Goal: Transaction & Acquisition: Purchase product/service

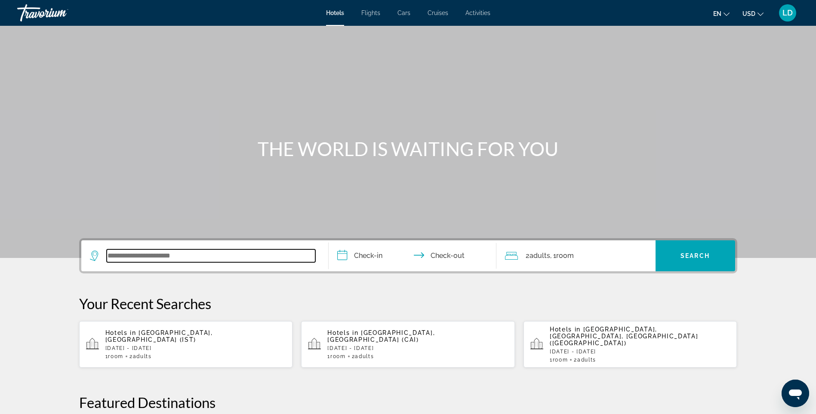
click at [201, 250] on input "Search widget" at bounding box center [211, 255] width 209 height 13
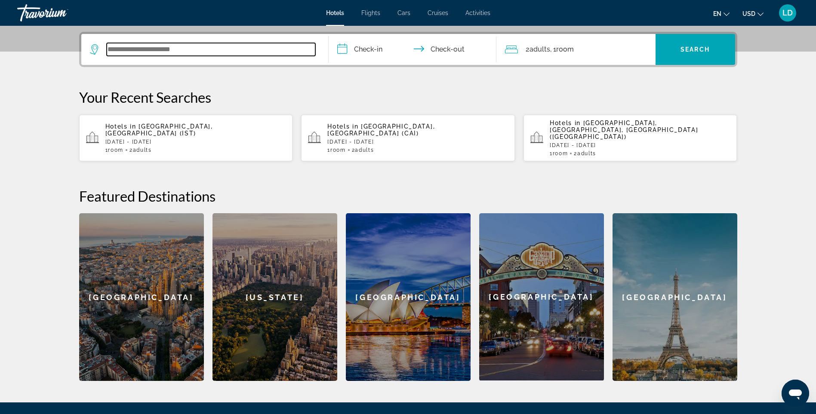
scroll to position [210, 0]
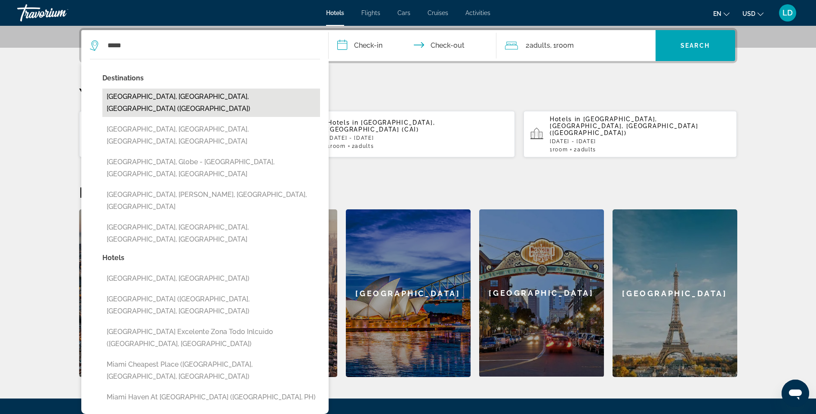
click at [193, 96] on button "Miami, FL, United States (MIA)" at bounding box center [211, 103] width 218 height 28
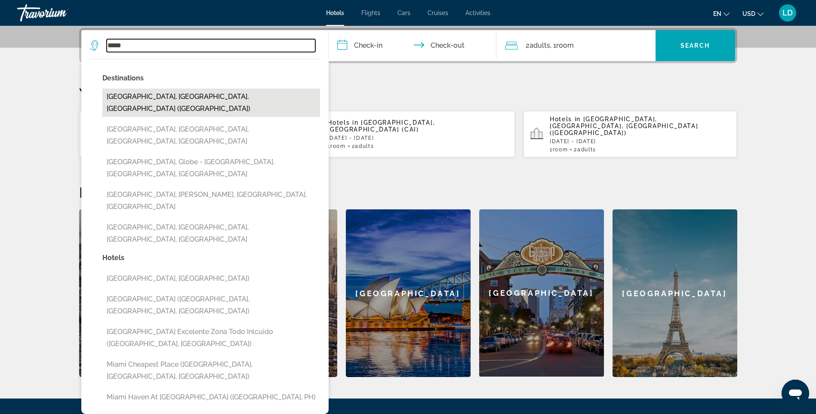
type input "**********"
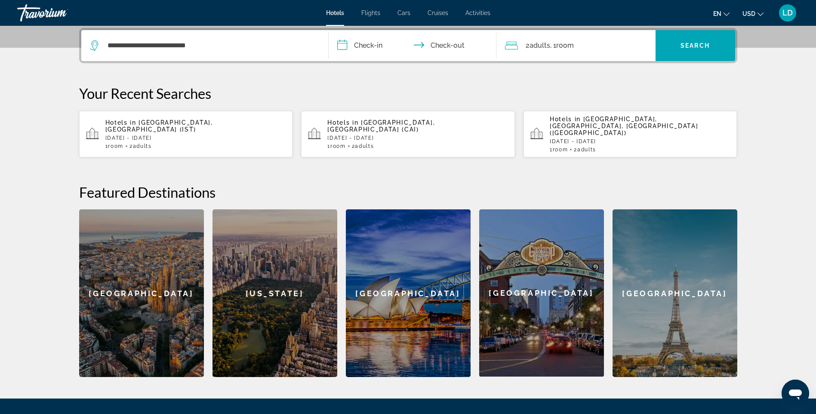
click at [354, 53] on input "**********" at bounding box center [414, 47] width 171 height 34
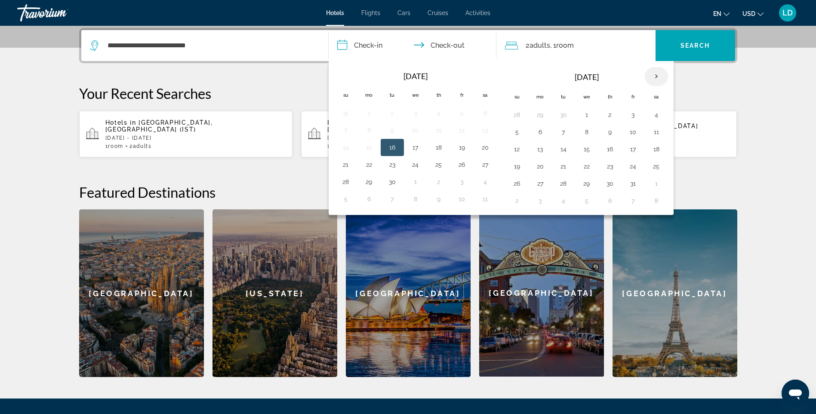
click at [655, 77] on th "Next month" at bounding box center [656, 76] width 23 height 19
click at [542, 116] on button "1" at bounding box center [540, 115] width 14 height 12
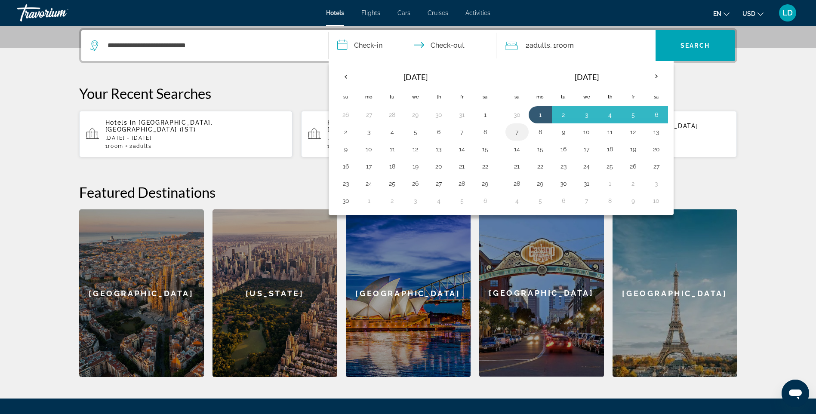
click at [520, 132] on button "7" at bounding box center [517, 132] width 14 height 12
type input "**********"
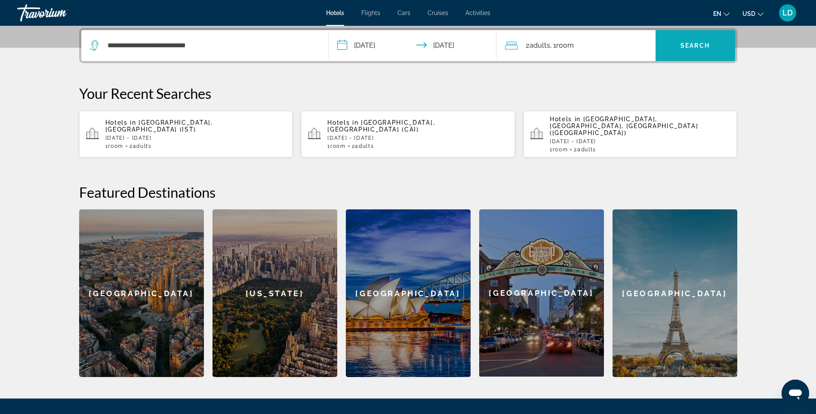
click at [682, 47] on span "Search" at bounding box center [694, 45] width 29 height 7
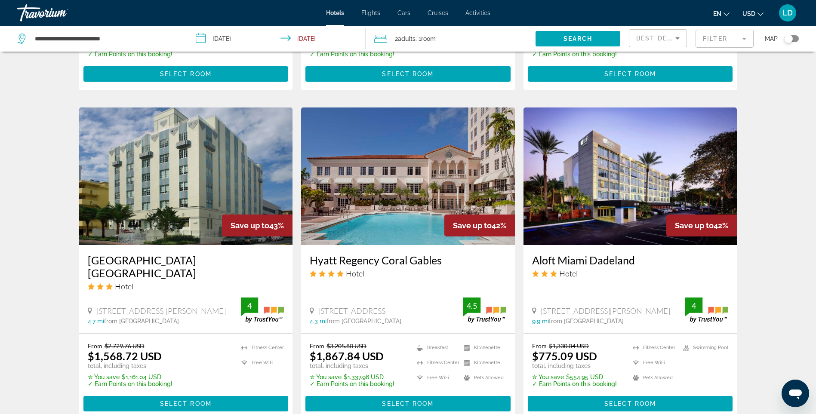
scroll to position [645, 0]
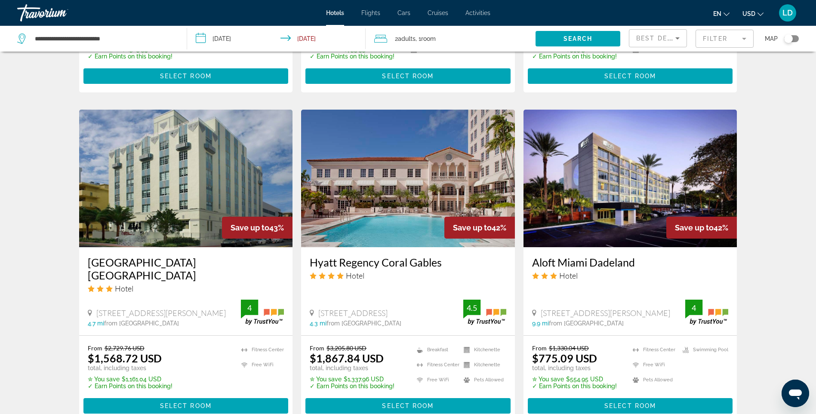
click at [589, 210] on img "Main content" at bounding box center [630, 179] width 214 height 138
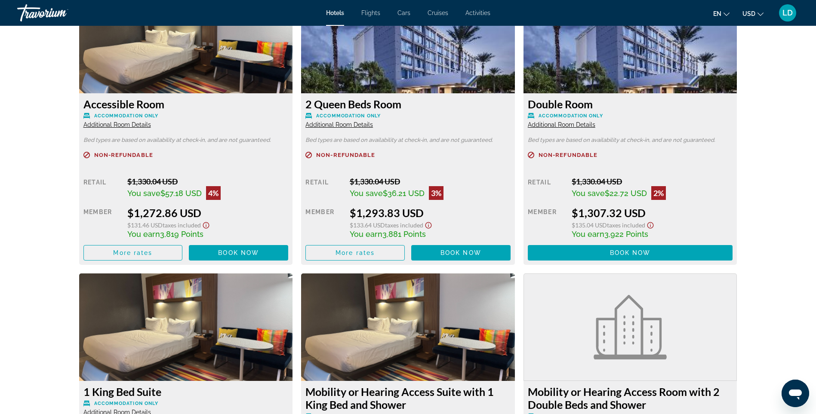
scroll to position [1807, 0]
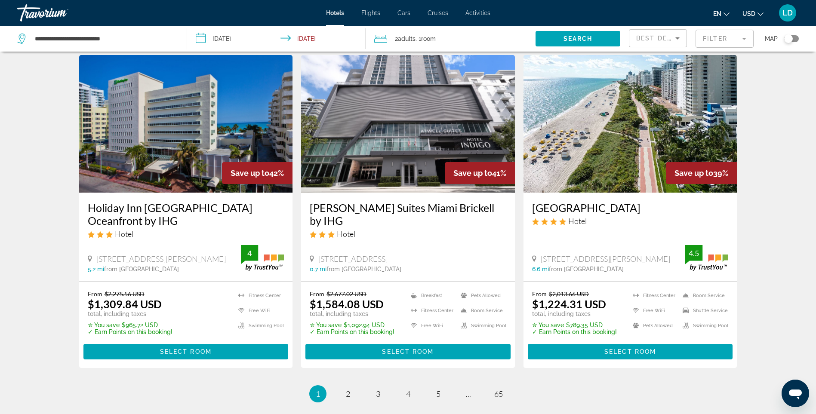
scroll to position [1032, 0]
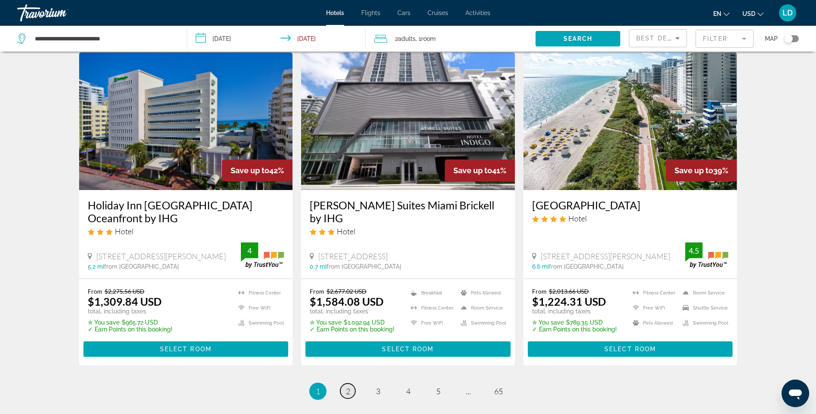
click at [350, 384] on link "page 2" at bounding box center [347, 391] width 15 height 15
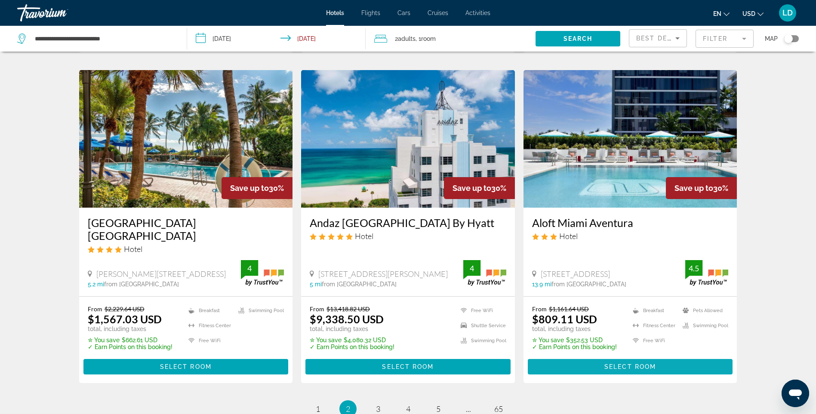
scroll to position [1016, 0]
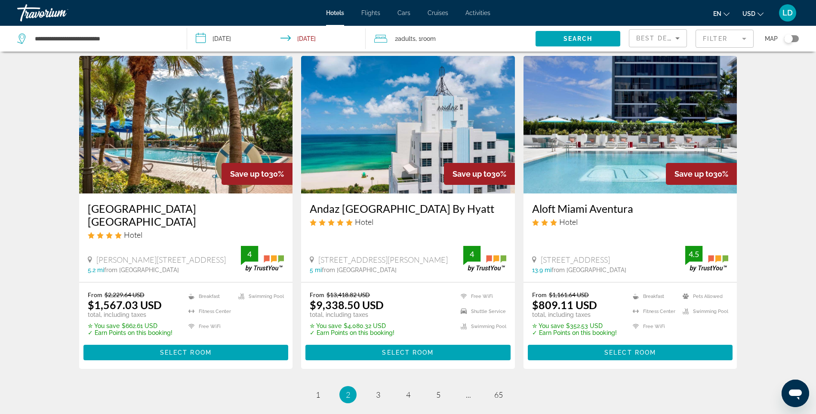
click at [616, 161] on img "Main content" at bounding box center [630, 125] width 214 height 138
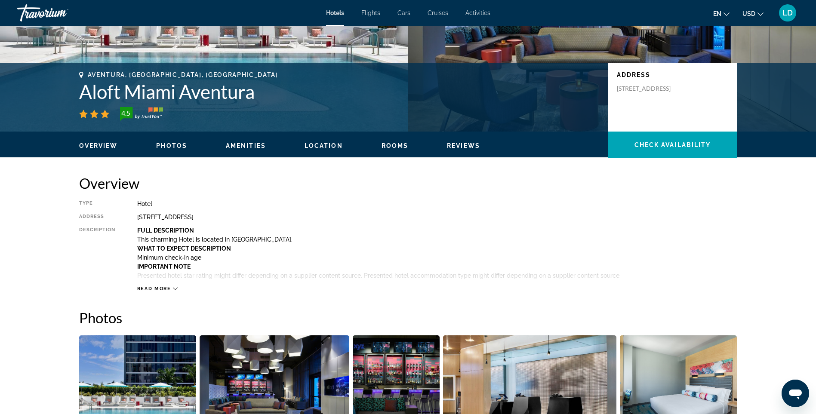
scroll to position [129, 0]
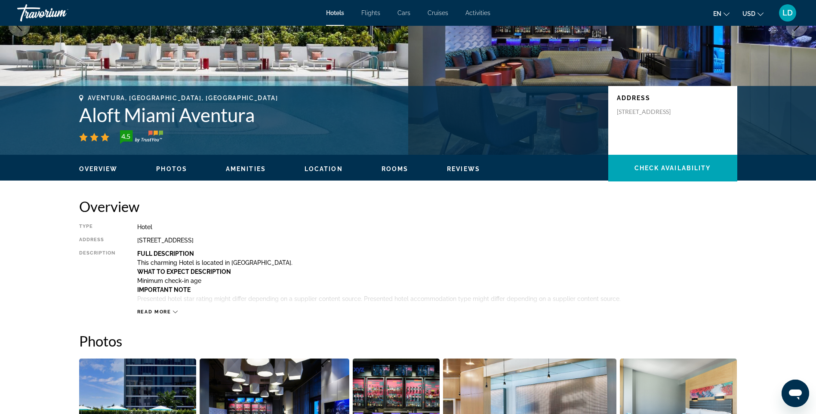
click at [156, 311] on span "Read more" at bounding box center [154, 312] width 34 height 6
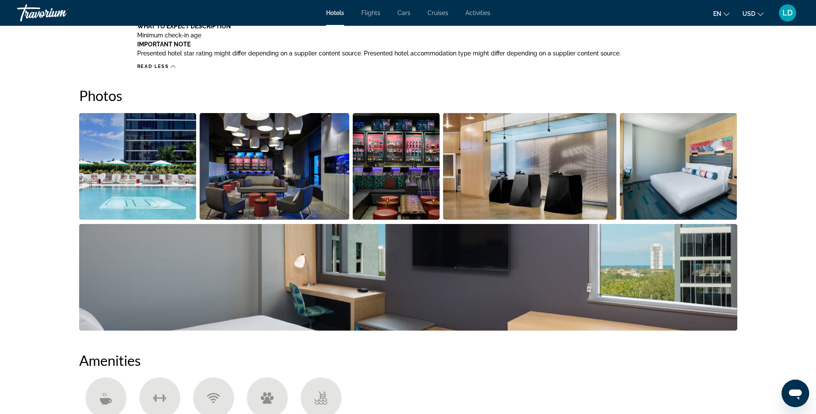
scroll to position [387, 0]
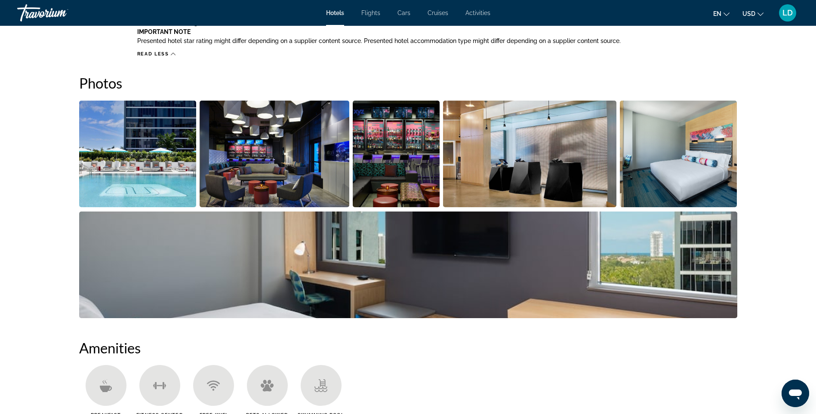
click at [148, 166] on img "Open full-screen image slider" at bounding box center [137, 154] width 117 height 107
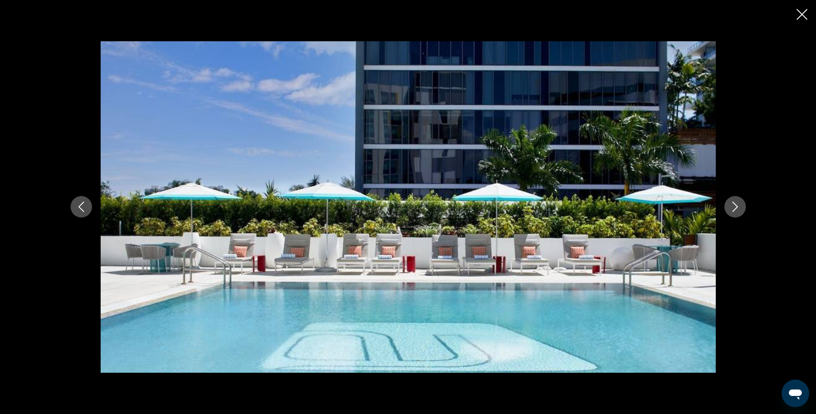
click at [740, 210] on button "Next image" at bounding box center [735, 207] width 22 height 22
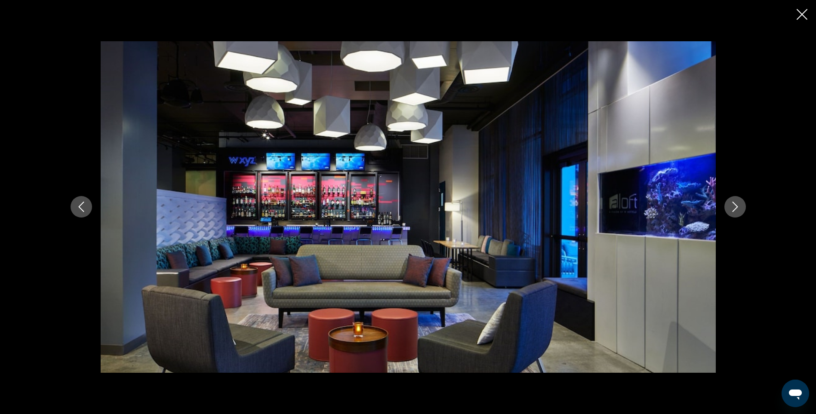
click at [740, 210] on button "Next image" at bounding box center [735, 207] width 22 height 22
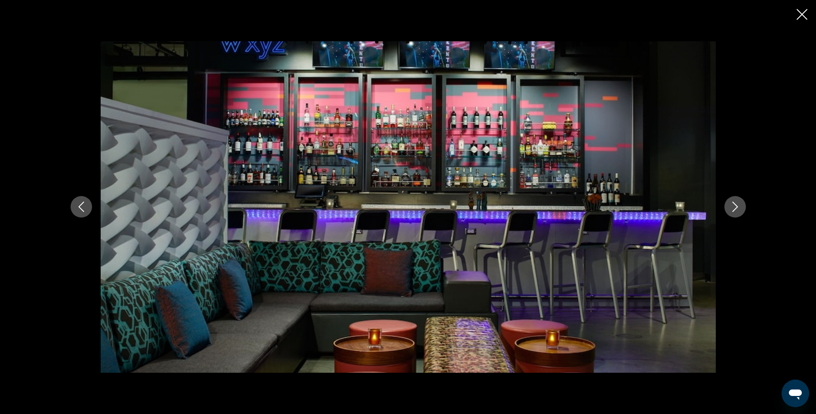
click at [740, 210] on button "Next image" at bounding box center [735, 207] width 22 height 22
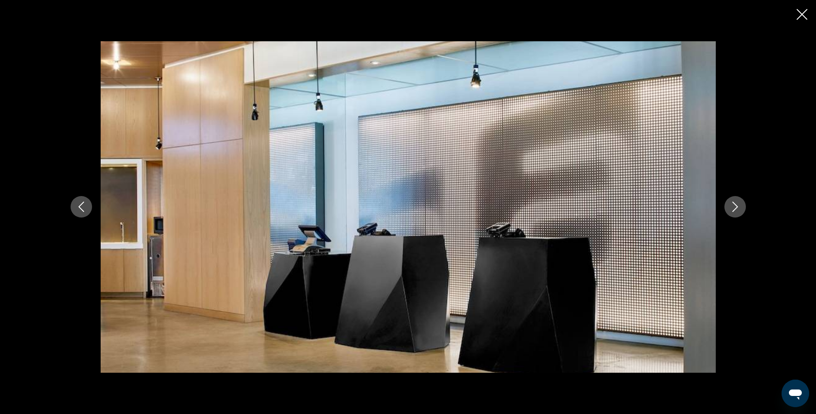
click at [740, 210] on button "Next image" at bounding box center [735, 207] width 22 height 22
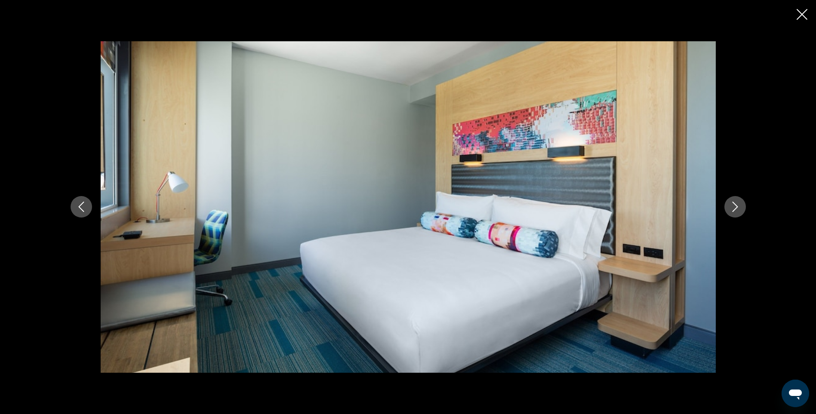
click at [740, 210] on button "Next image" at bounding box center [735, 207] width 22 height 22
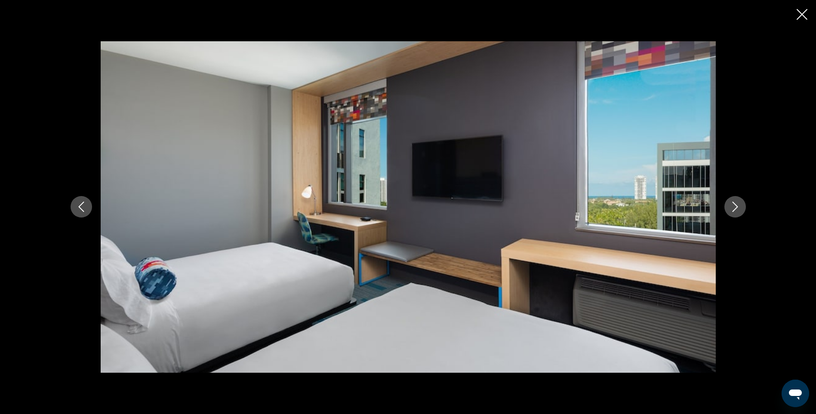
click at [740, 210] on button "Next image" at bounding box center [735, 207] width 22 height 22
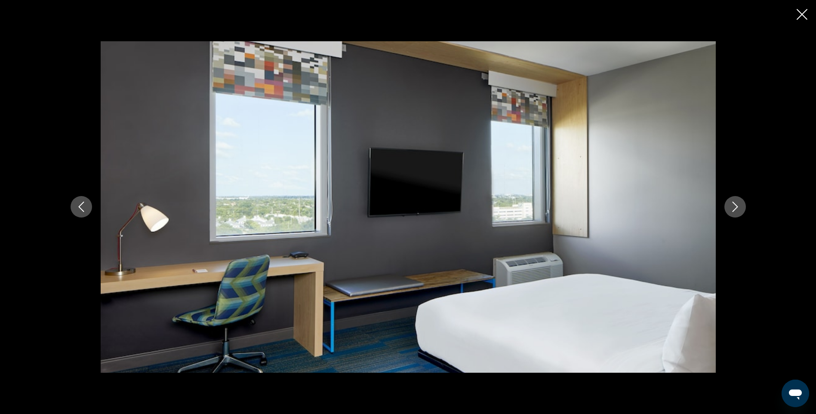
click at [740, 210] on button "Next image" at bounding box center [735, 207] width 22 height 22
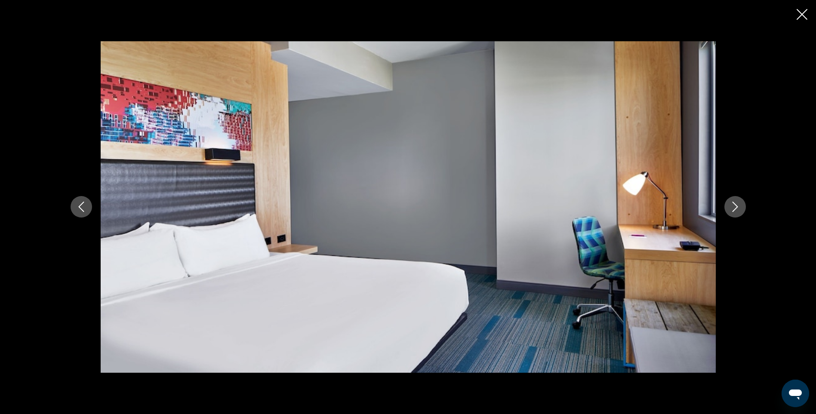
click at [740, 210] on button "Next image" at bounding box center [735, 207] width 22 height 22
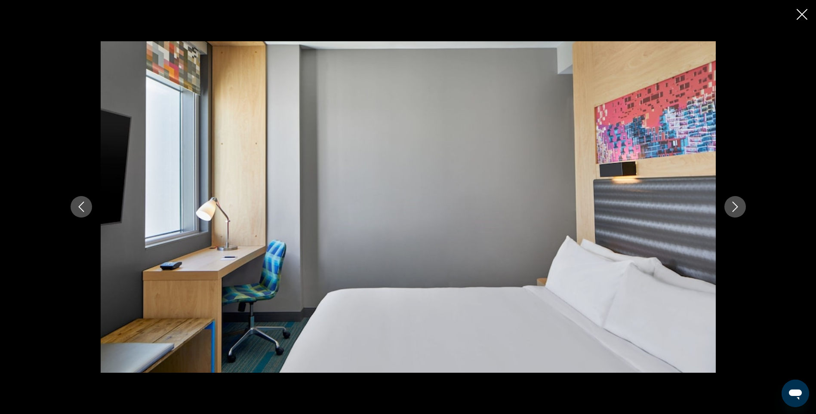
click at [740, 210] on button "Next image" at bounding box center [735, 207] width 22 height 22
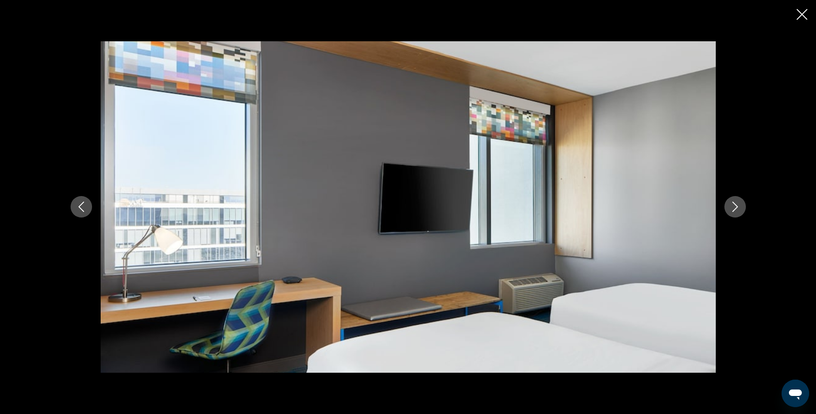
click at [740, 210] on button "Next image" at bounding box center [735, 207] width 22 height 22
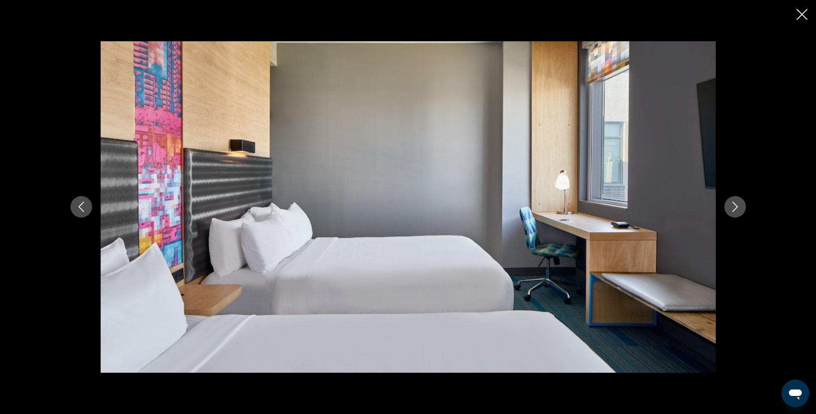
click at [740, 210] on button "Next image" at bounding box center [735, 207] width 22 height 22
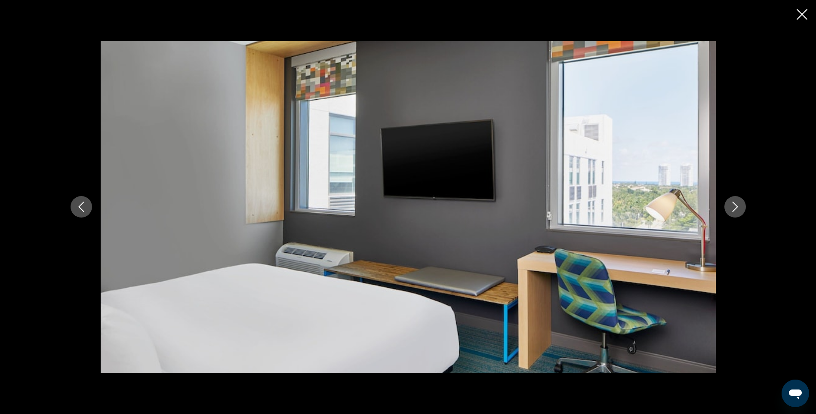
click at [740, 210] on button "Next image" at bounding box center [735, 207] width 22 height 22
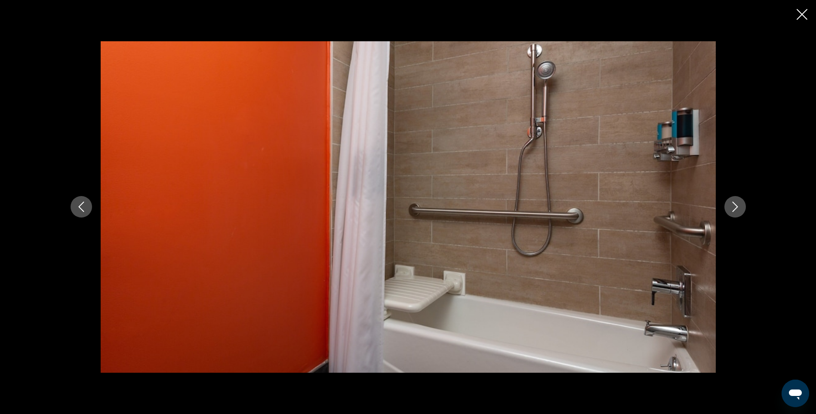
click at [740, 210] on button "Next image" at bounding box center [735, 207] width 22 height 22
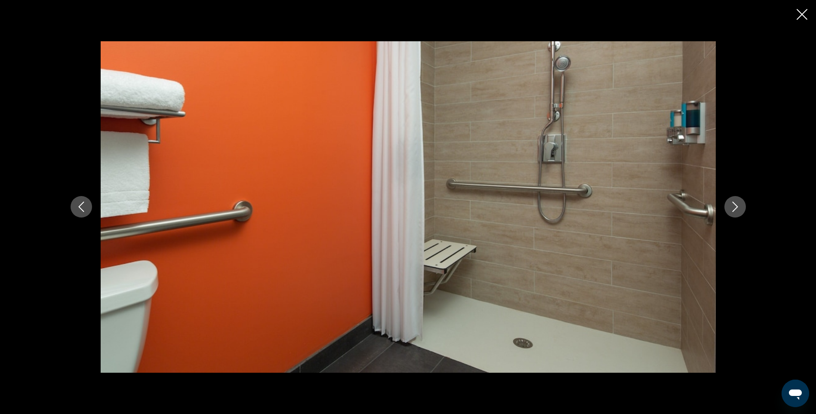
click at [740, 210] on button "Next image" at bounding box center [735, 207] width 22 height 22
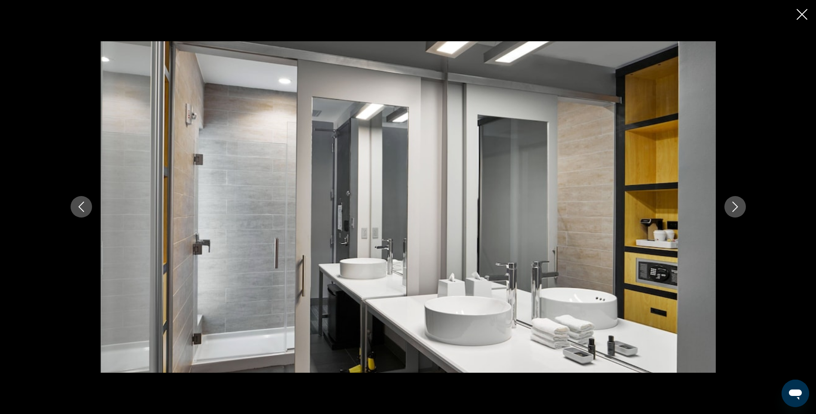
click at [740, 210] on button "Next image" at bounding box center [735, 207] width 22 height 22
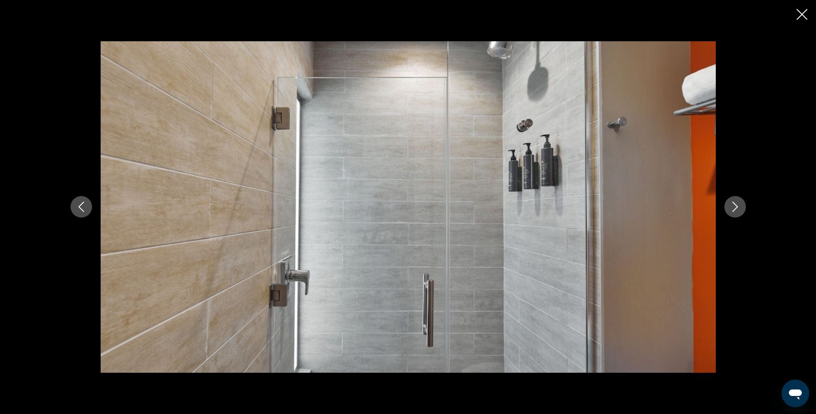
click at [740, 210] on button "Next image" at bounding box center [735, 207] width 22 height 22
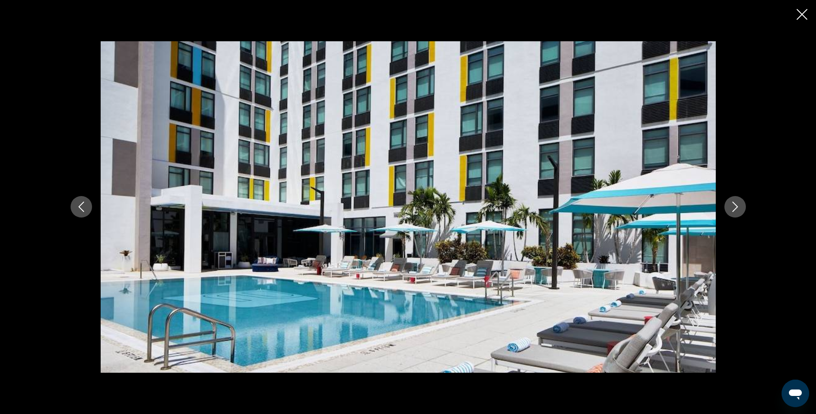
click at [740, 210] on button "Next image" at bounding box center [735, 207] width 22 height 22
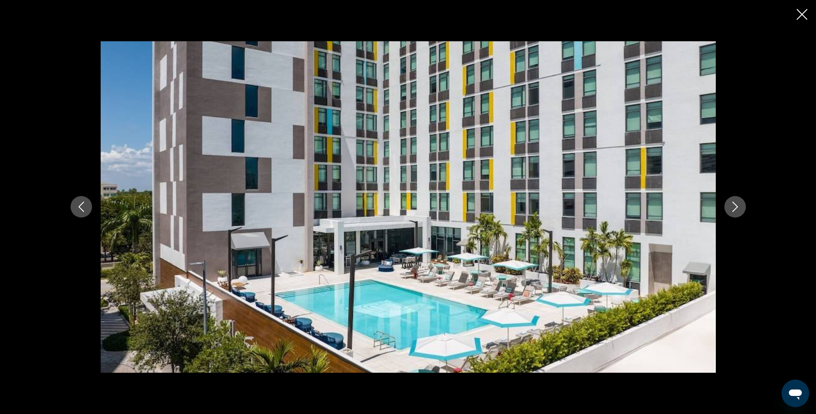
click at [740, 210] on button "Next image" at bounding box center [735, 207] width 22 height 22
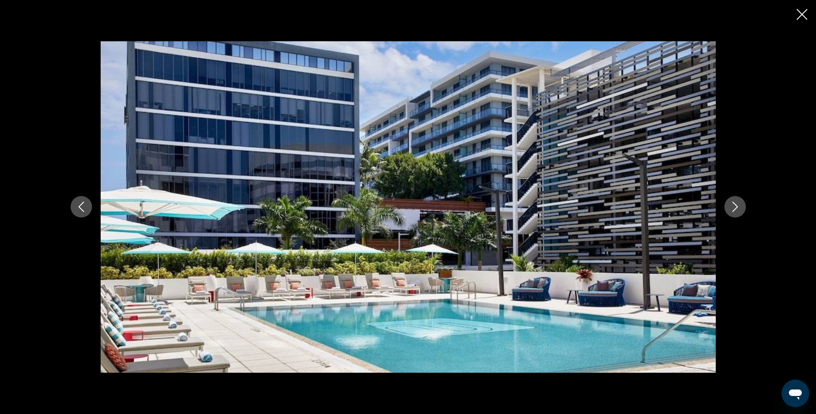
click at [740, 210] on button "Next image" at bounding box center [735, 207] width 22 height 22
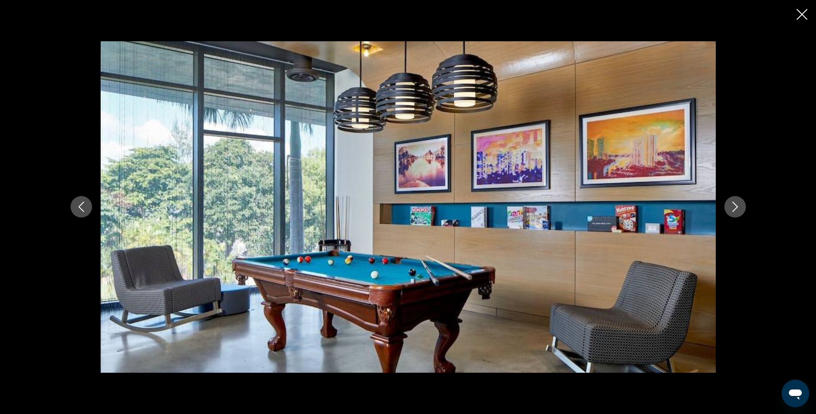
click at [740, 210] on button "Next image" at bounding box center [735, 207] width 22 height 22
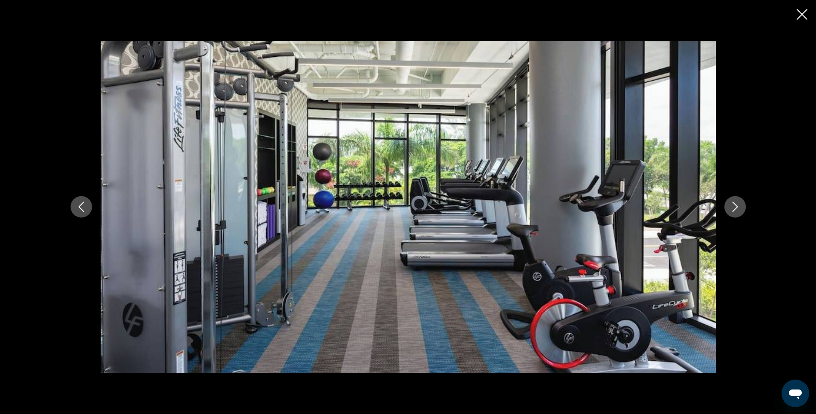
click at [740, 210] on button "Next image" at bounding box center [735, 207] width 22 height 22
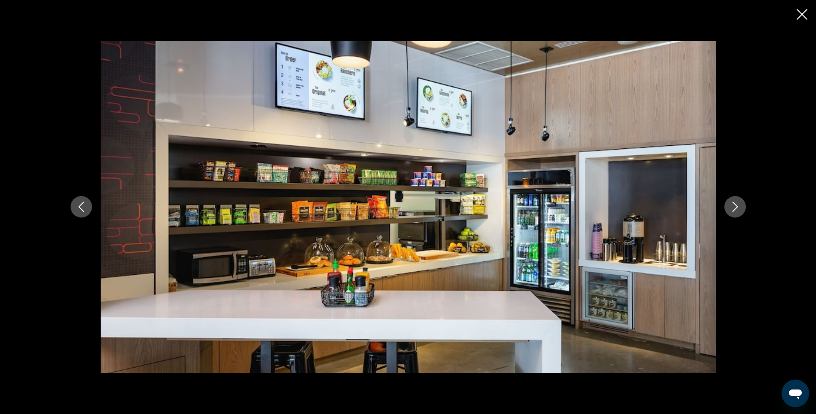
click at [740, 210] on button "Next image" at bounding box center [735, 207] width 22 height 22
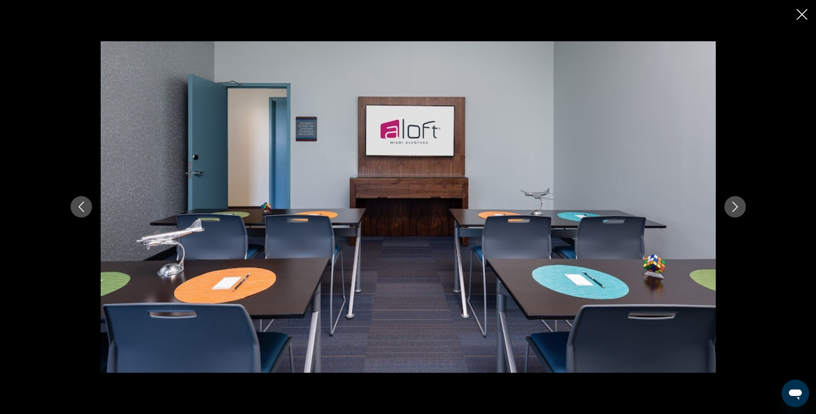
click at [88, 202] on button "Previous image" at bounding box center [82, 207] width 22 height 22
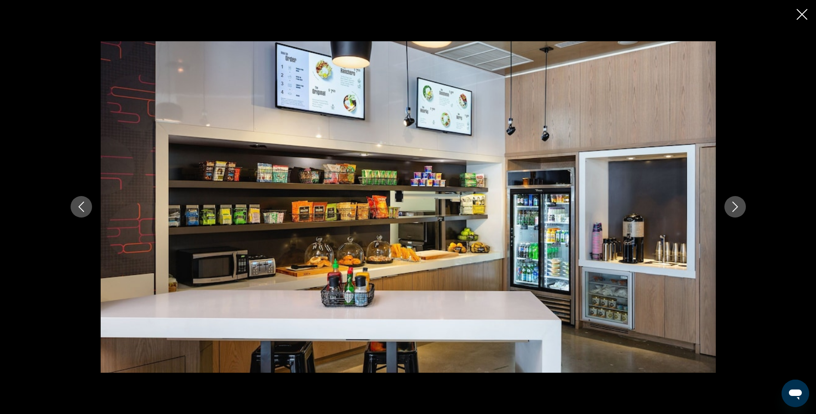
click at [738, 208] on icon "Next image" at bounding box center [735, 207] width 10 height 10
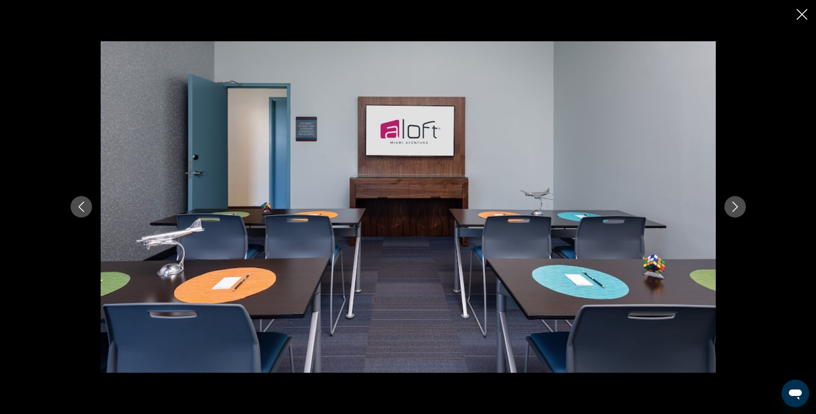
click at [738, 208] on icon "Next image" at bounding box center [735, 207] width 10 height 10
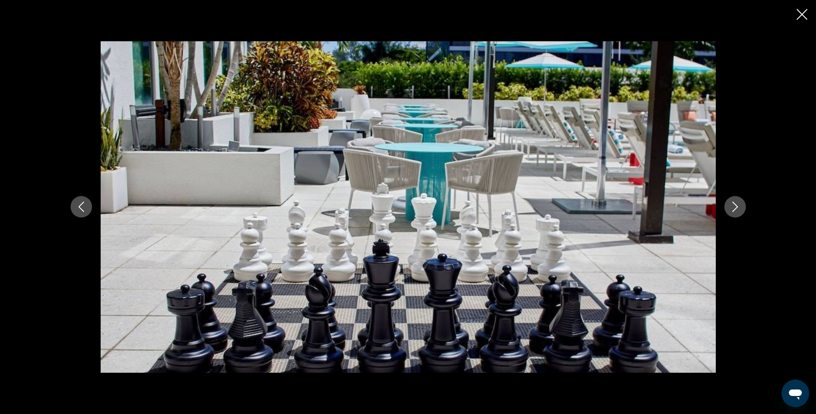
click at [738, 208] on icon "Next image" at bounding box center [735, 207] width 10 height 10
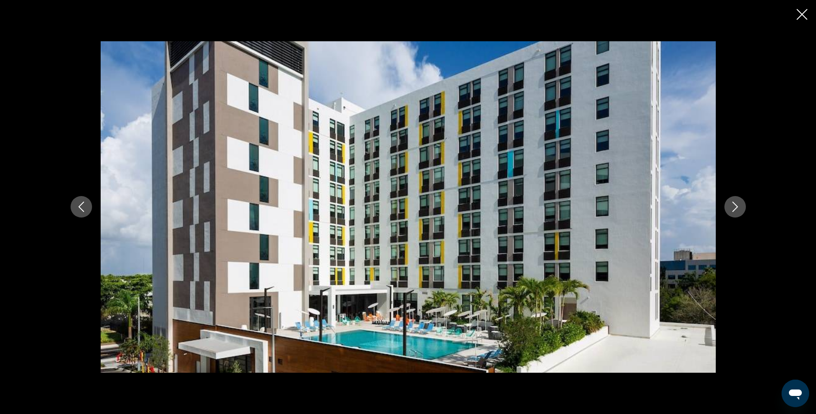
click at [738, 208] on icon "Next image" at bounding box center [735, 207] width 10 height 10
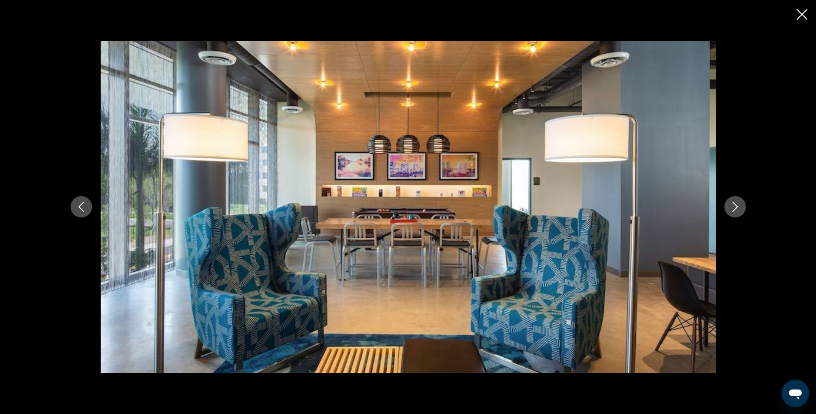
click at [738, 208] on icon "Next image" at bounding box center [735, 207] width 10 height 10
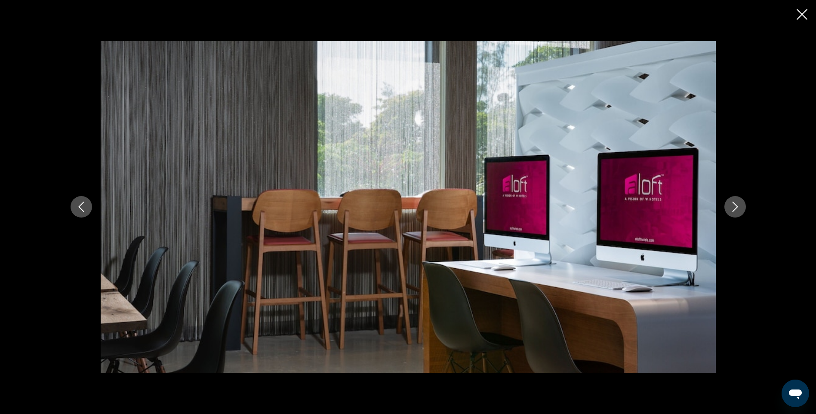
click at [738, 208] on icon "Next image" at bounding box center [735, 207] width 10 height 10
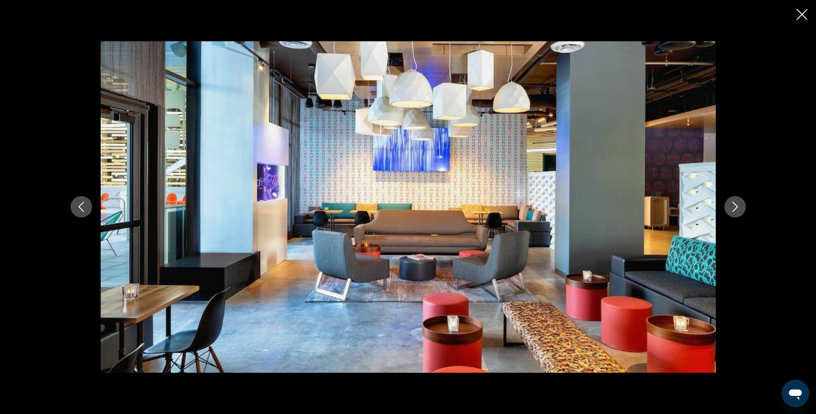
click at [738, 208] on icon "Next image" at bounding box center [735, 207] width 10 height 10
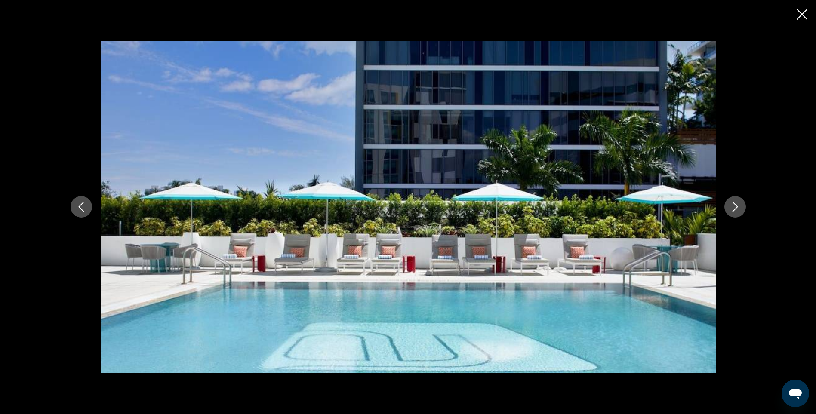
click at [738, 208] on icon "Next image" at bounding box center [735, 207] width 10 height 10
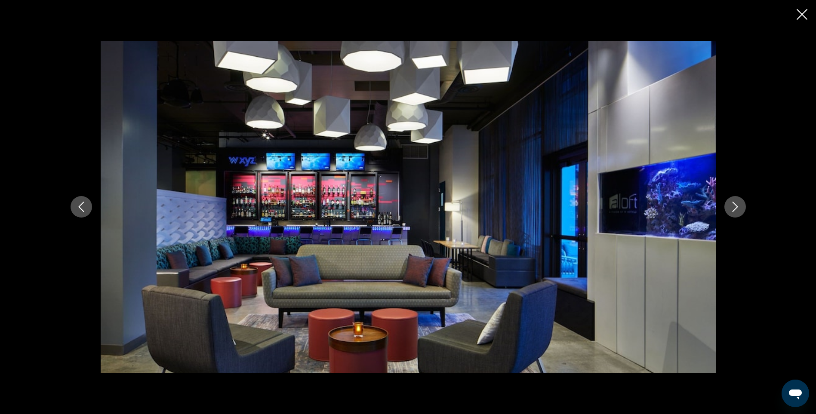
click at [738, 208] on icon "Next image" at bounding box center [735, 207] width 10 height 10
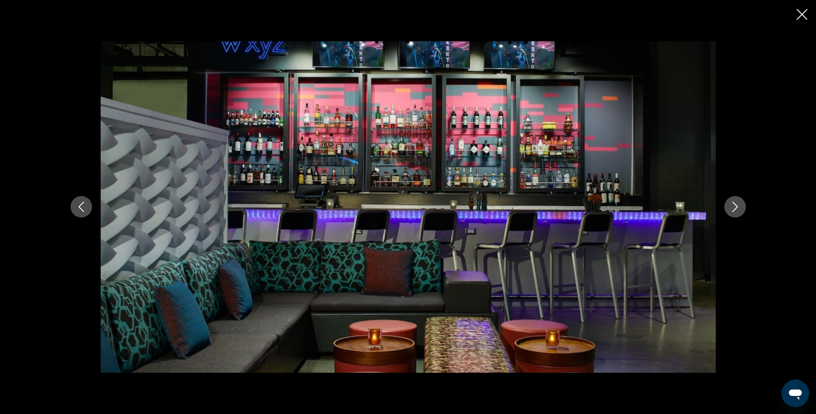
click at [738, 208] on icon "Next image" at bounding box center [735, 207] width 10 height 10
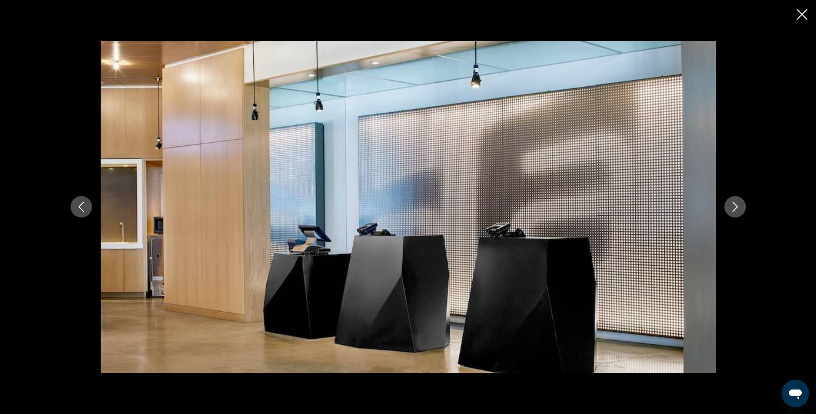
click at [801, 15] on icon "Close slideshow" at bounding box center [802, 14] width 11 height 11
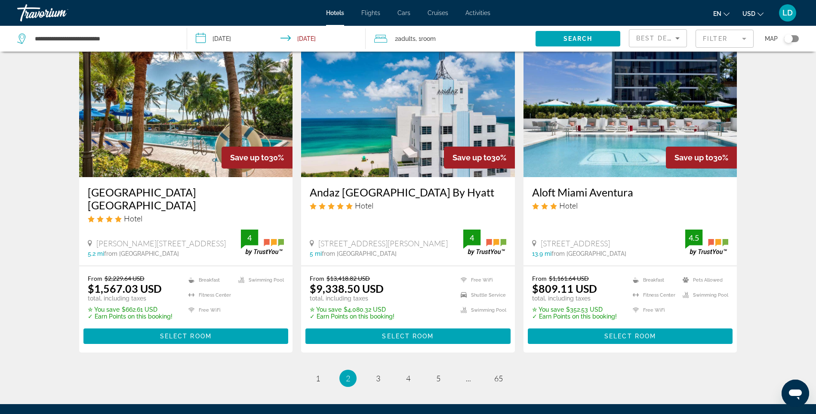
scroll to position [1102, 0]
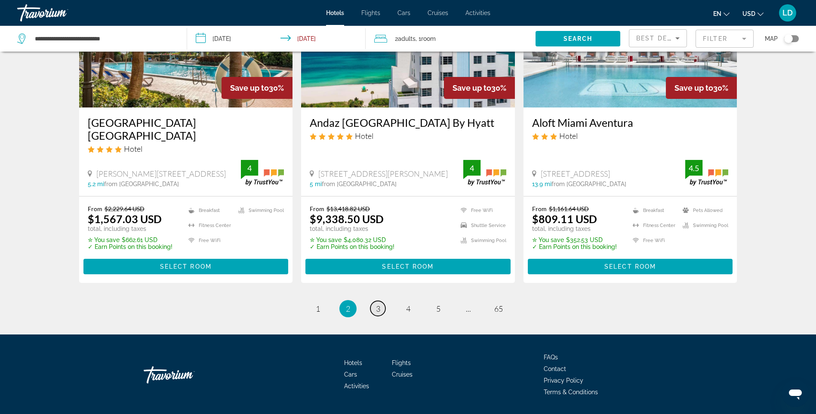
click at [381, 301] on link "page 3" at bounding box center [377, 308] width 15 height 15
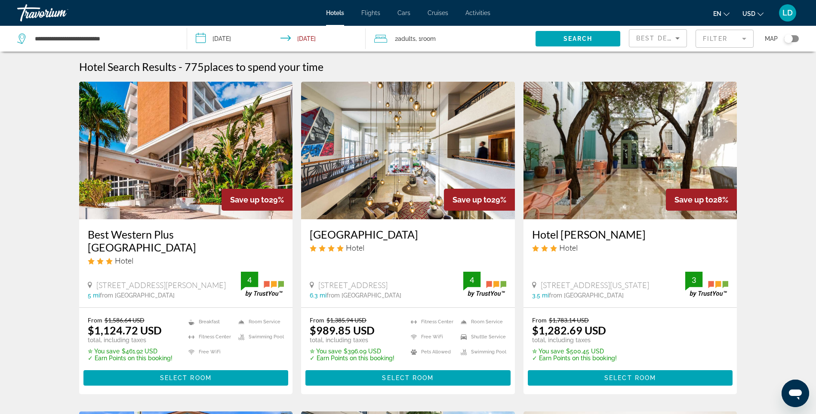
click at [315, 38] on input "**********" at bounding box center [278, 40] width 182 height 28
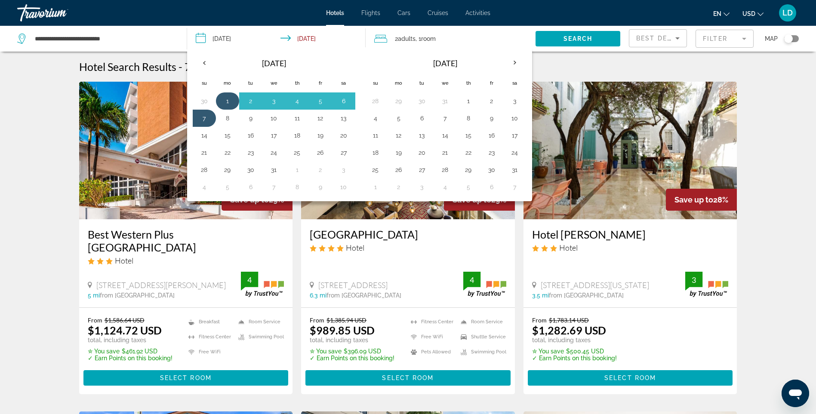
click at [227, 102] on button "1" at bounding box center [228, 101] width 14 height 12
click at [225, 119] on button "8" at bounding box center [228, 118] width 14 height 12
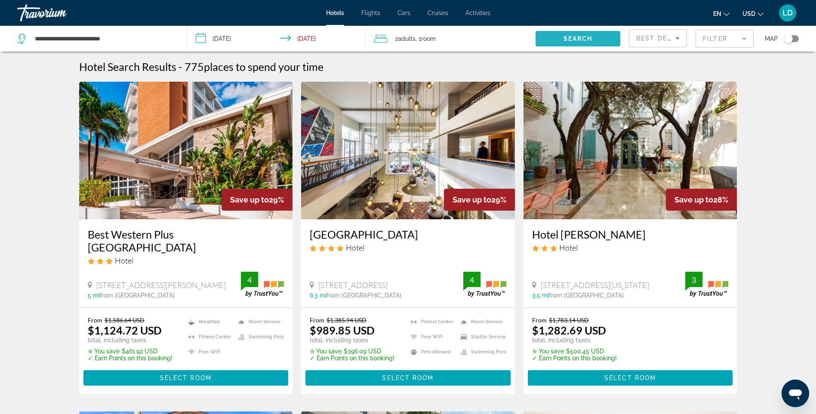
click at [585, 37] on span "Search" at bounding box center [577, 38] width 29 height 7
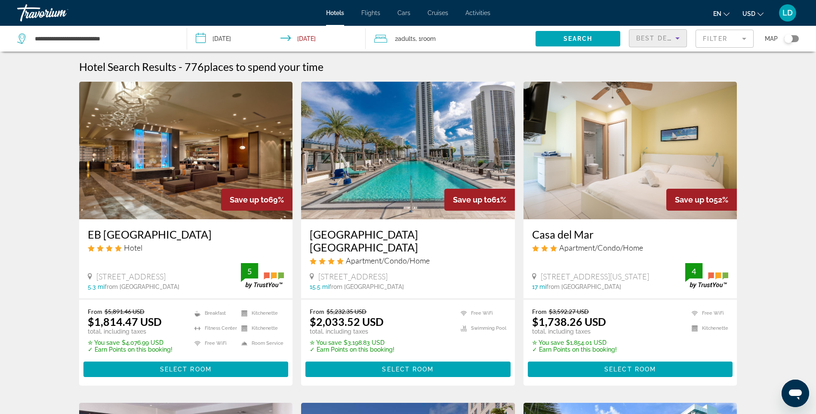
click at [656, 41] on span "Best Deals" at bounding box center [658, 38] width 45 height 7
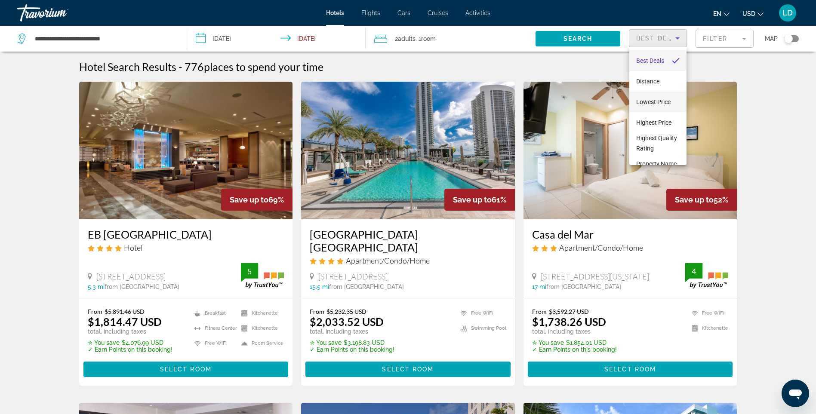
click at [646, 104] on span "Lowest Price" at bounding box center [653, 102] width 34 height 7
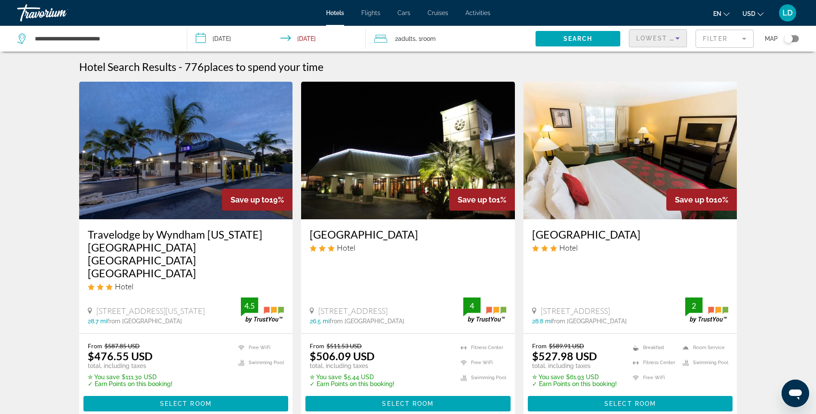
click at [714, 37] on mat-form-field "Filter" at bounding box center [725, 39] width 58 height 18
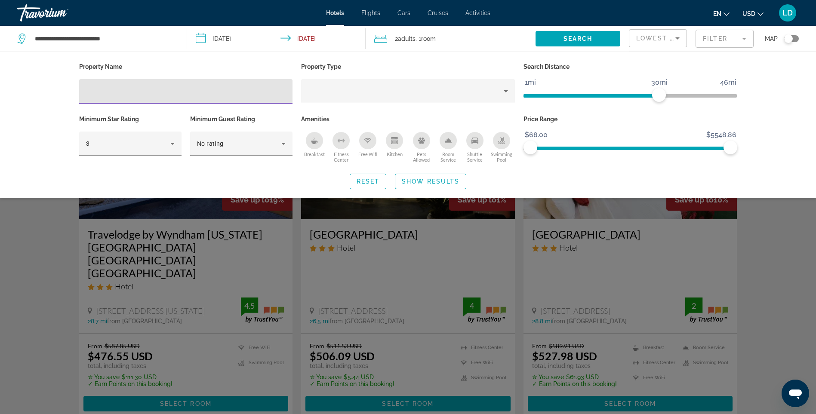
click at [314, 146] on div "Breakfast" at bounding box center [314, 140] width 17 height 17
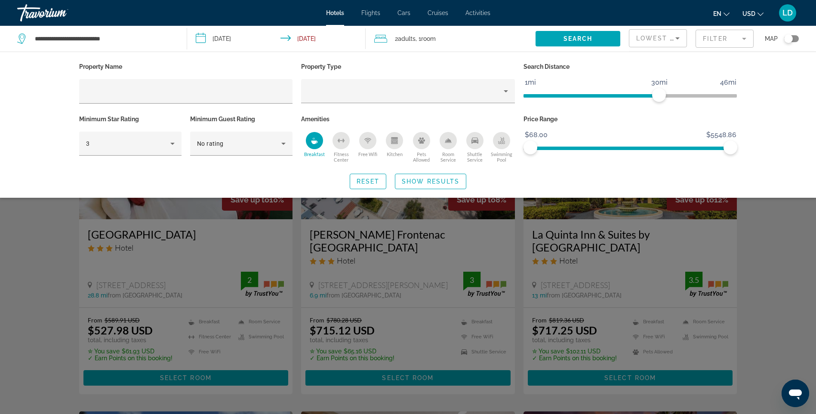
click at [478, 150] on button "Shuttle Service" at bounding box center [475, 147] width 27 height 31
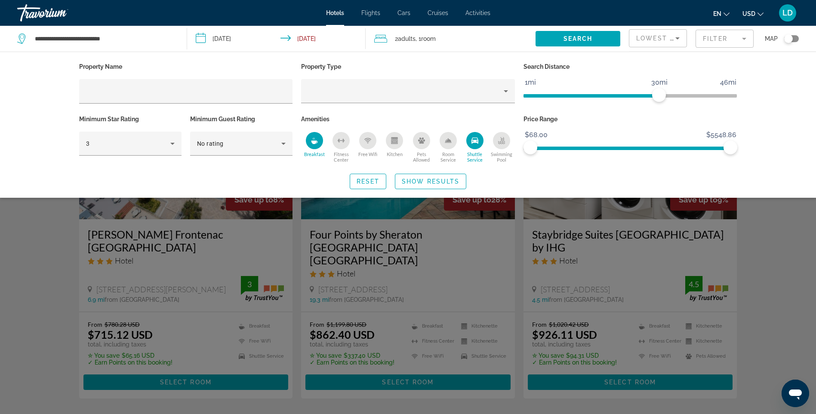
click at [392, 148] on div "Kitchen" at bounding box center [394, 140] width 17 height 17
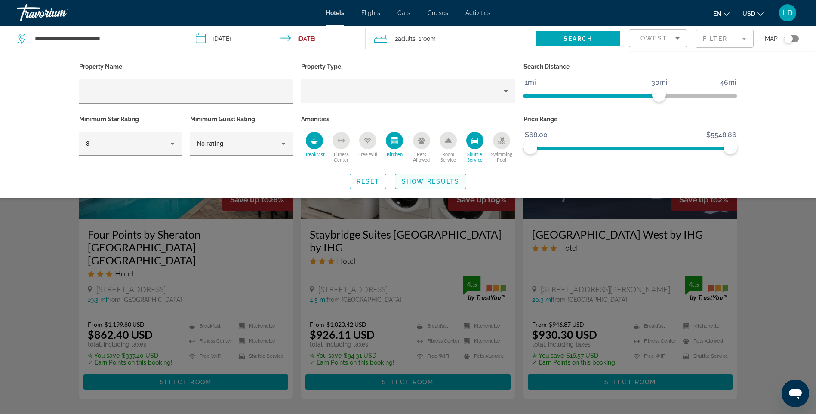
click at [415, 179] on span "Show Results" at bounding box center [431, 181] width 58 height 7
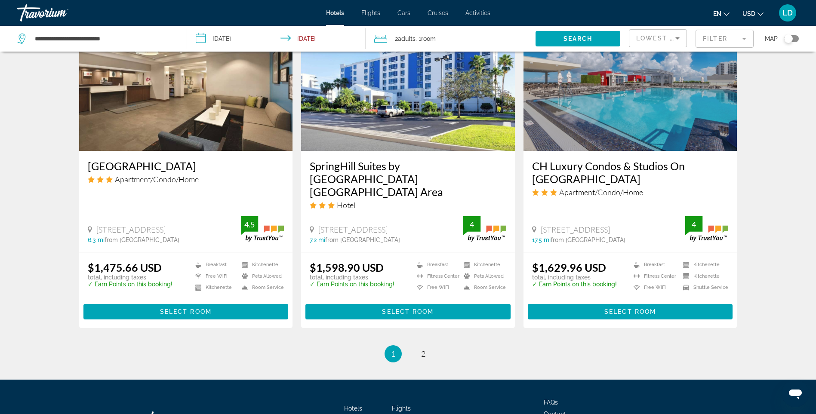
scroll to position [1117, 0]
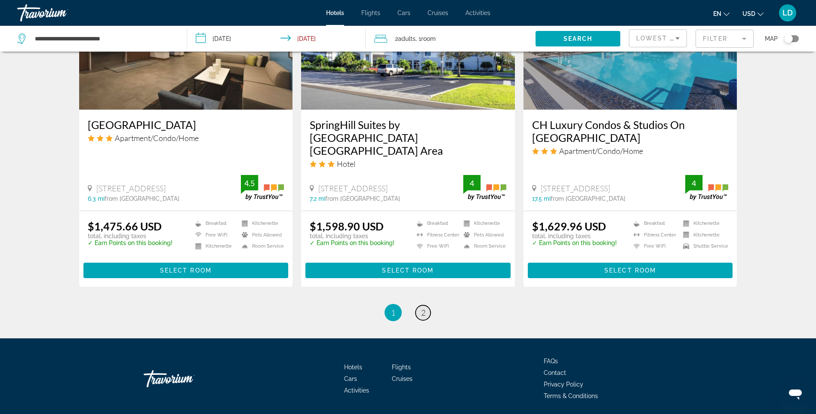
click at [427, 305] on link "page 2" at bounding box center [423, 312] width 15 height 15
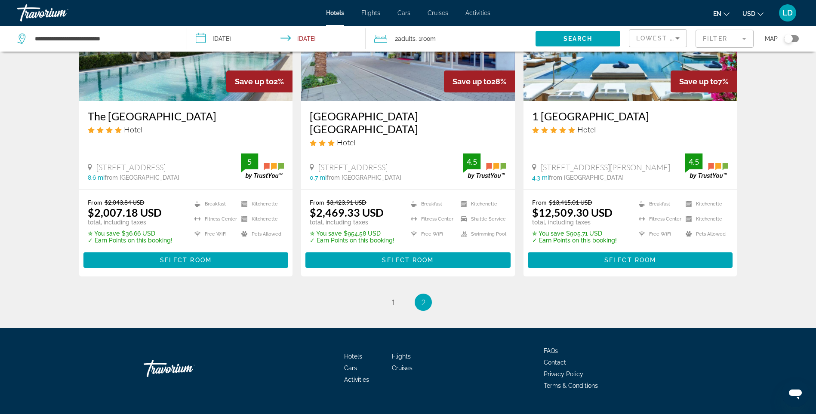
scroll to position [468, 0]
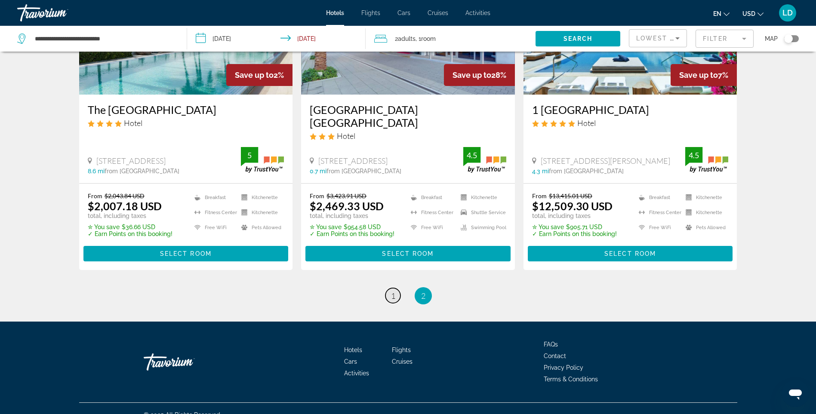
click at [392, 291] on span "1" at bounding box center [393, 295] width 4 height 9
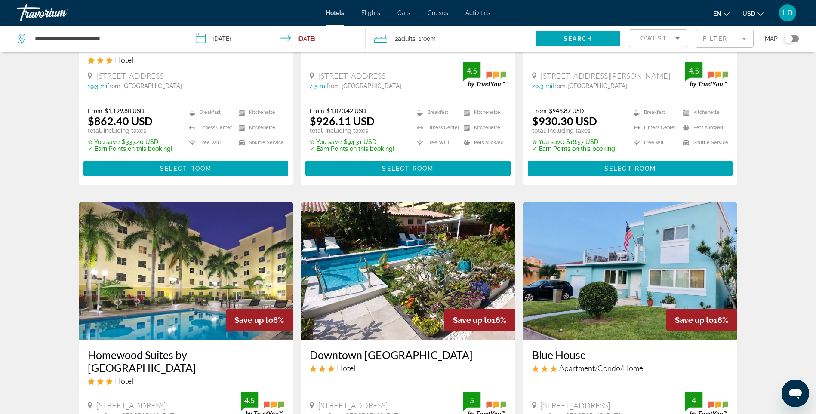
scroll to position [43, 0]
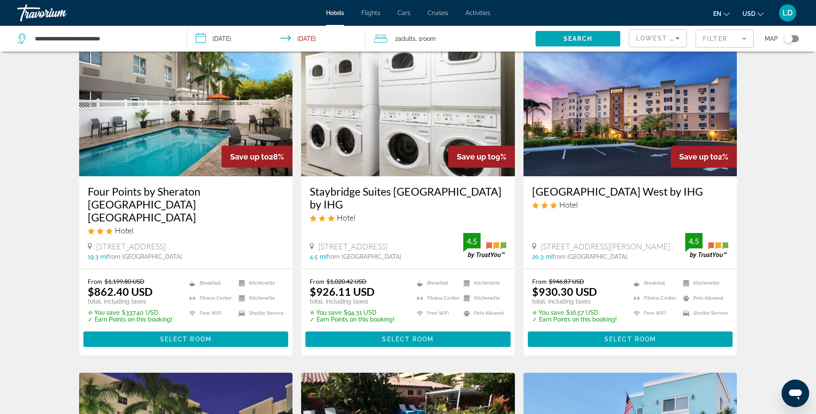
click at [315, 38] on input "**********" at bounding box center [278, 40] width 182 height 28
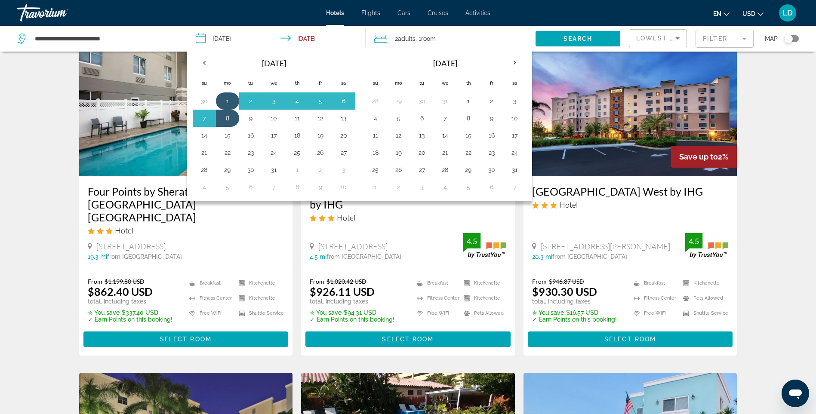
click at [222, 99] on button "1" at bounding box center [228, 101] width 14 height 12
click at [206, 120] on button "7" at bounding box center [204, 118] width 14 height 12
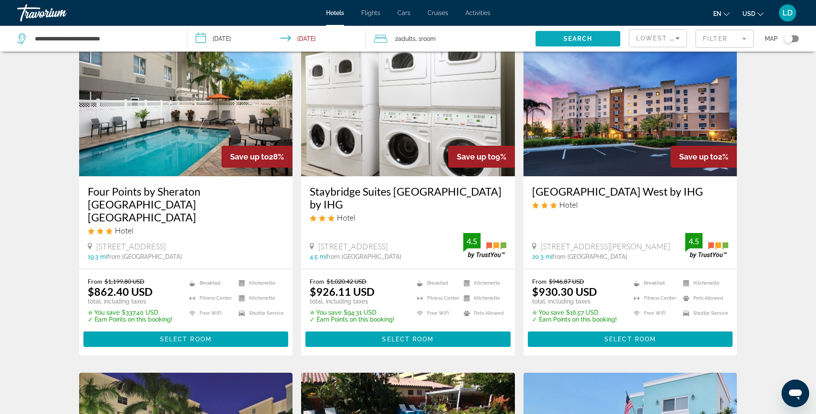
click at [575, 35] on span "Search widget" at bounding box center [578, 38] width 85 height 21
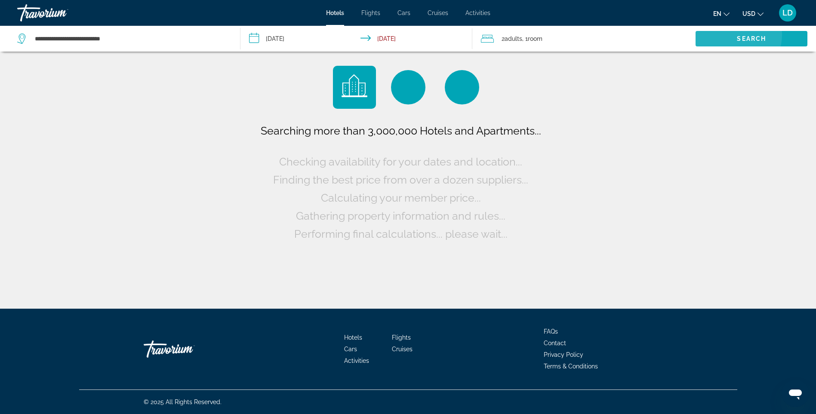
scroll to position [0, 0]
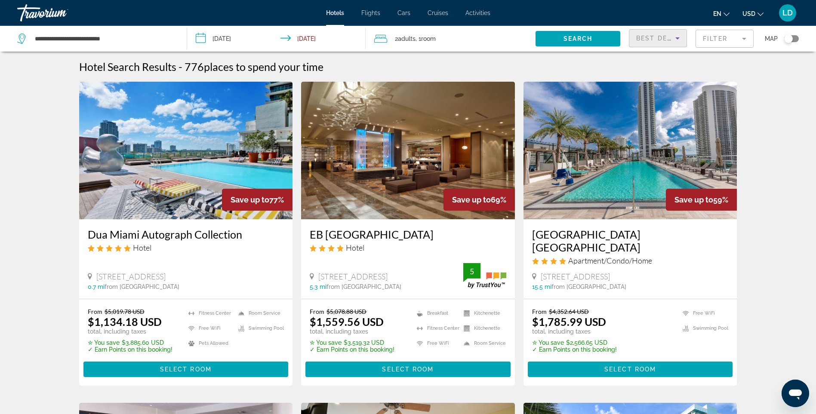
click at [669, 40] on span "Best Deals" at bounding box center [658, 38] width 45 height 7
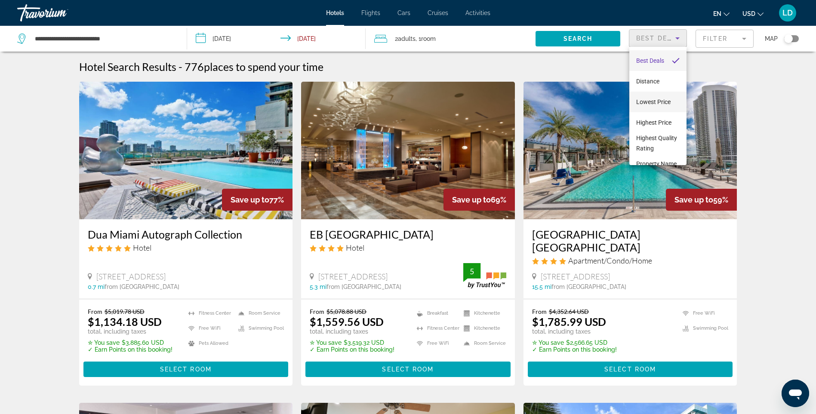
click at [655, 102] on span "Lowest Price" at bounding box center [653, 102] width 34 height 7
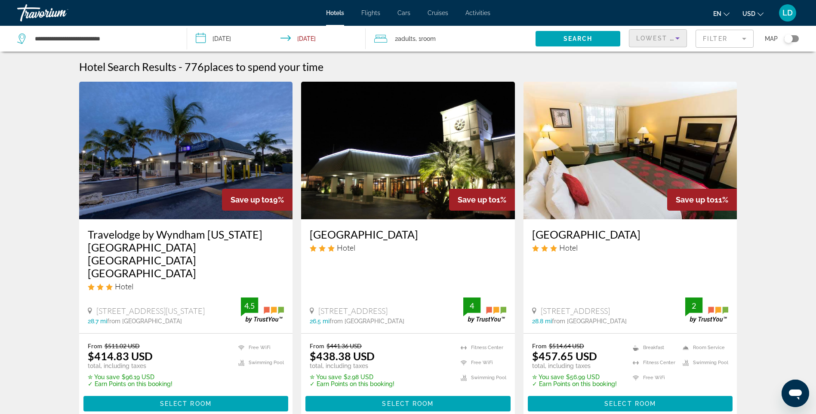
click at [713, 37] on mat-form-field "Filter" at bounding box center [725, 39] width 58 height 18
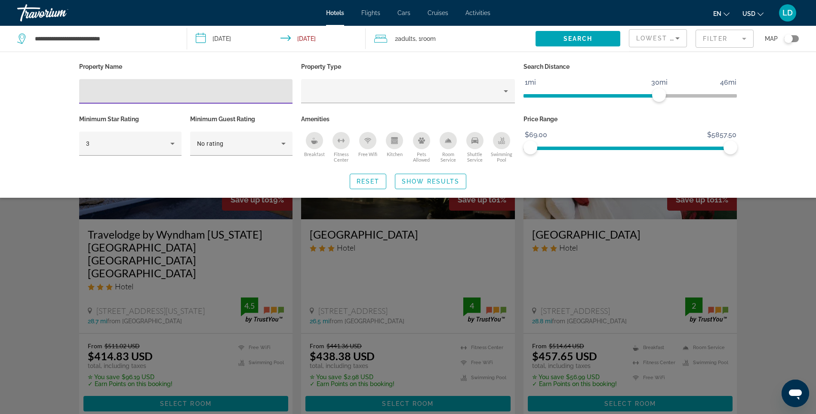
click at [316, 151] on span "Breakfast" at bounding box center [314, 154] width 21 height 6
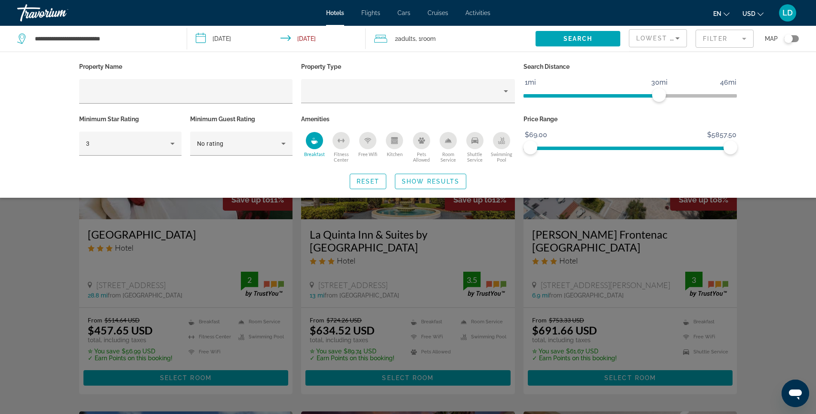
click at [479, 155] on span "Shuttle Service" at bounding box center [475, 156] width 27 height 11
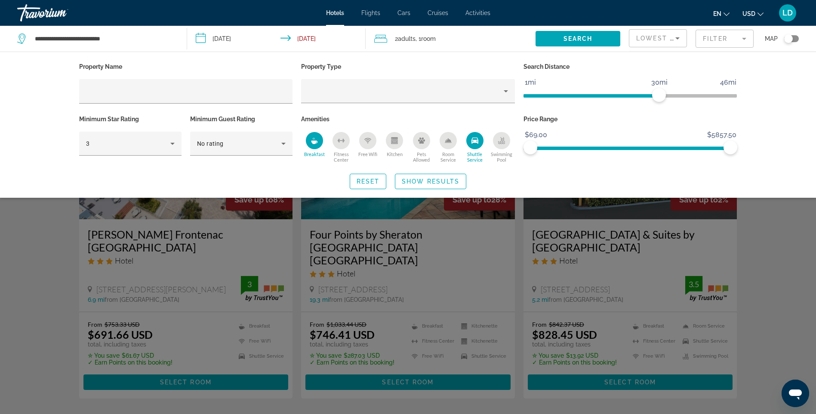
click at [393, 151] on span "Kitchen" at bounding box center [395, 154] width 16 height 6
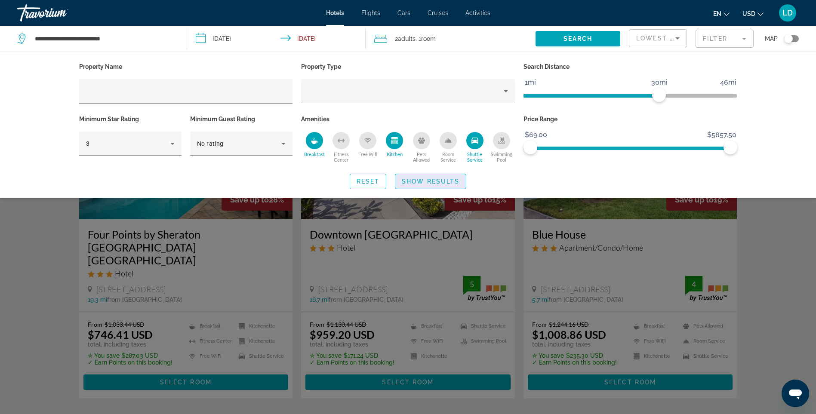
click at [425, 182] on span "Show Results" at bounding box center [431, 181] width 58 height 7
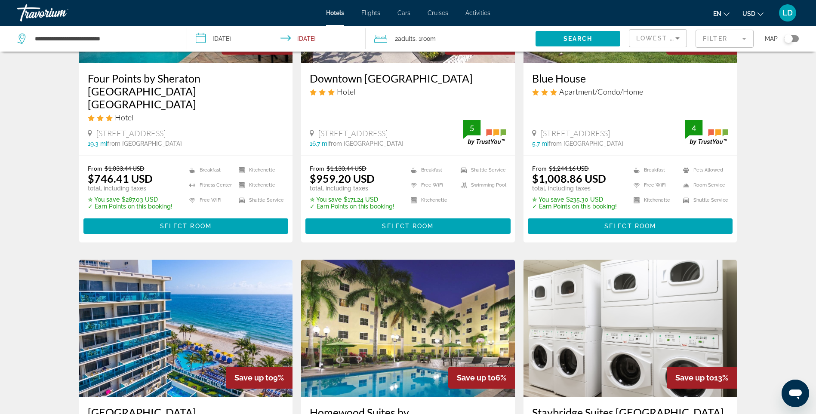
scroll to position [258, 0]
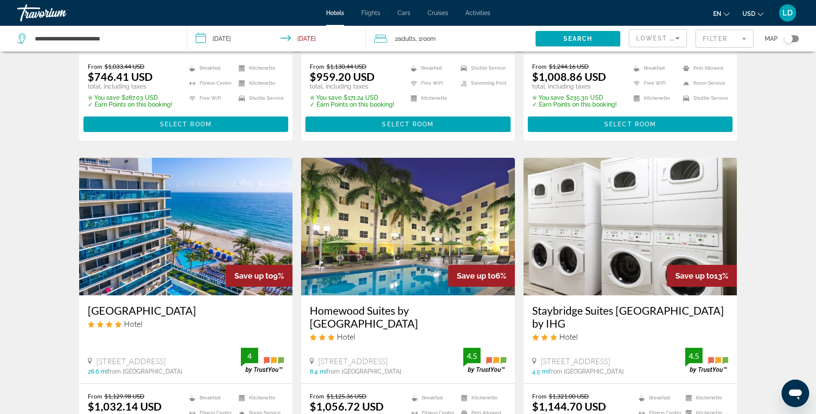
click at [317, 37] on input "**********" at bounding box center [278, 40] width 182 height 28
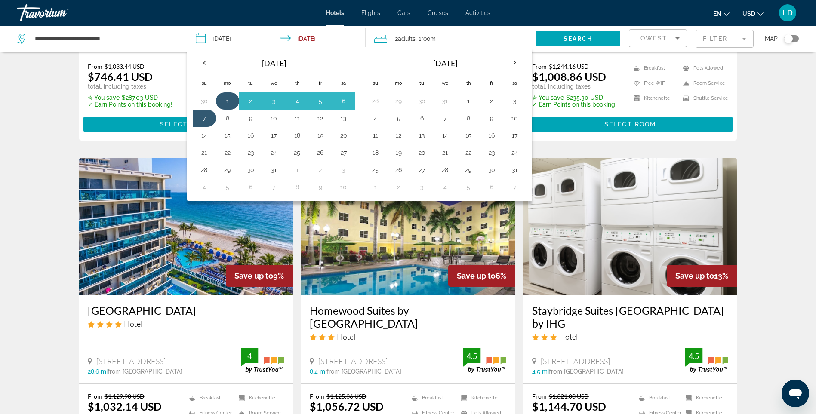
click at [231, 94] on td "1" at bounding box center [227, 100] width 23 height 17
click at [229, 119] on button "8" at bounding box center [228, 118] width 14 height 12
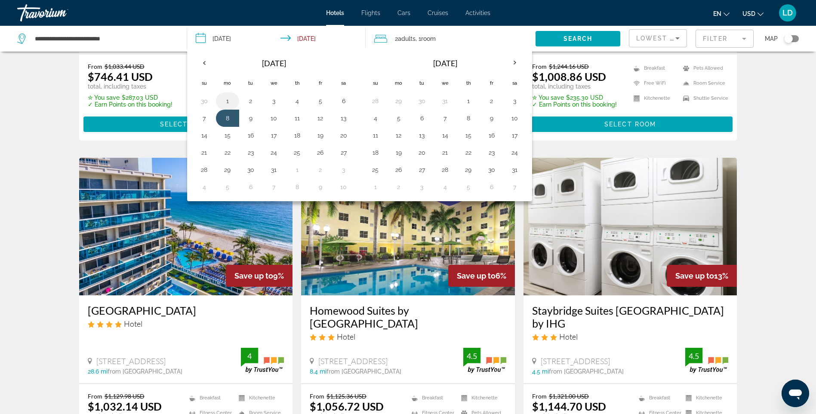
click at [227, 99] on button "1" at bounding box center [228, 101] width 14 height 12
type input "**********"
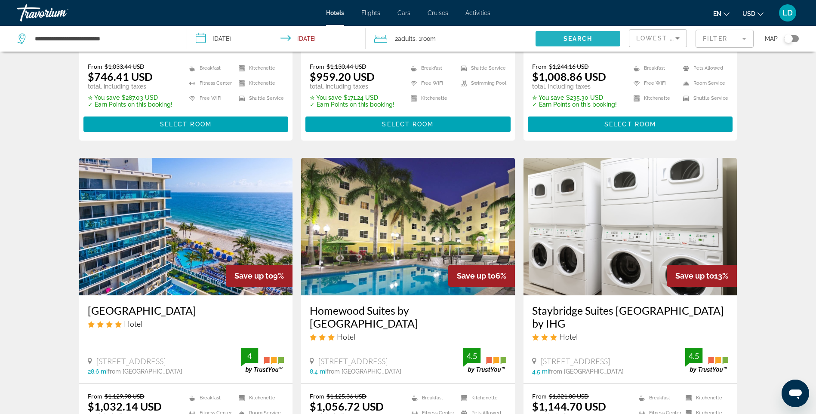
click at [577, 40] on span "Search" at bounding box center [577, 38] width 29 height 7
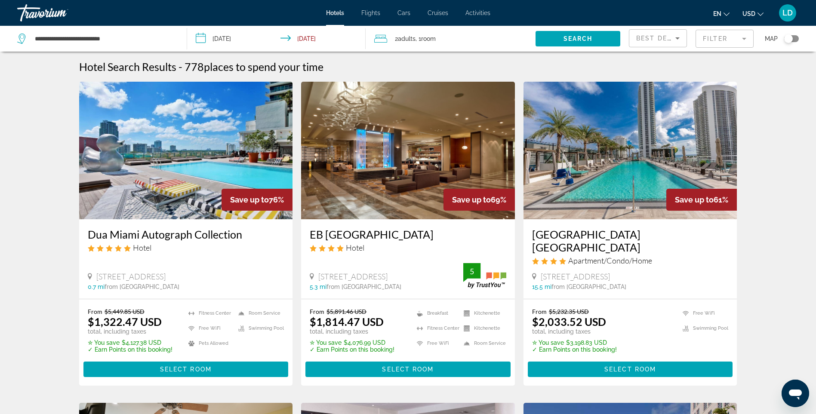
click at [652, 36] on span "Best Deals" at bounding box center [658, 38] width 45 height 7
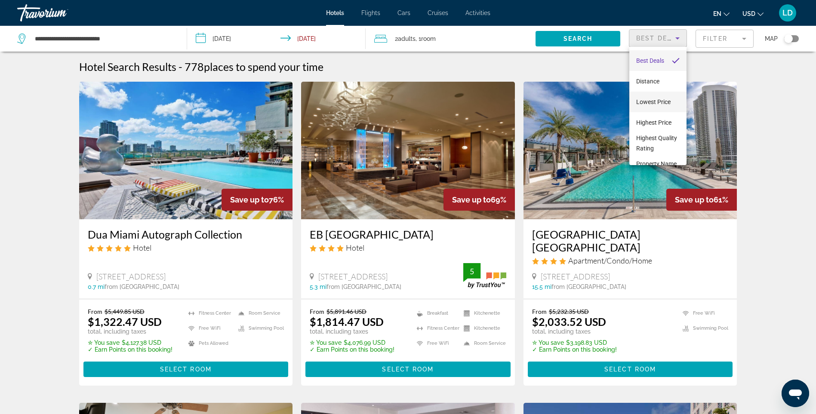
click at [652, 101] on span "Lowest Price" at bounding box center [653, 102] width 34 height 7
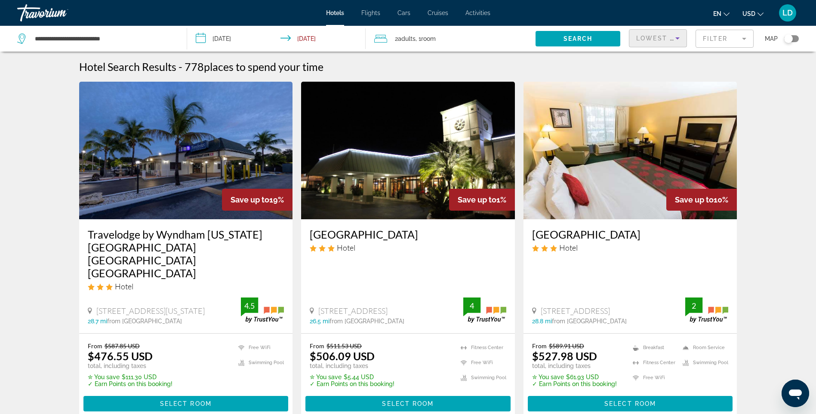
click at [707, 38] on mat-form-field "Filter" at bounding box center [725, 39] width 58 height 18
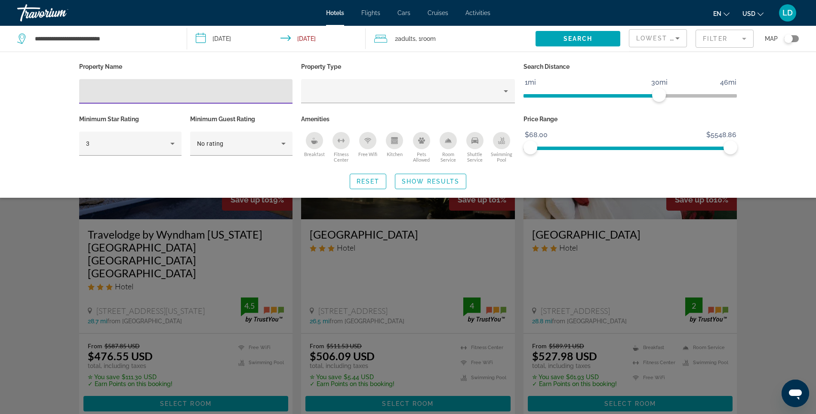
click at [314, 151] on button "Breakfast" at bounding box center [314, 147] width 27 height 31
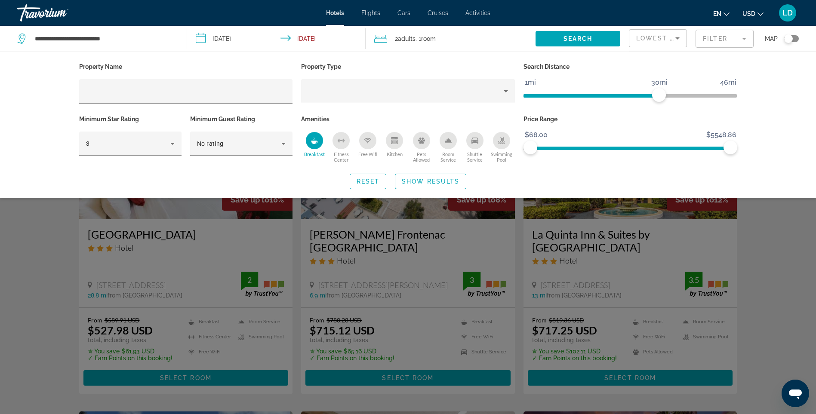
click at [397, 151] on span "Kitchen" at bounding box center [395, 154] width 16 height 6
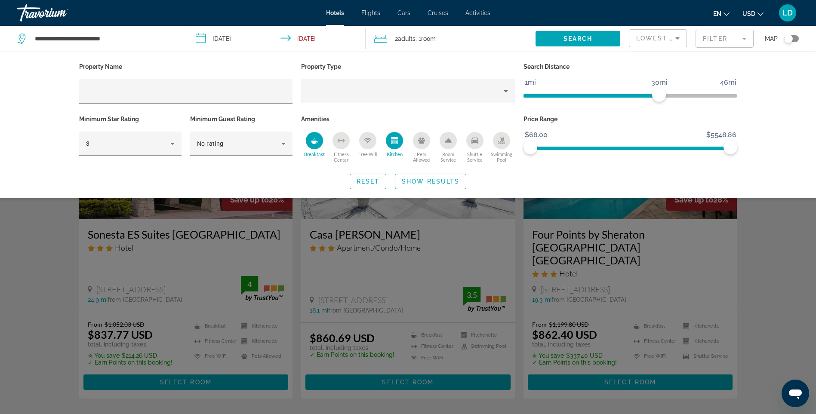
click at [474, 152] on span "Shuttle Service" at bounding box center [475, 156] width 27 height 11
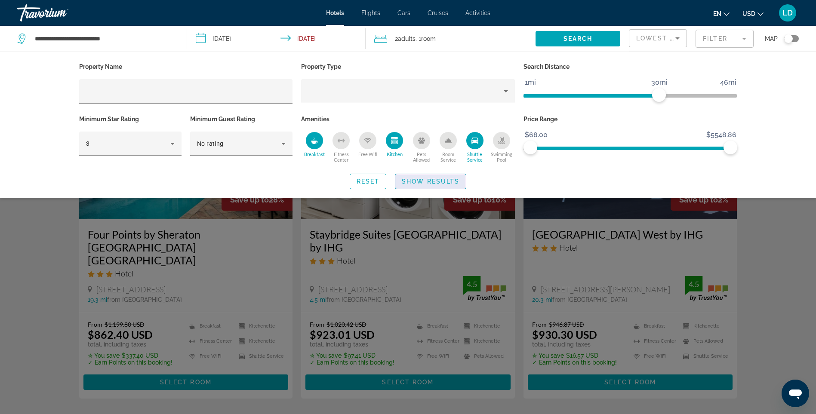
click at [420, 187] on span "Search widget" at bounding box center [430, 181] width 71 height 21
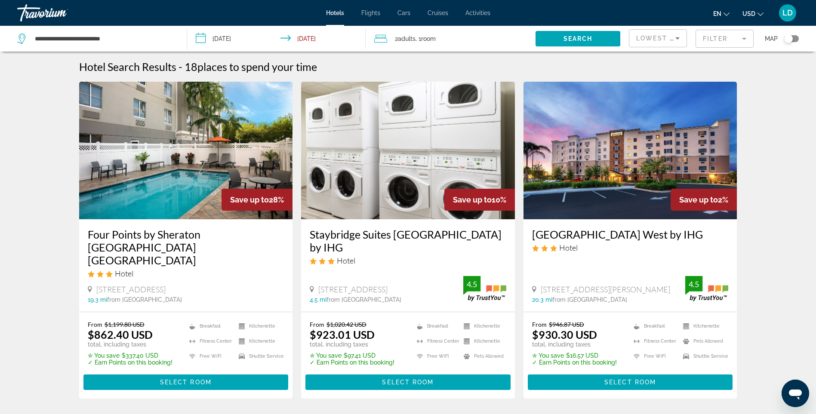
click at [717, 41] on mat-form-field "Filter" at bounding box center [725, 39] width 58 height 18
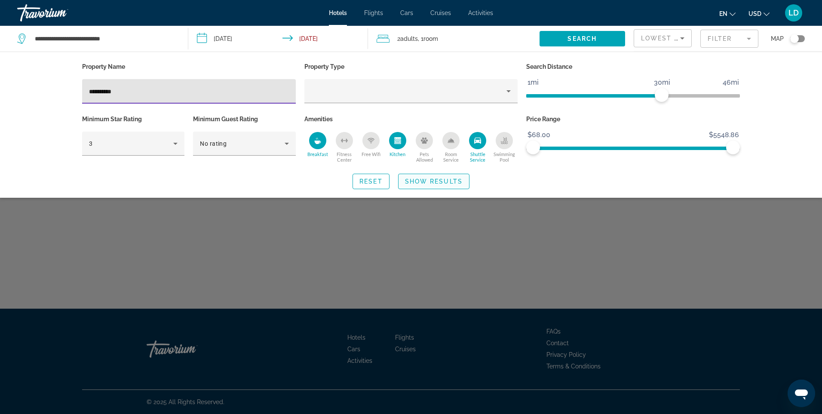
type input "**********"
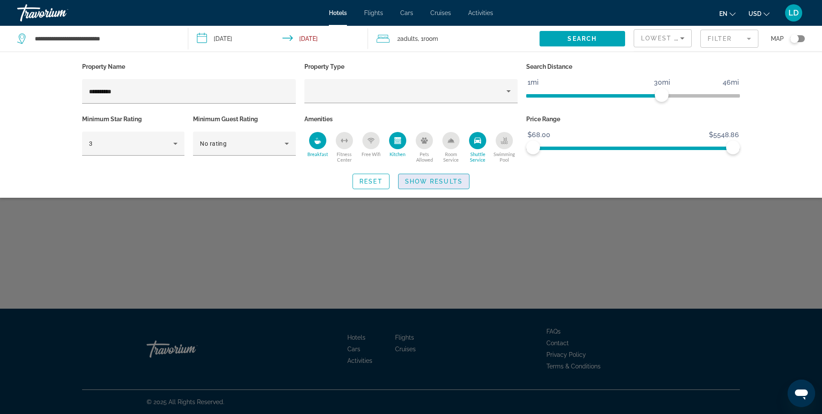
click at [425, 179] on span "Show Results" at bounding box center [434, 181] width 58 height 7
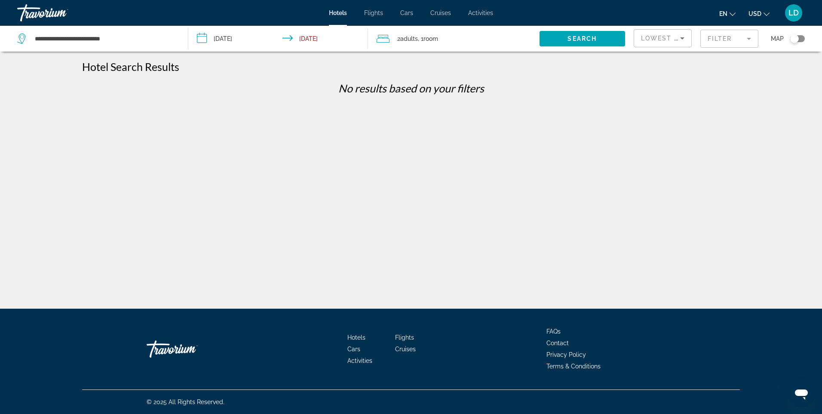
click at [726, 46] on mat-form-field "Filter" at bounding box center [730, 39] width 58 height 18
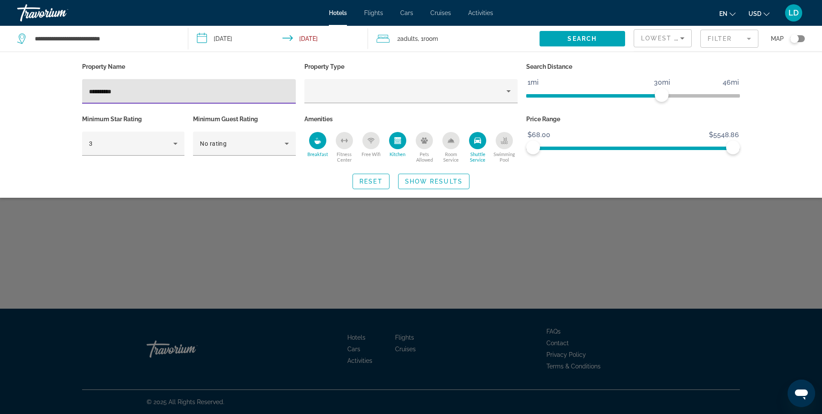
click at [478, 139] on icon "Shuttle Service" at bounding box center [477, 140] width 7 height 7
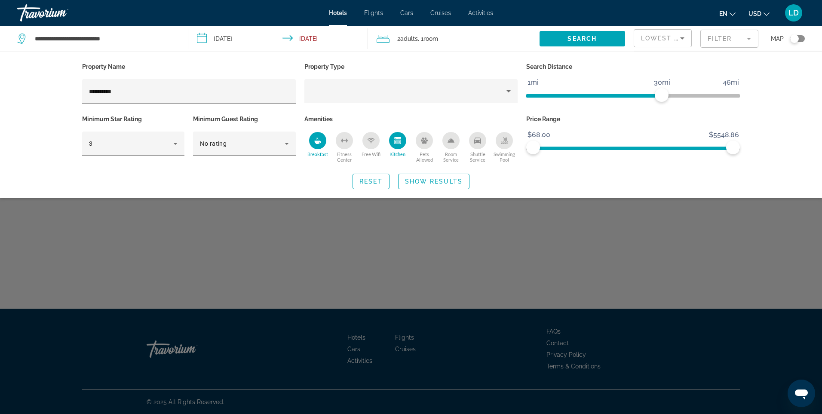
click at [399, 137] on icon "Kitchen" at bounding box center [397, 138] width 6 height 2
click at [312, 144] on div "Breakfast" at bounding box center [317, 140] width 17 height 17
click at [447, 180] on span "Show Results" at bounding box center [434, 181] width 58 height 7
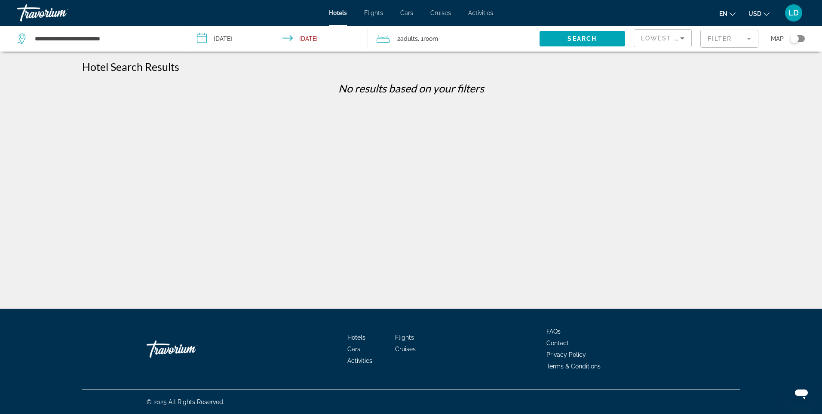
click at [723, 37] on mat-form-field "Filter" at bounding box center [730, 39] width 58 height 18
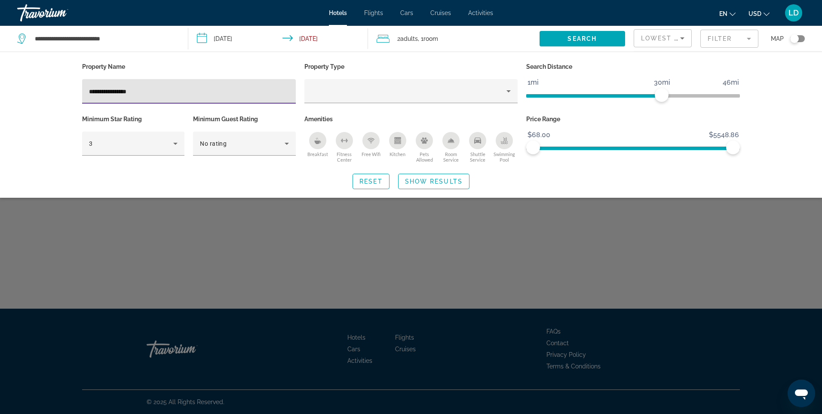
type input "**********"
click at [443, 179] on span "Show Results" at bounding box center [434, 181] width 58 height 7
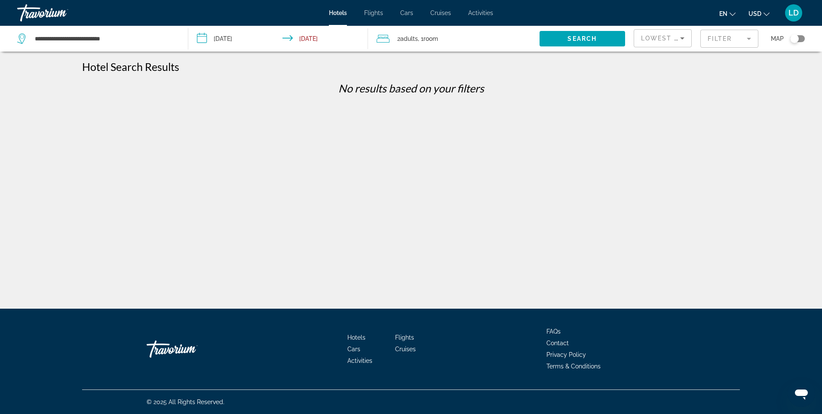
click at [718, 37] on mat-form-field "Filter" at bounding box center [730, 39] width 58 height 18
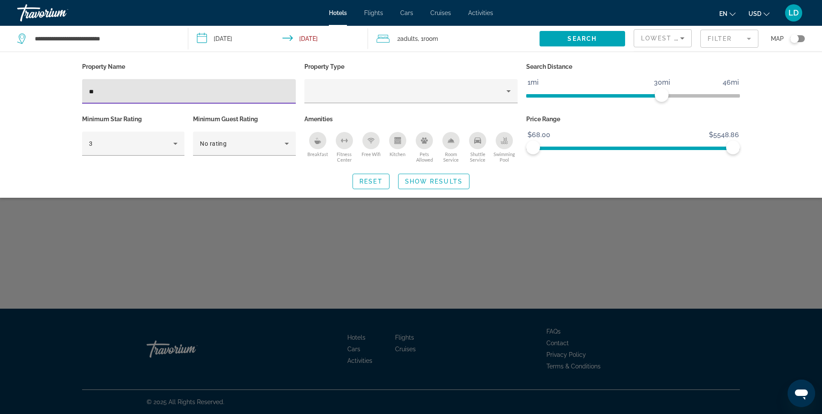
type input "*"
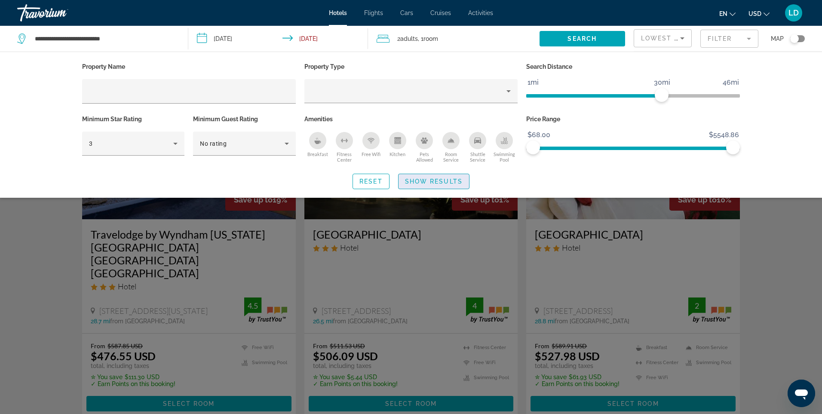
click at [420, 185] on span "Search widget" at bounding box center [434, 181] width 71 height 21
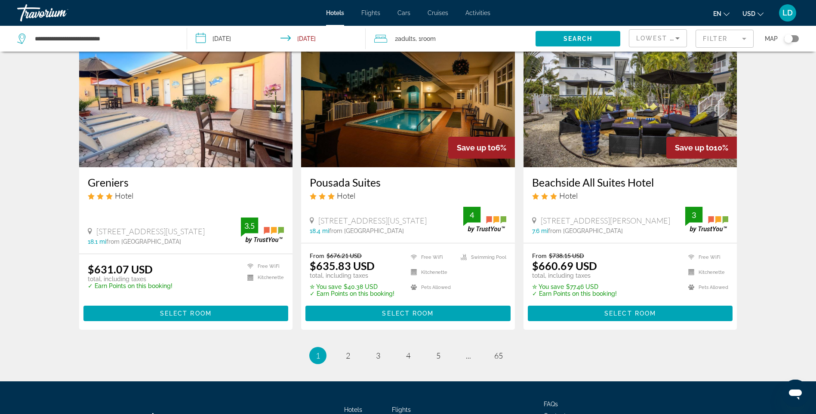
scroll to position [1090, 0]
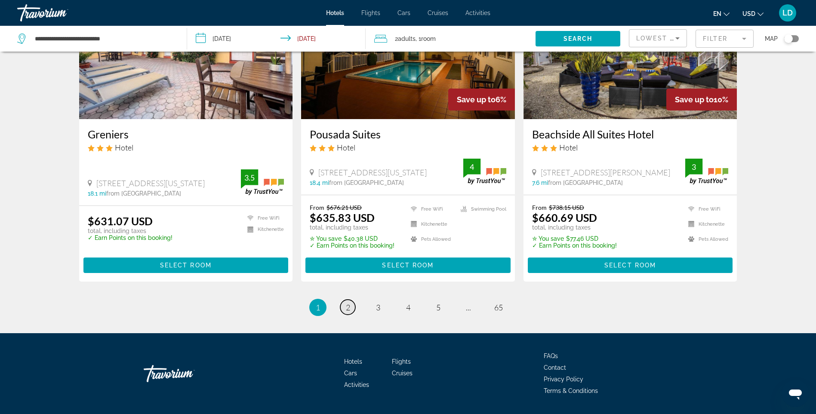
click at [348, 303] on span "2" at bounding box center [348, 307] width 4 height 9
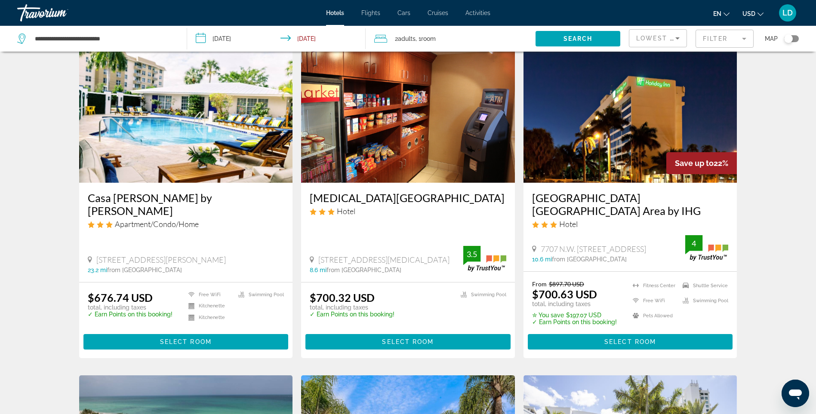
scroll to position [344, 0]
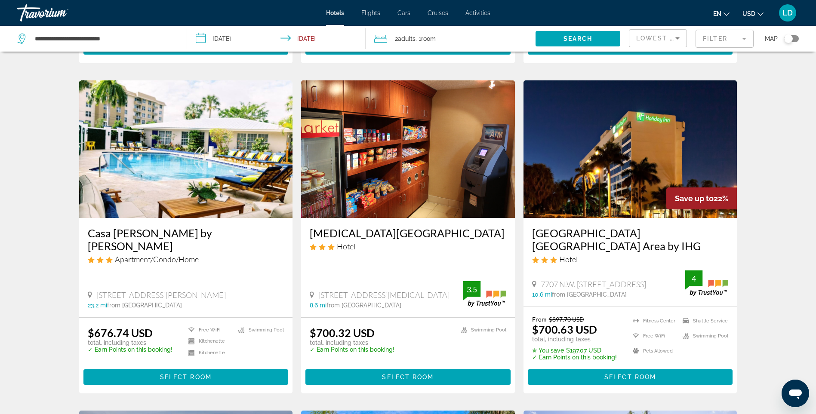
click at [609, 131] on img "Main content" at bounding box center [630, 149] width 214 height 138
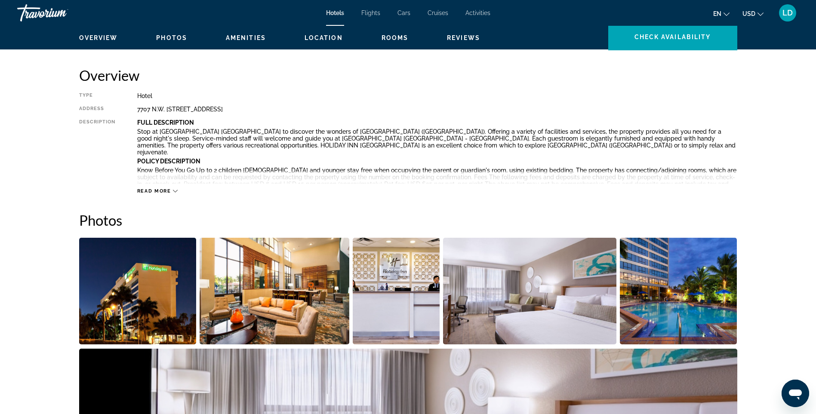
scroll to position [132, 0]
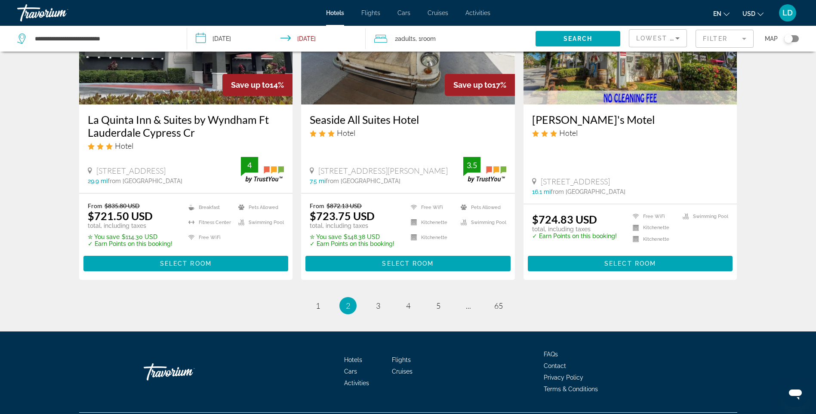
scroll to position [1128, 0]
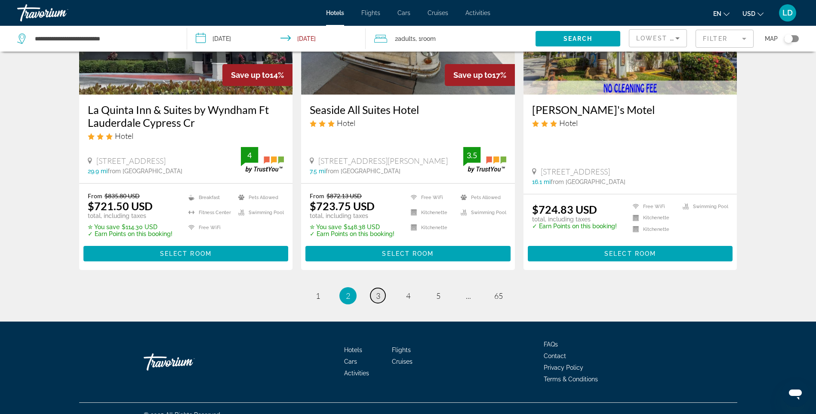
click at [378, 291] on span "3" at bounding box center [378, 295] width 4 height 9
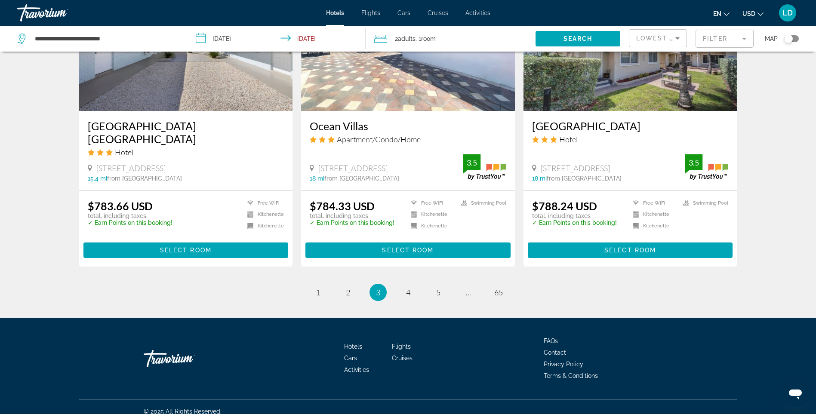
scroll to position [1055, 0]
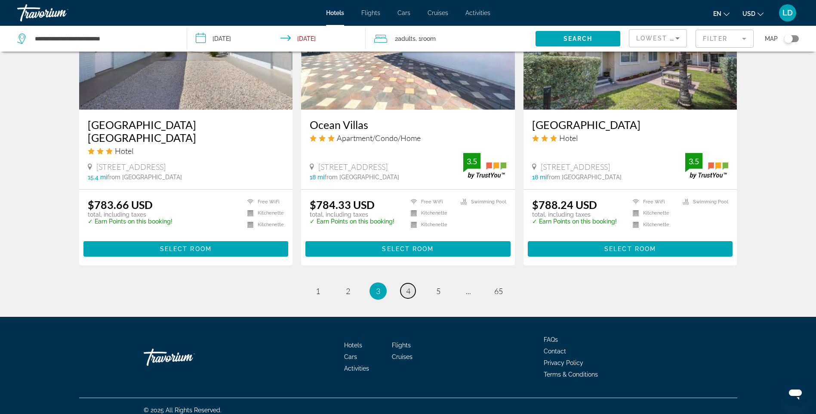
click at [407, 286] on span "4" at bounding box center [408, 290] width 4 height 9
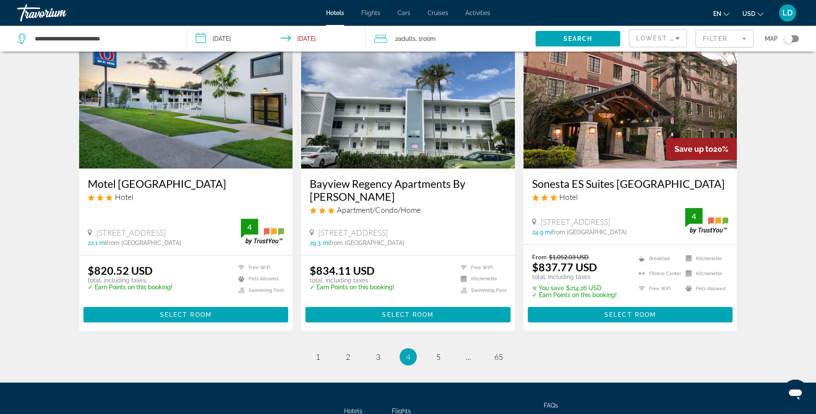
scroll to position [1032, 0]
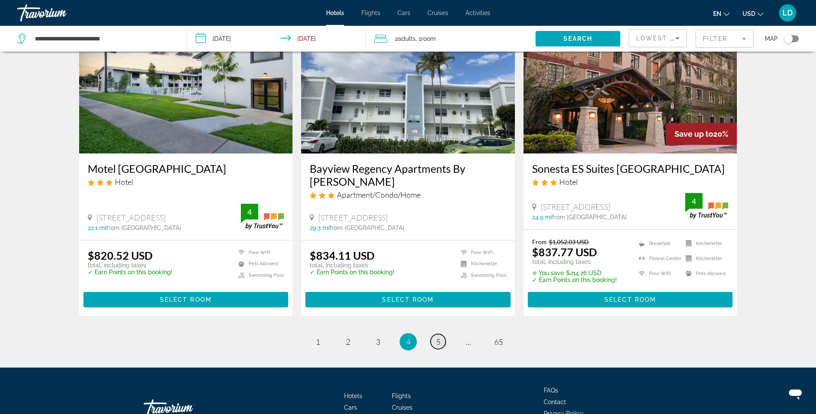
click at [438, 347] on span "5" at bounding box center [438, 341] width 4 height 9
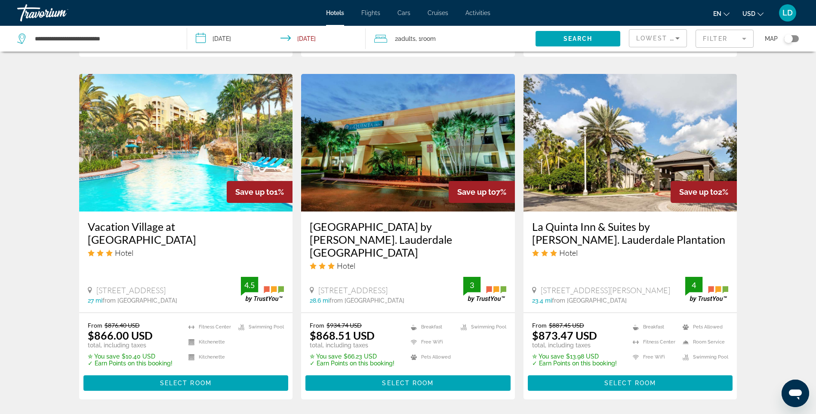
scroll to position [1032, 0]
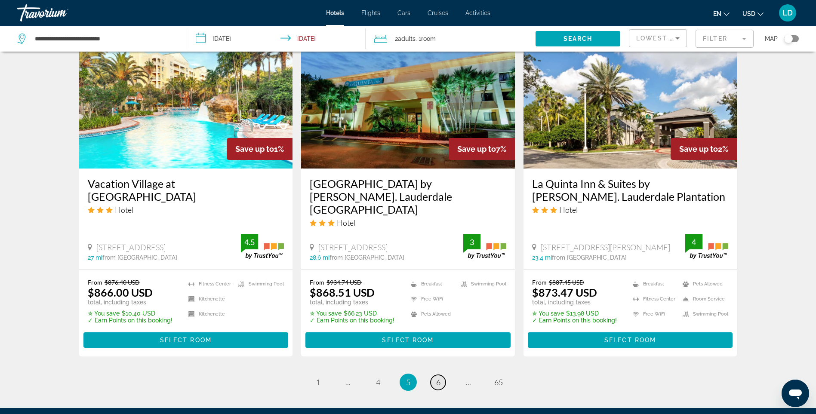
click at [440, 378] on span "6" at bounding box center [438, 382] width 4 height 9
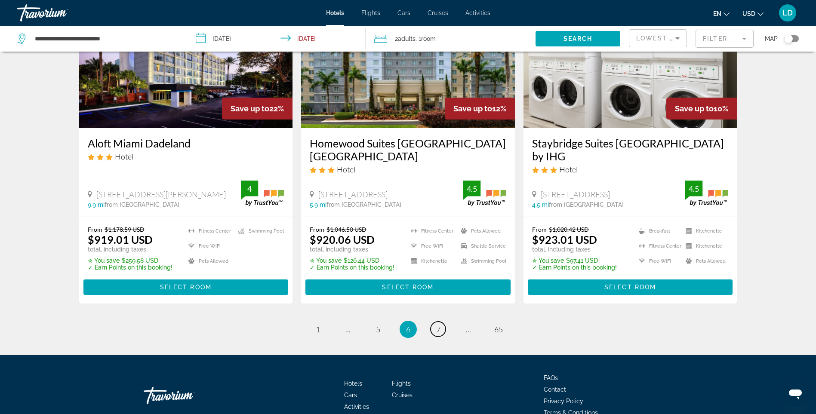
scroll to position [1115, 0]
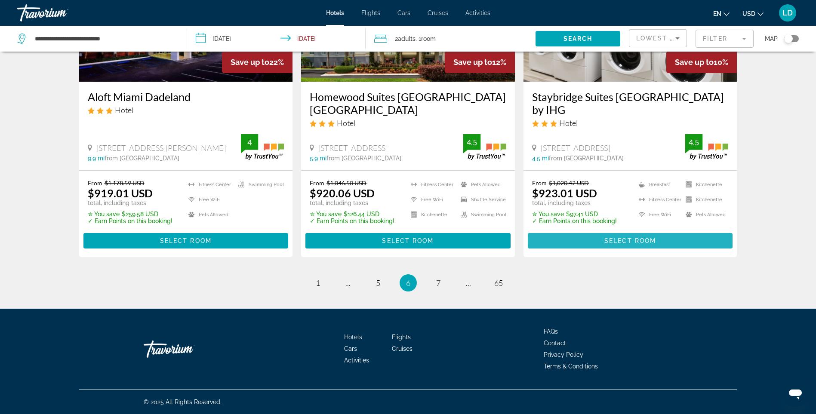
click at [621, 243] on span "Select Room" at bounding box center [630, 240] width 52 height 7
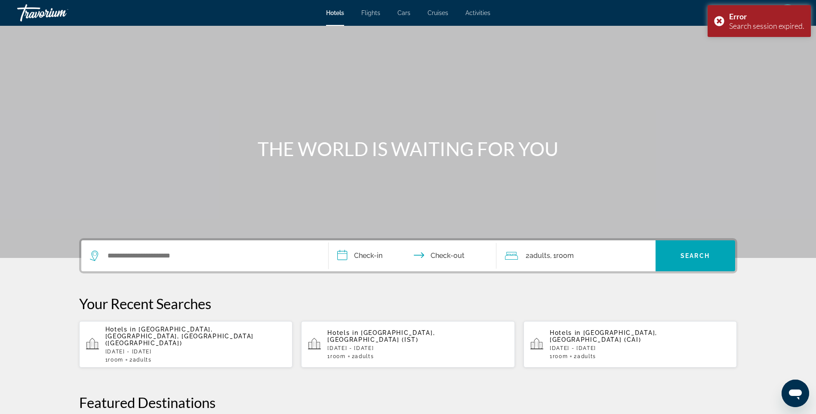
click at [156, 349] on p "[DATE] - [DATE]" at bounding box center [195, 352] width 181 height 6
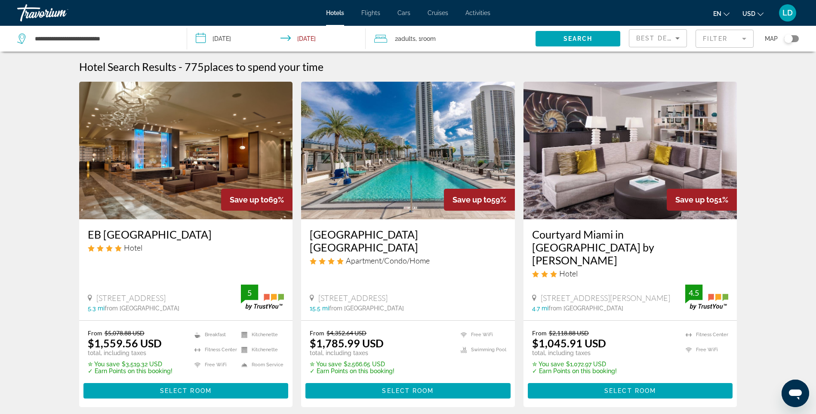
click at [723, 37] on mat-form-field "Filter" at bounding box center [725, 39] width 58 height 18
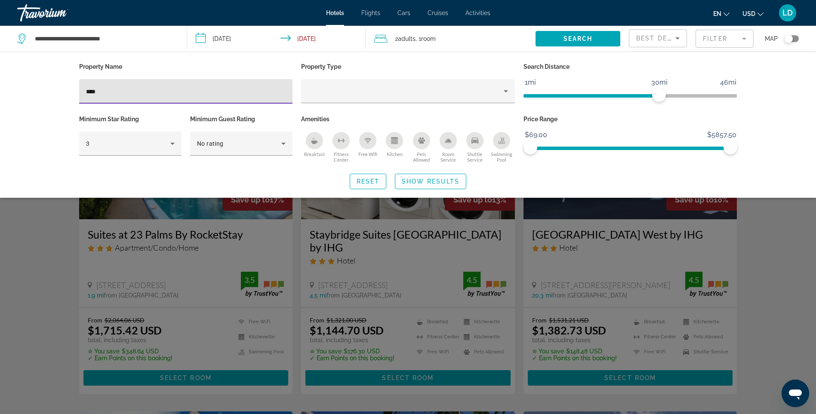
type input "****"
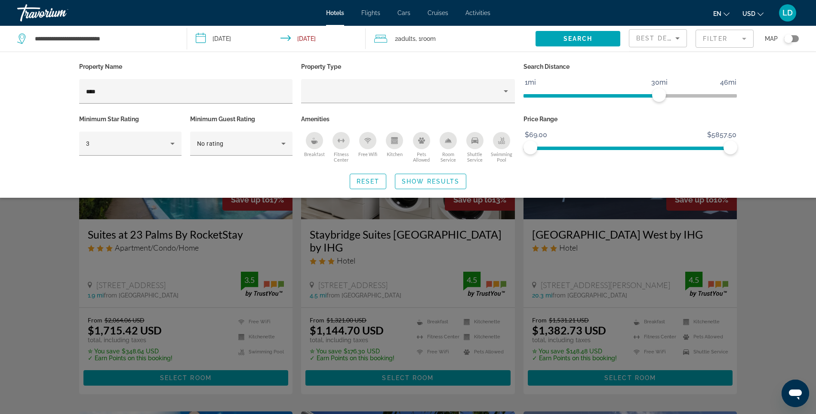
click at [773, 275] on div "Search widget" at bounding box center [408, 271] width 816 height 285
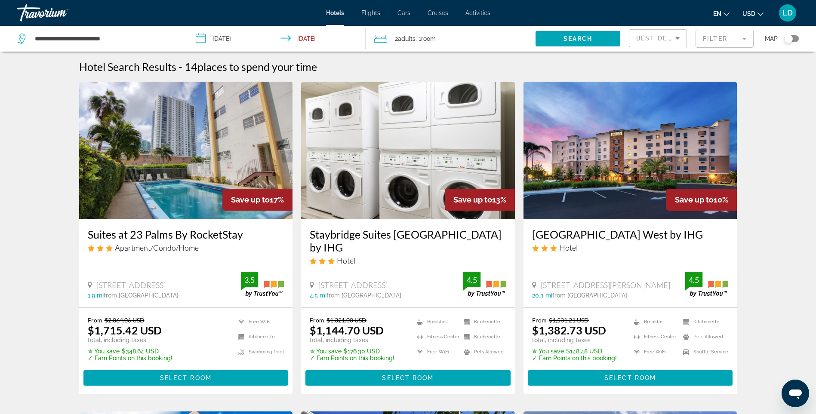
click at [415, 153] on img "Main content" at bounding box center [408, 151] width 214 height 138
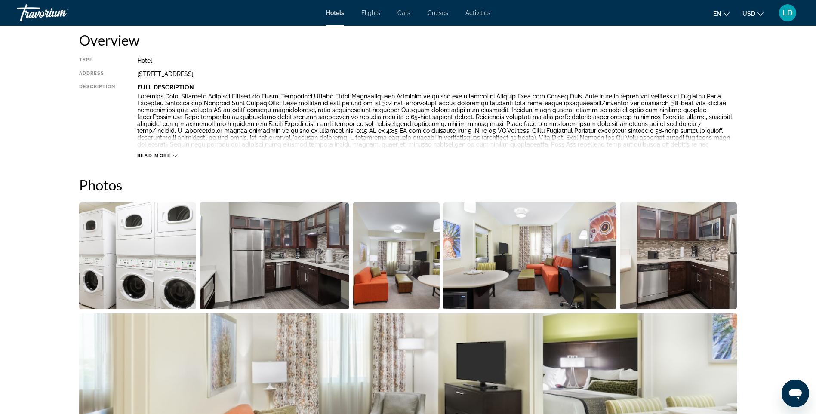
scroll to position [301, 0]
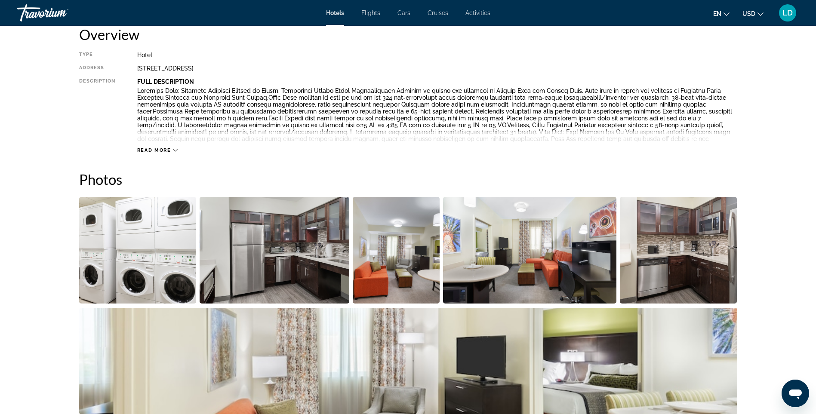
click at [154, 148] on span "Read more" at bounding box center [154, 151] width 34 height 6
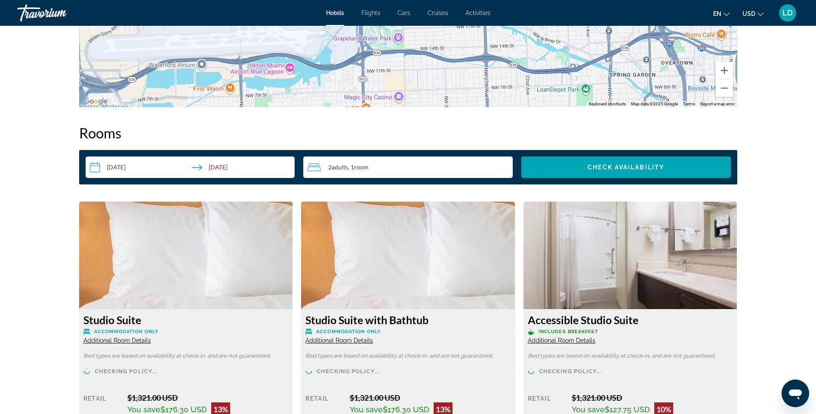
scroll to position [1032, 0]
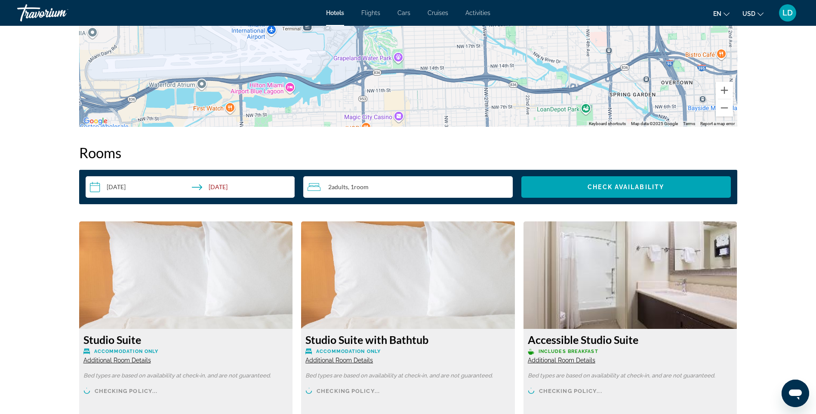
click at [252, 182] on input "**********" at bounding box center [192, 188] width 213 height 24
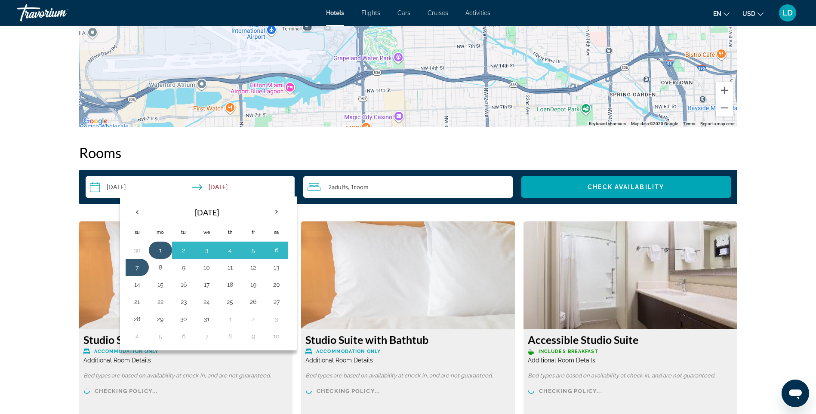
click at [159, 244] on button "1" at bounding box center [161, 250] width 14 height 12
click at [158, 262] on button "8" at bounding box center [161, 268] width 14 height 12
type input "**********"
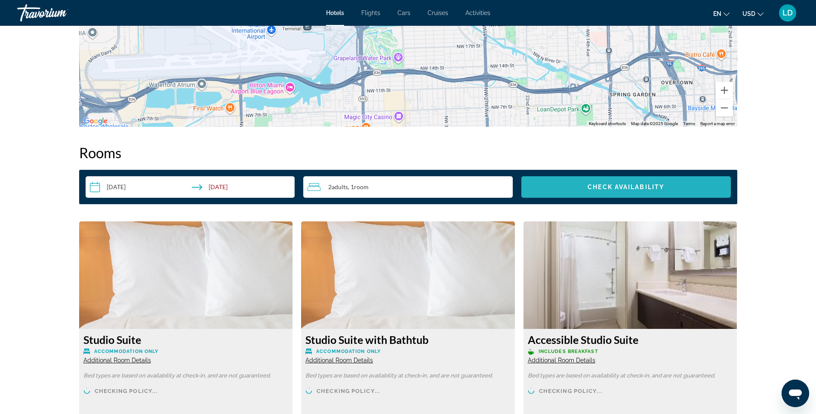
click at [563, 177] on span "Search widget" at bounding box center [625, 187] width 209 height 21
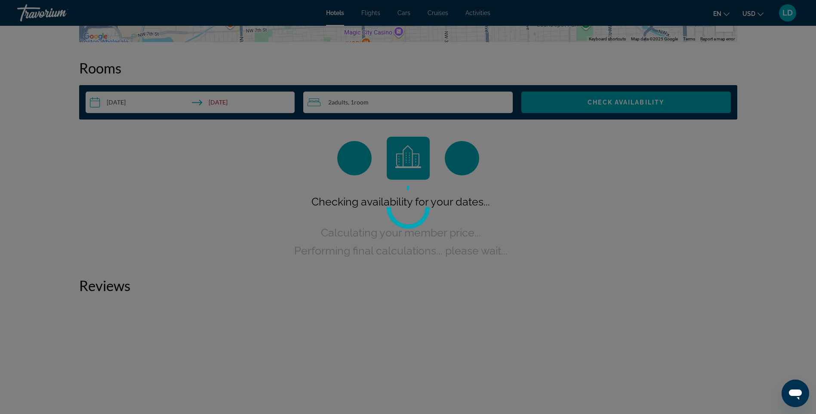
scroll to position [1118, 0]
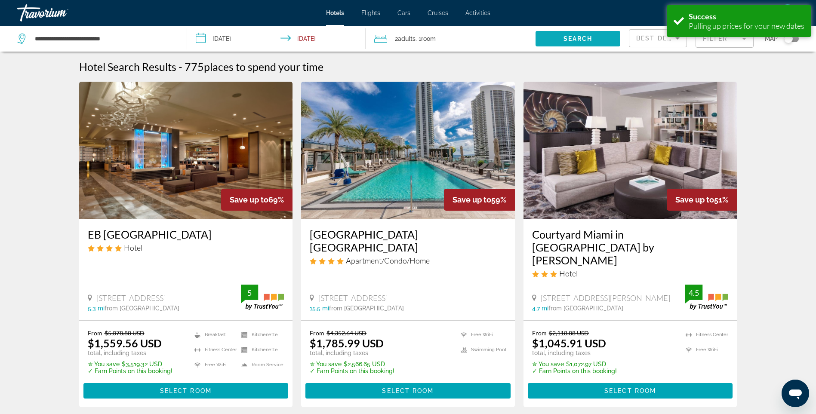
click at [573, 40] on span "Search" at bounding box center [577, 38] width 29 height 7
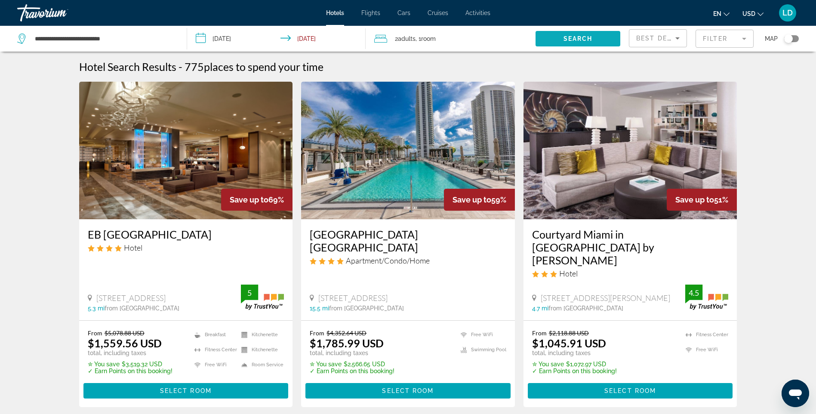
click at [572, 38] on span "Search" at bounding box center [577, 38] width 29 height 7
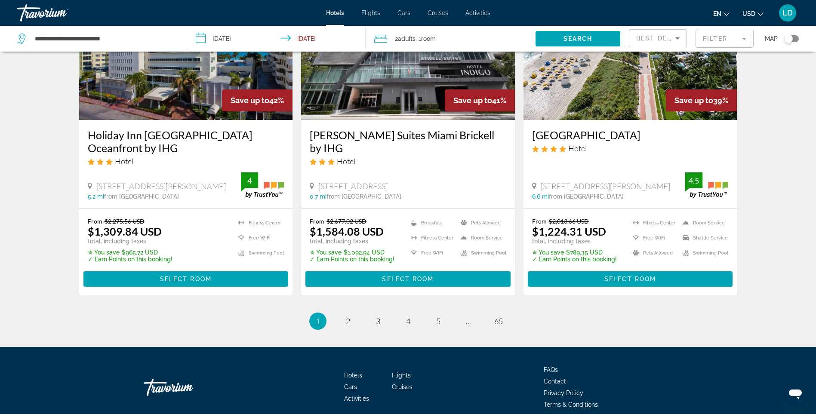
scroll to position [1115, 0]
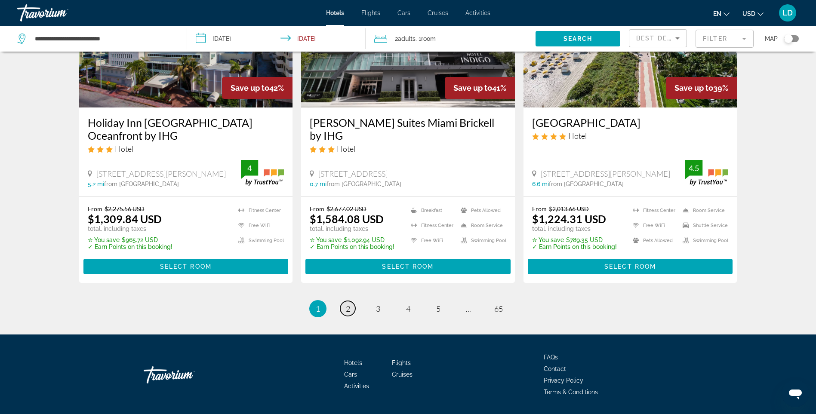
click at [347, 304] on span "2" at bounding box center [348, 308] width 4 height 9
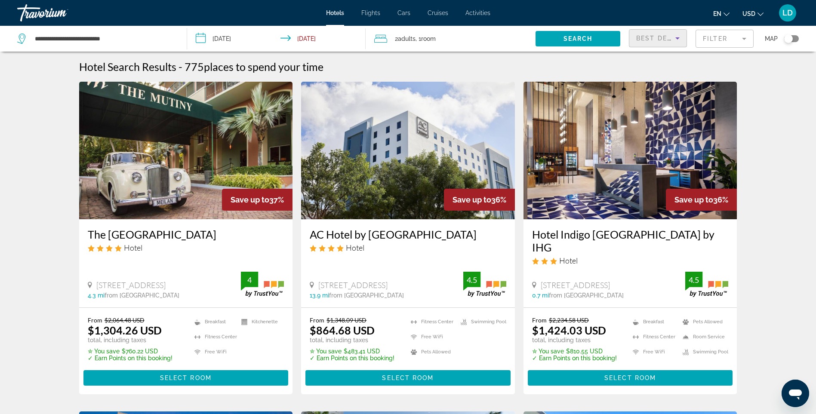
click at [660, 39] on span "Best Deals" at bounding box center [658, 38] width 45 height 7
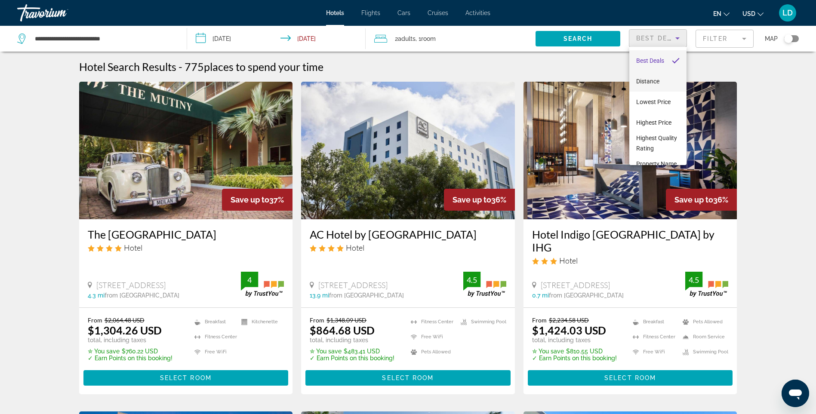
click at [650, 78] on span "Distance" at bounding box center [647, 81] width 23 height 7
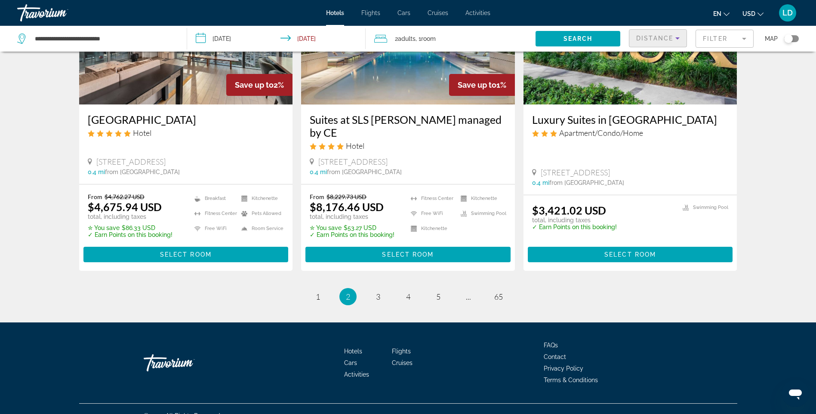
scroll to position [1080, 0]
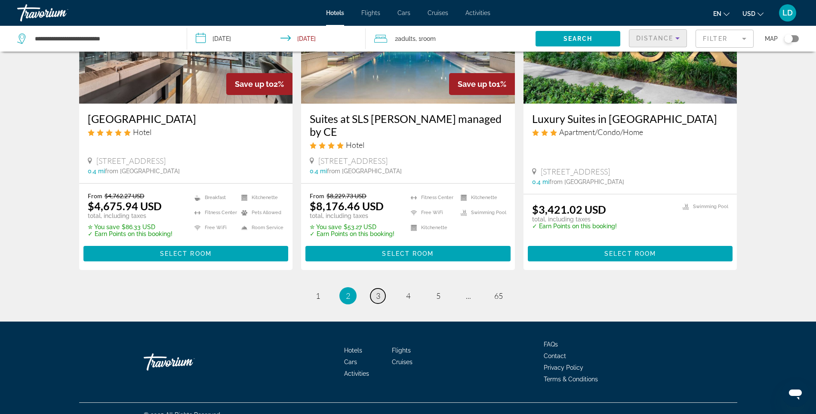
click at [381, 289] on link "page 3" at bounding box center [377, 296] width 15 height 15
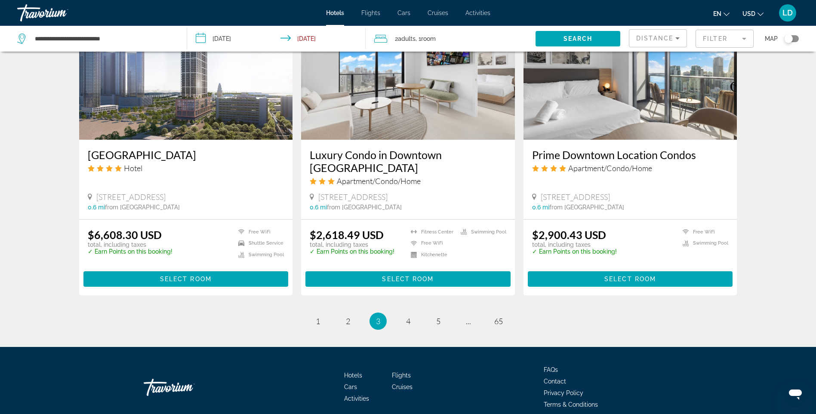
scroll to position [1050, 0]
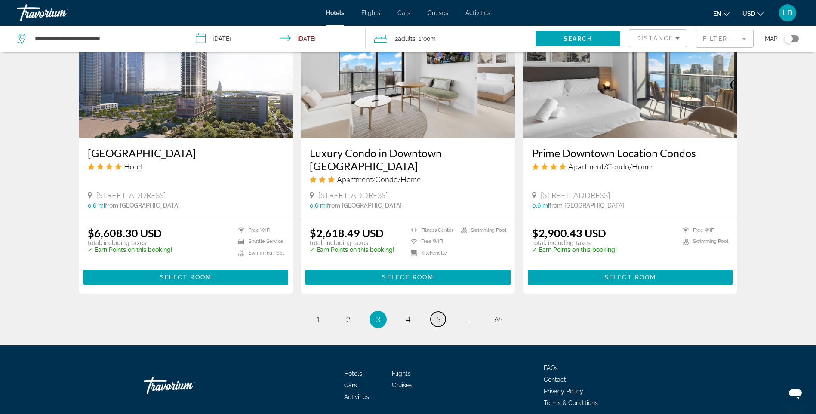
click at [437, 315] on span "5" at bounding box center [438, 319] width 4 height 9
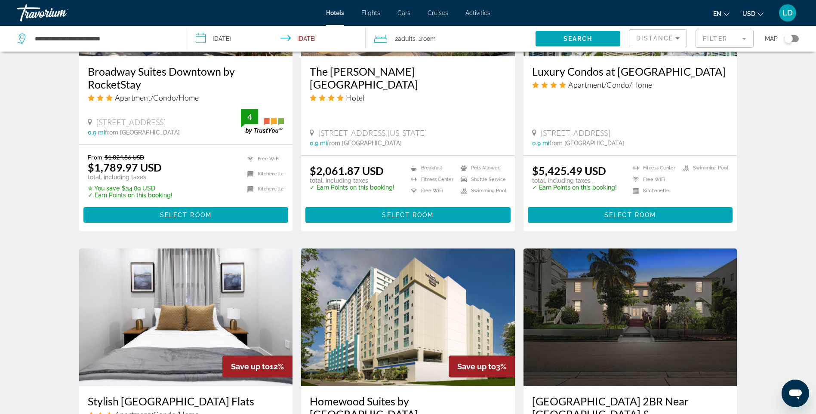
scroll to position [688, 0]
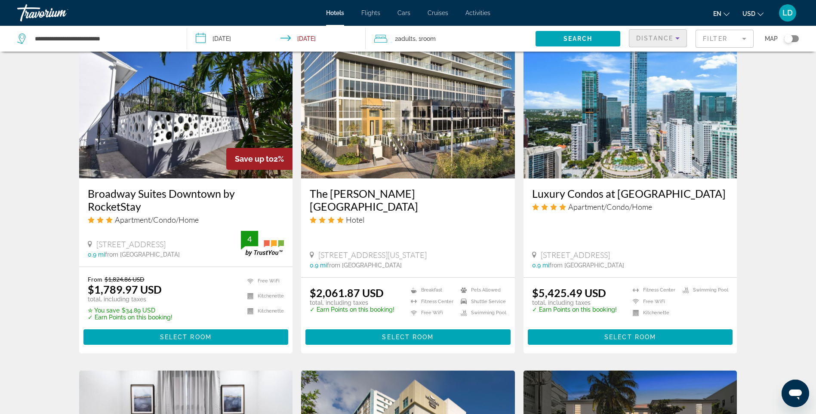
click at [651, 37] on span "Distance" at bounding box center [654, 38] width 37 height 7
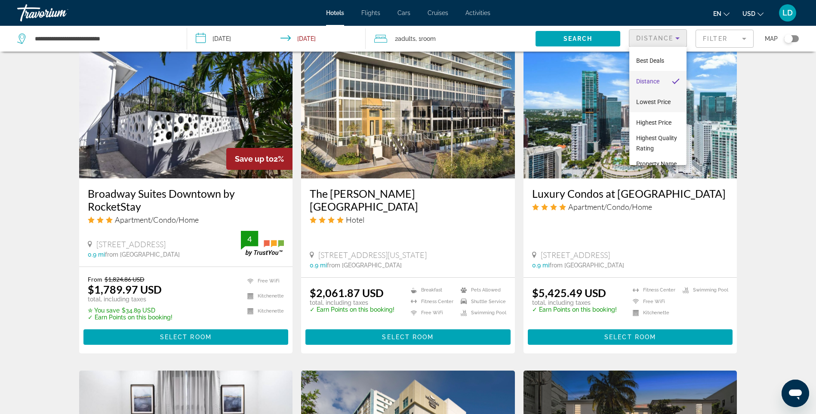
click at [650, 101] on span "Lowest Price" at bounding box center [653, 102] width 34 height 7
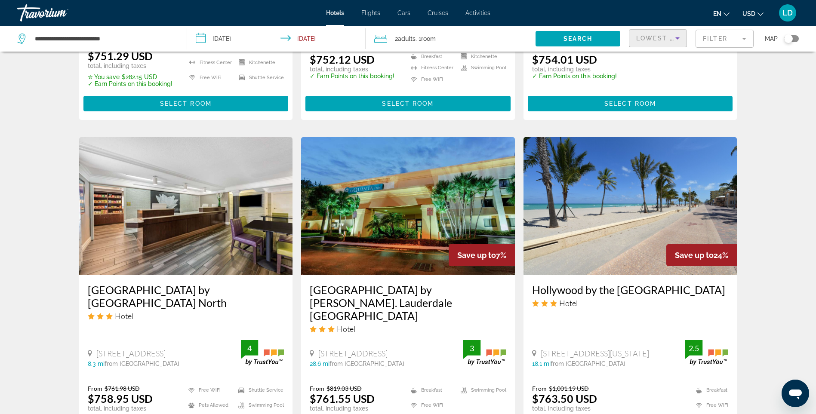
scroll to position [1075, 0]
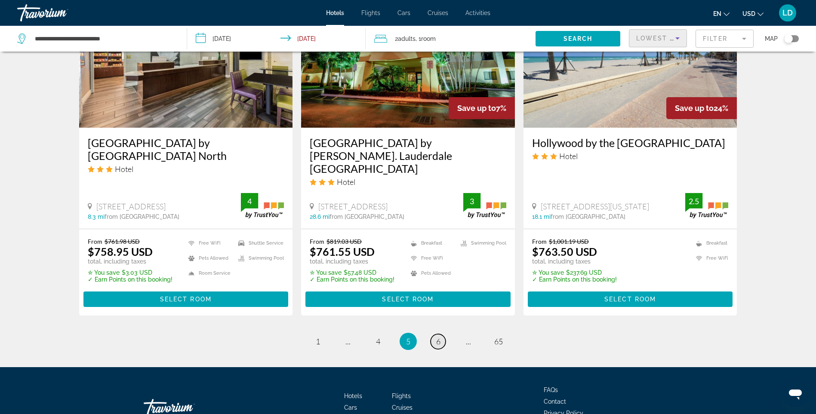
click at [436, 337] on span "6" at bounding box center [438, 341] width 4 height 9
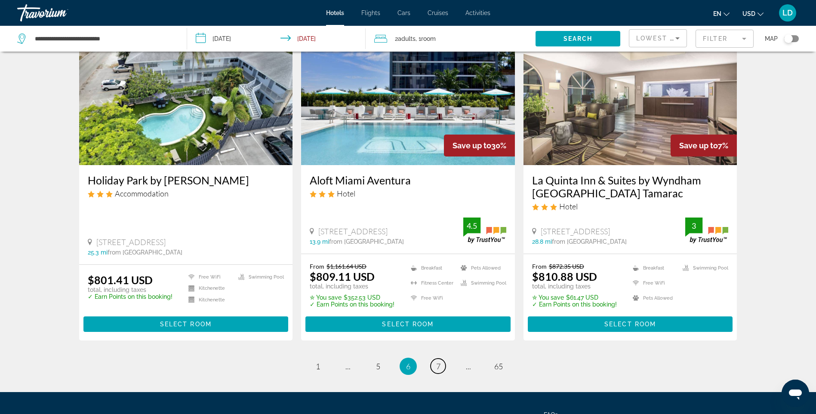
scroll to position [1032, 0]
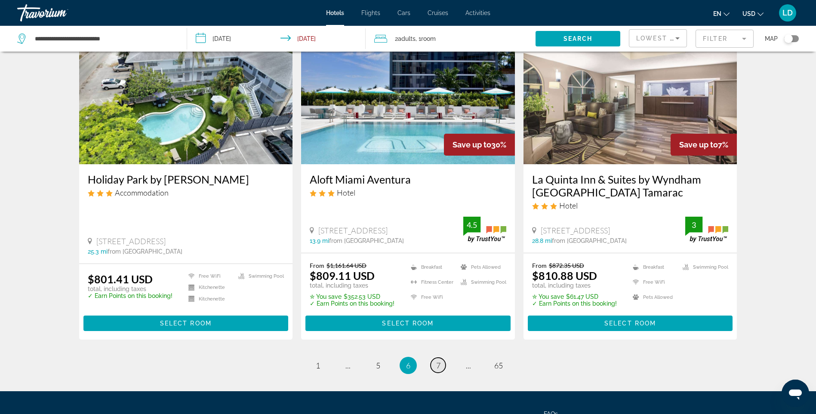
click at [437, 367] on span "7" at bounding box center [438, 365] width 4 height 9
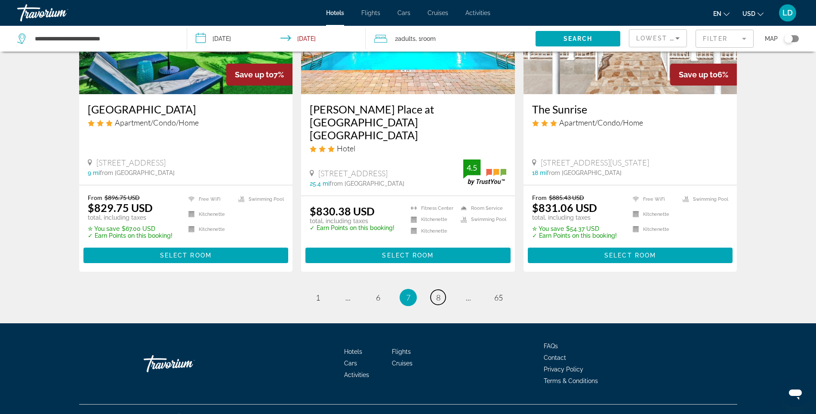
scroll to position [1104, 0]
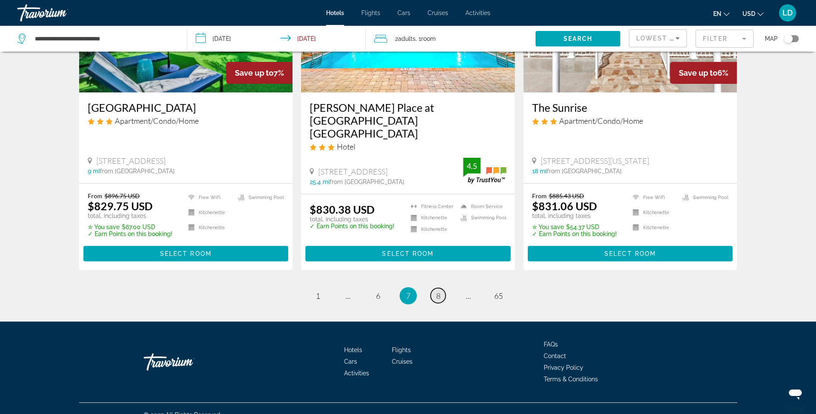
click at [436, 291] on span "8" at bounding box center [438, 295] width 4 height 9
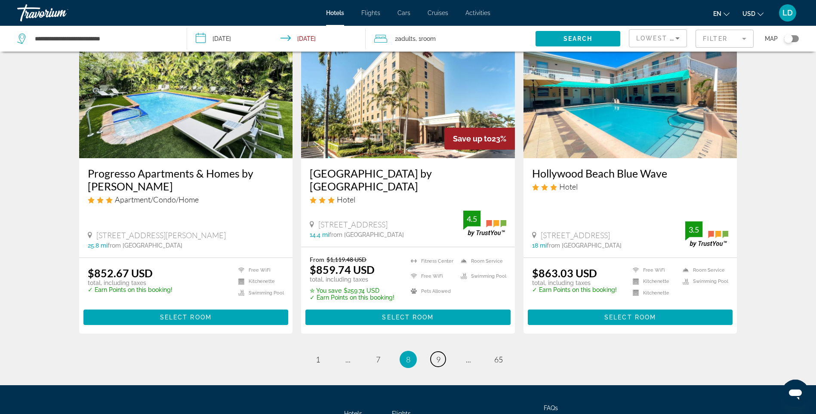
scroll to position [1075, 0]
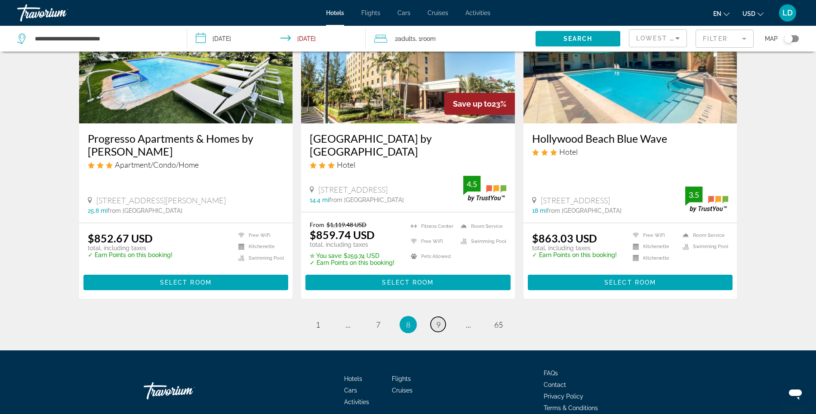
click at [441, 325] on link "page 9" at bounding box center [438, 324] width 15 height 15
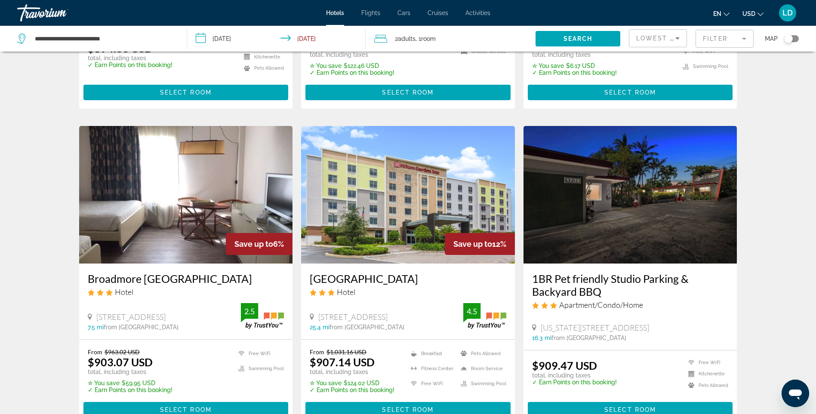
scroll to position [1032, 0]
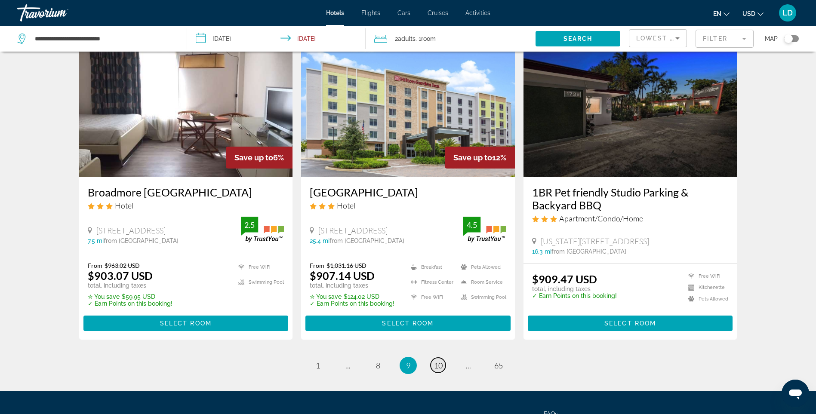
click at [437, 361] on span "10" at bounding box center [438, 365] width 9 height 9
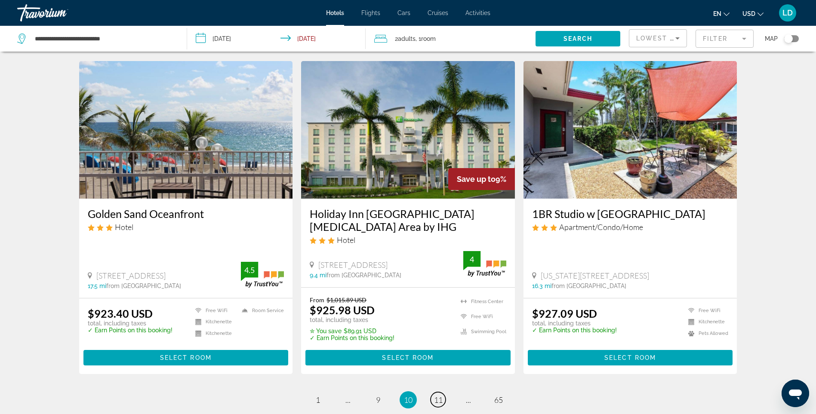
scroll to position [1089, 0]
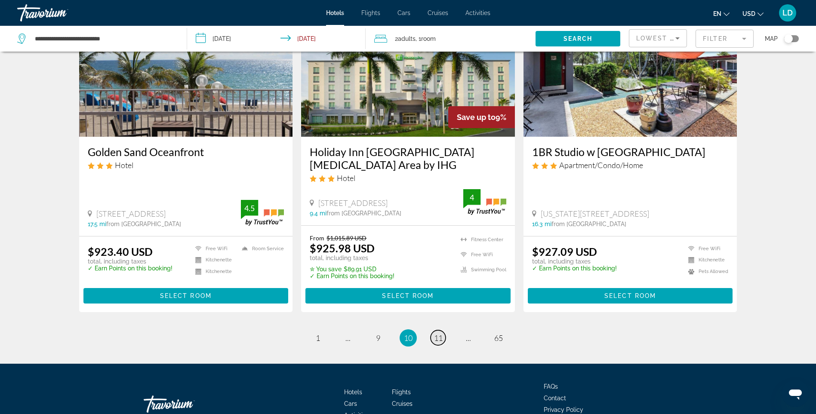
click at [436, 333] on span "11" at bounding box center [438, 337] width 9 height 9
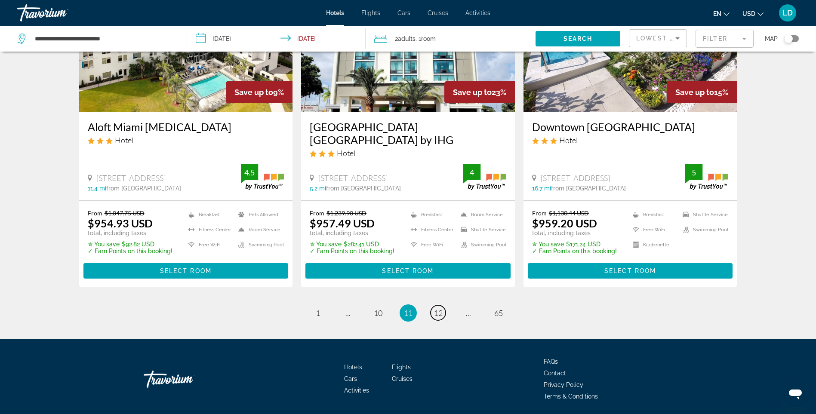
scroll to position [1115, 0]
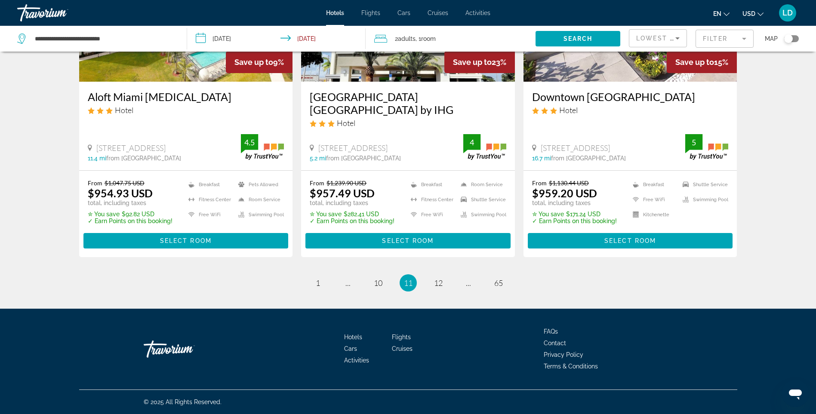
click at [407, 285] on span "11" at bounding box center [408, 282] width 9 height 9
click at [408, 287] on span "11" at bounding box center [408, 282] width 9 height 9
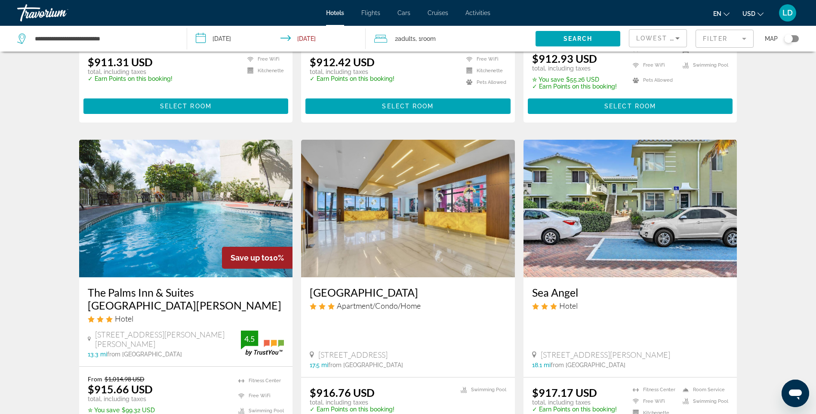
scroll to position [616, 0]
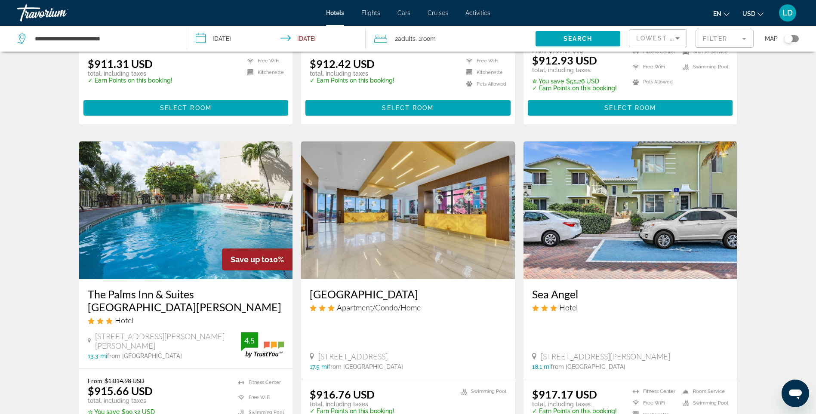
click at [722, 39] on mat-form-field "Filter" at bounding box center [725, 39] width 58 height 18
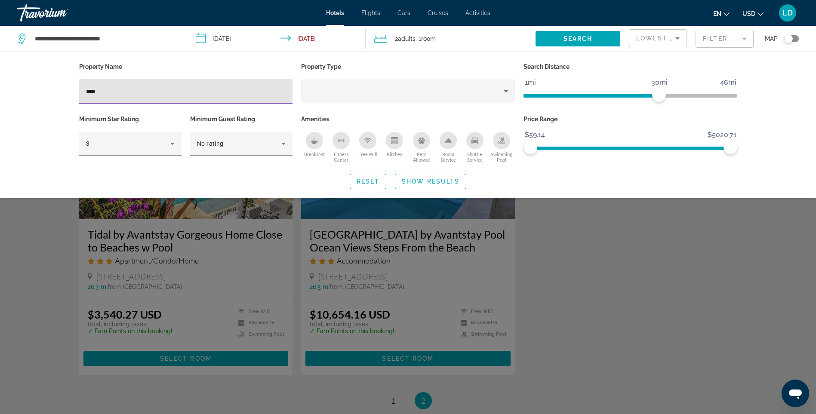
type input "****"
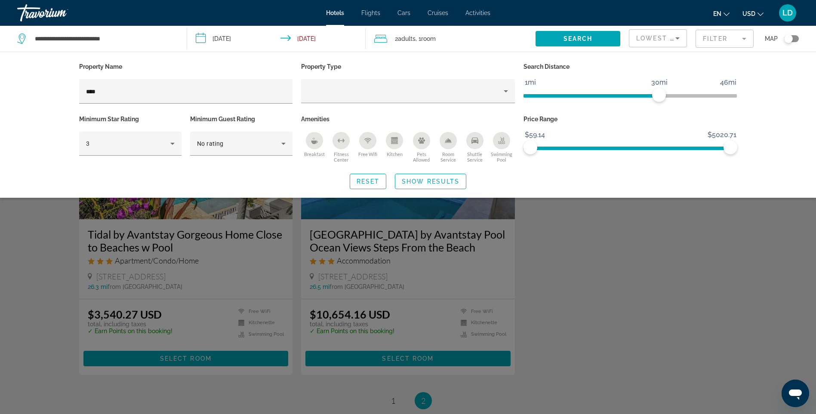
click at [557, 227] on div "Search widget" at bounding box center [408, 271] width 816 height 285
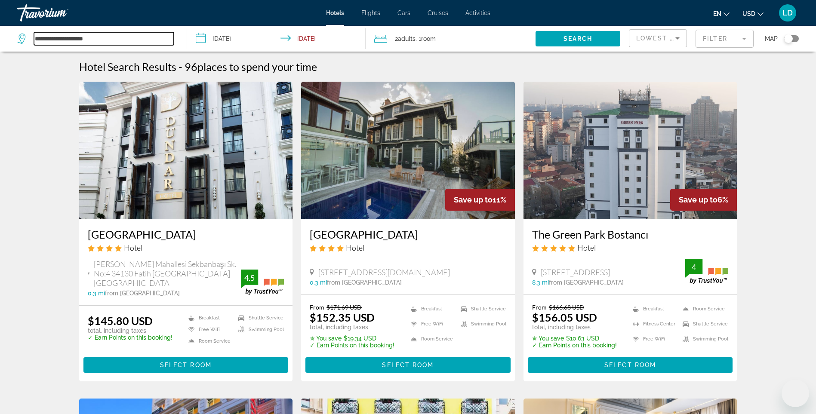
click at [75, 42] on input "**********" at bounding box center [104, 38] width 140 height 13
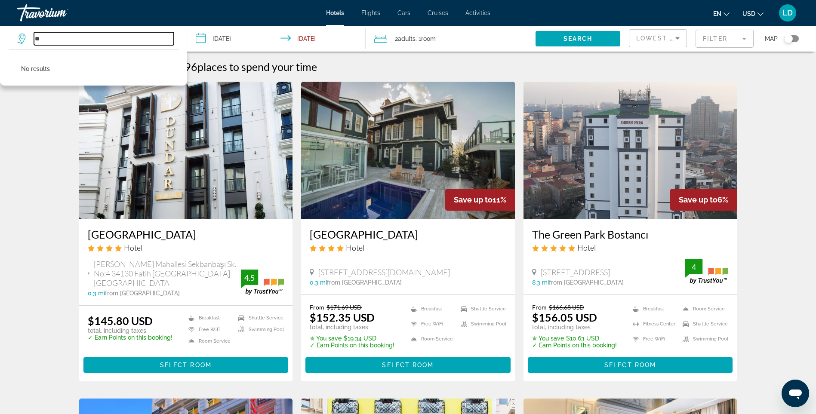
type input "*"
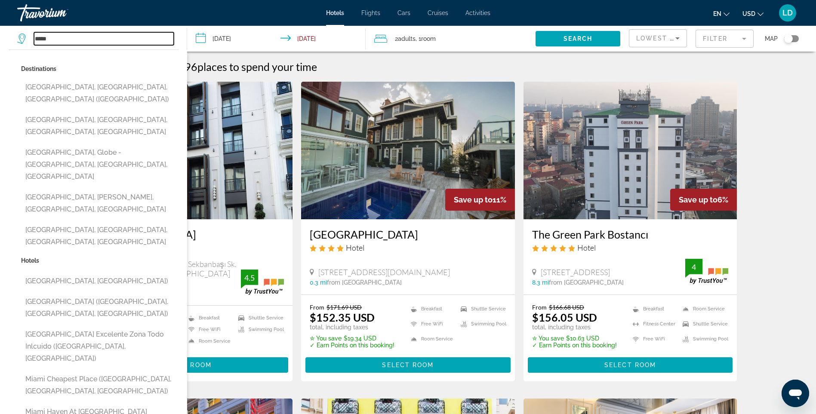
type input "*****"
click at [242, 40] on input "**********" at bounding box center [278, 40] width 182 height 28
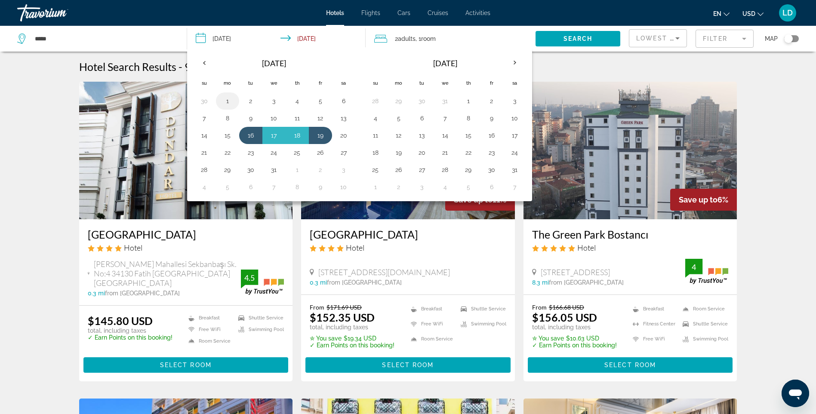
click at [228, 100] on button "1" at bounding box center [228, 101] width 14 height 12
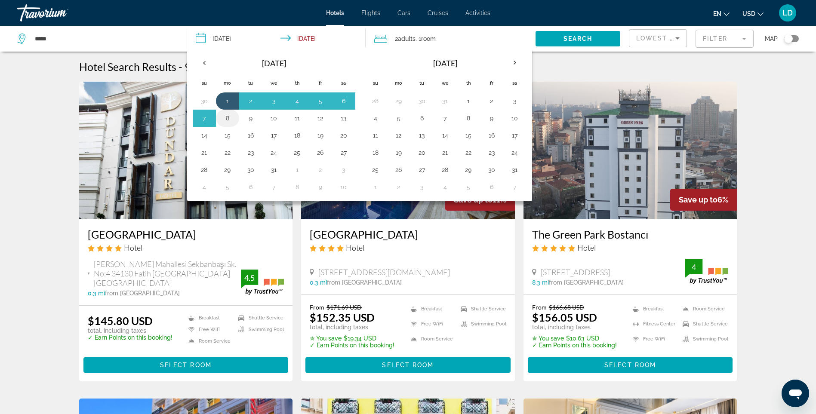
click at [228, 119] on button "8" at bounding box center [228, 118] width 14 height 12
type input "**********"
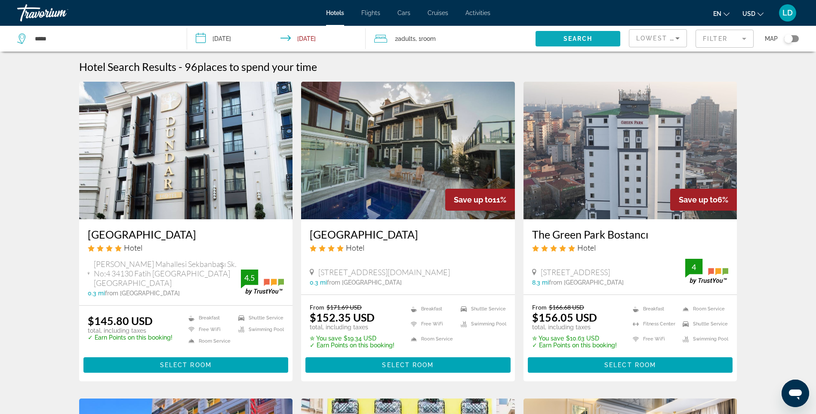
click at [572, 34] on span "Search widget" at bounding box center [578, 38] width 85 height 21
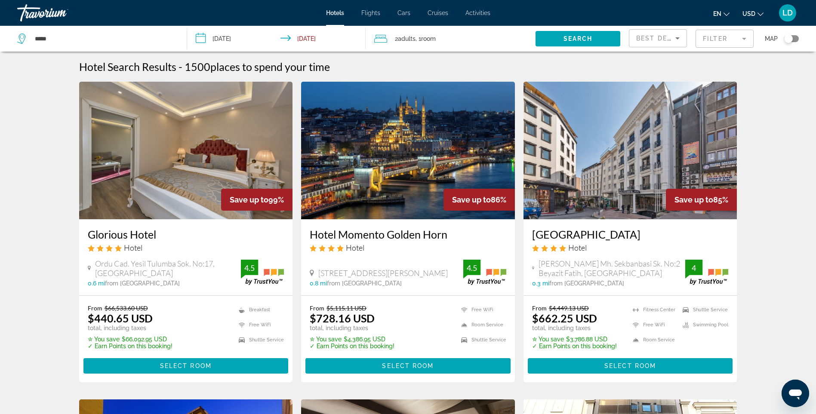
click at [723, 40] on mat-form-field "Filter" at bounding box center [725, 39] width 58 height 18
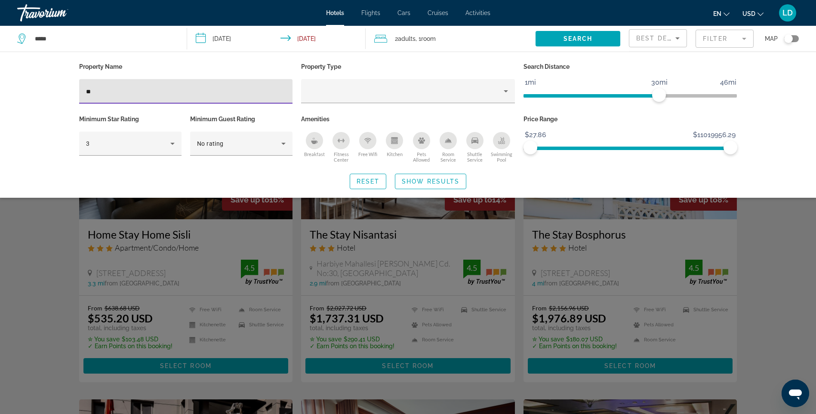
type input "*"
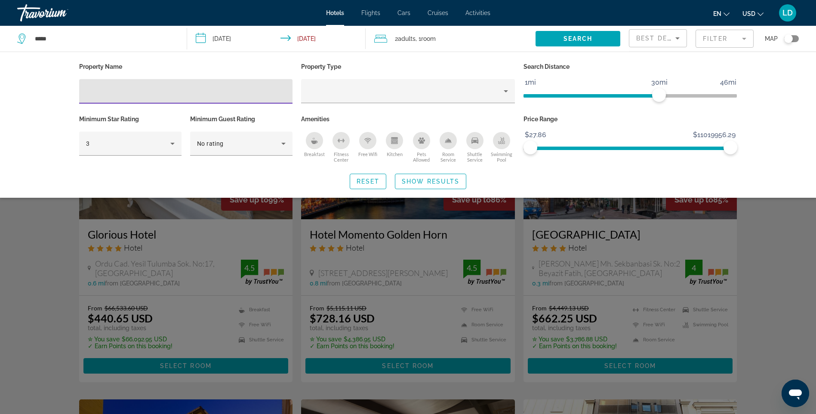
click at [311, 142] on icon "Breakfast" at bounding box center [314, 140] width 7 height 7
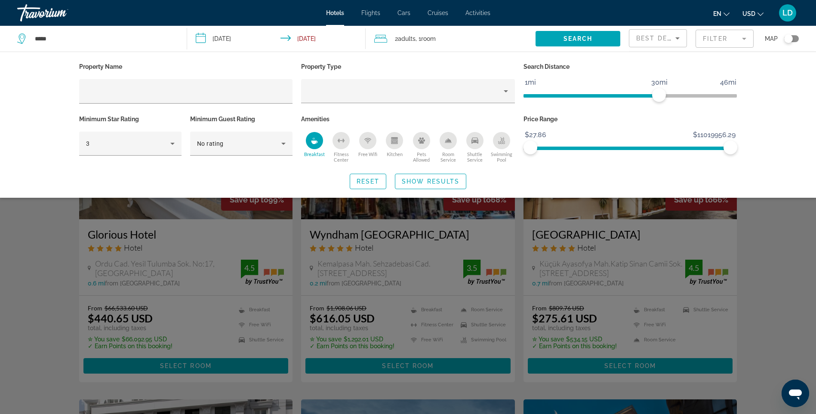
click at [394, 146] on div "Kitchen" at bounding box center [394, 140] width 17 height 17
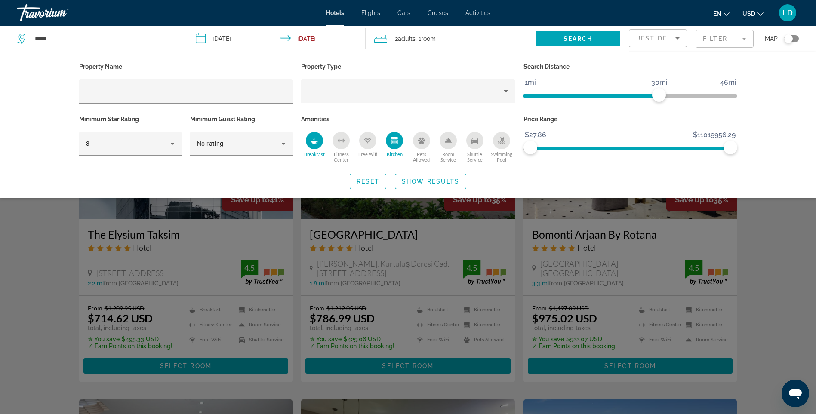
click at [477, 153] on span "Shuttle Service" at bounding box center [475, 156] width 27 height 11
click at [425, 182] on span "Show Results" at bounding box center [431, 181] width 58 height 7
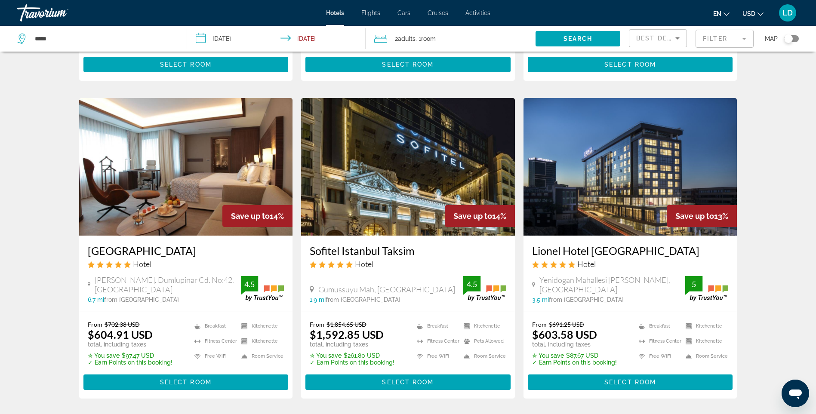
scroll to position [1075, 0]
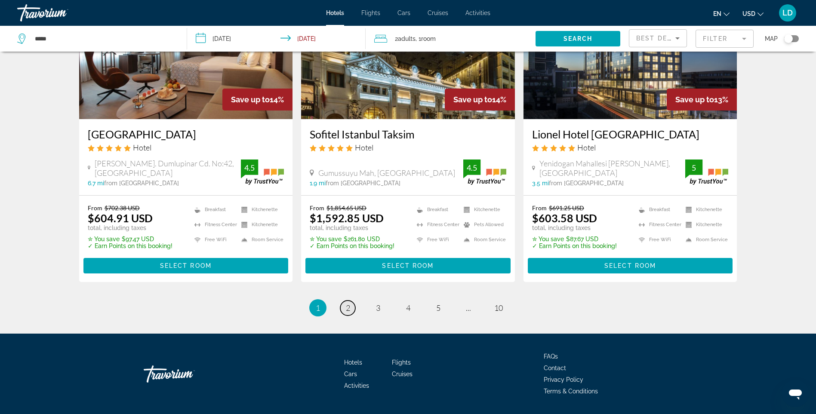
click at [347, 309] on span "2" at bounding box center [348, 307] width 4 height 9
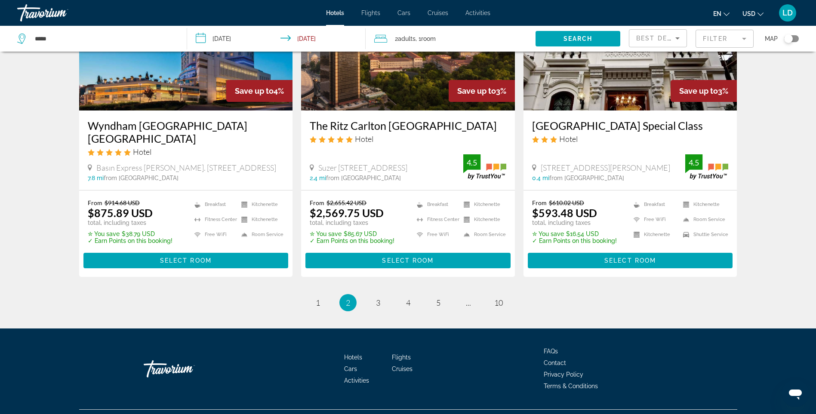
scroll to position [1090, 0]
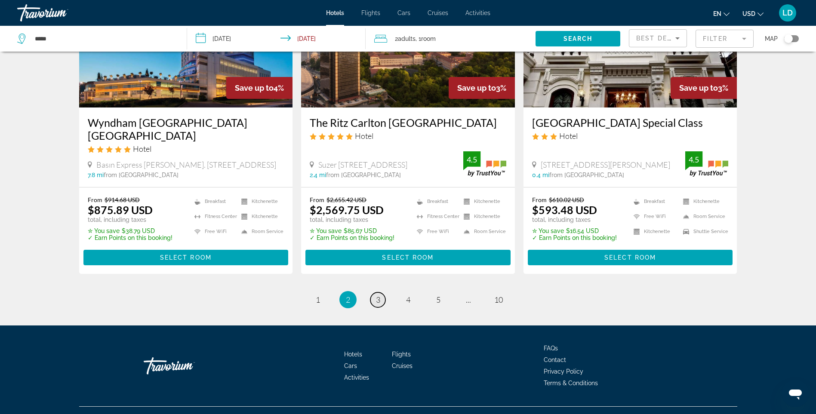
click at [377, 295] on span "3" at bounding box center [378, 299] width 4 height 9
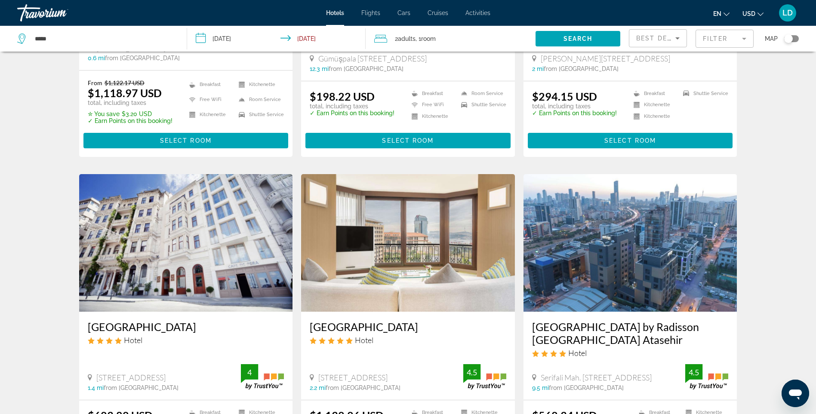
scroll to position [516, 0]
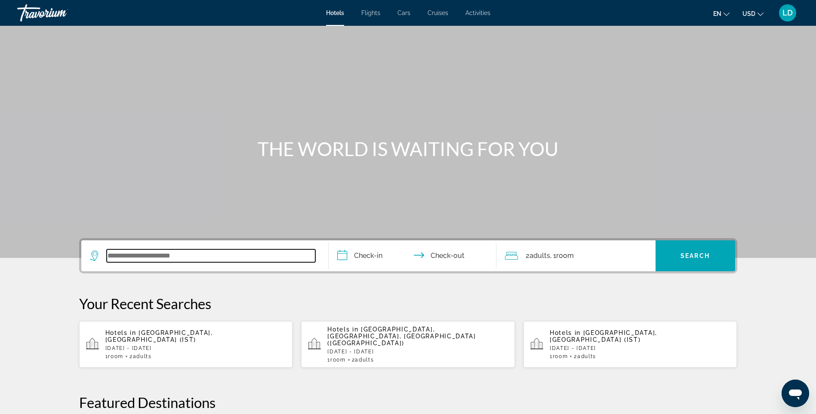
click at [193, 261] on input "Search widget" at bounding box center [211, 255] width 209 height 13
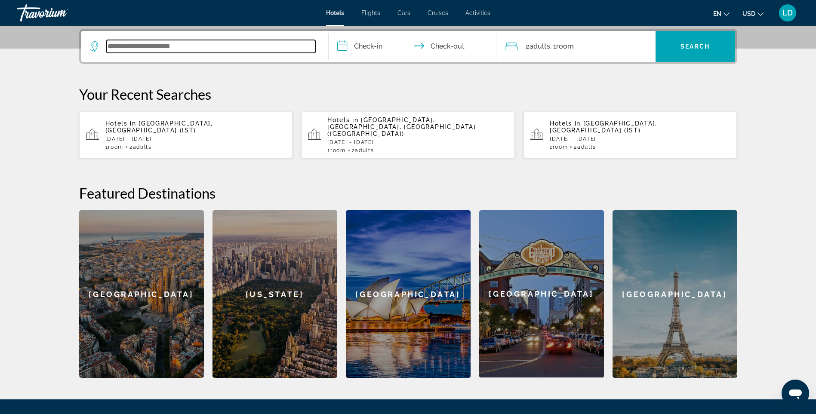
scroll to position [210, 0]
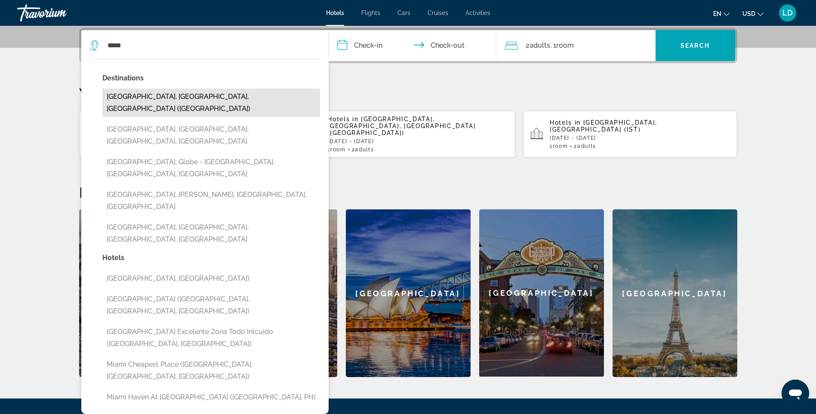
click at [173, 98] on button "Miami, FL, United States (MIA)" at bounding box center [211, 103] width 218 height 28
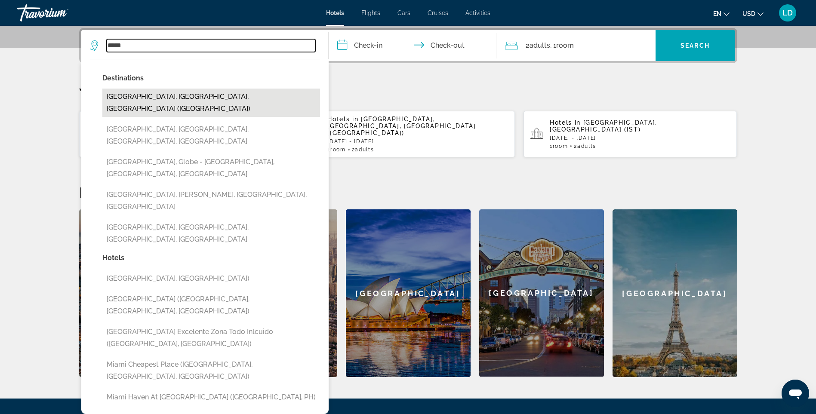
type input "**********"
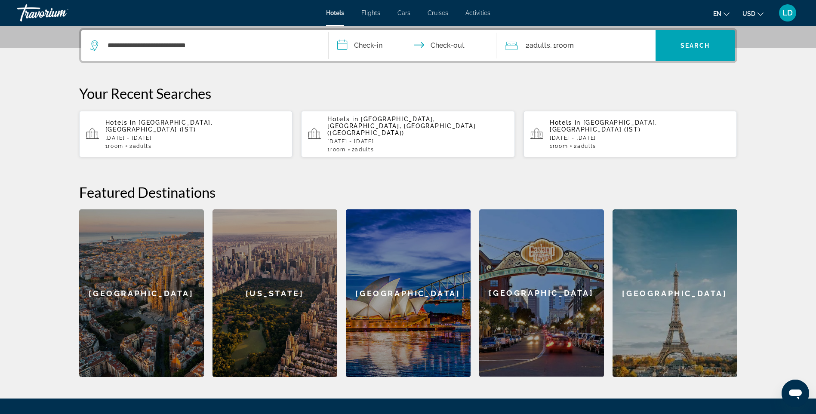
click at [375, 47] on input "**********" at bounding box center [414, 47] width 171 height 34
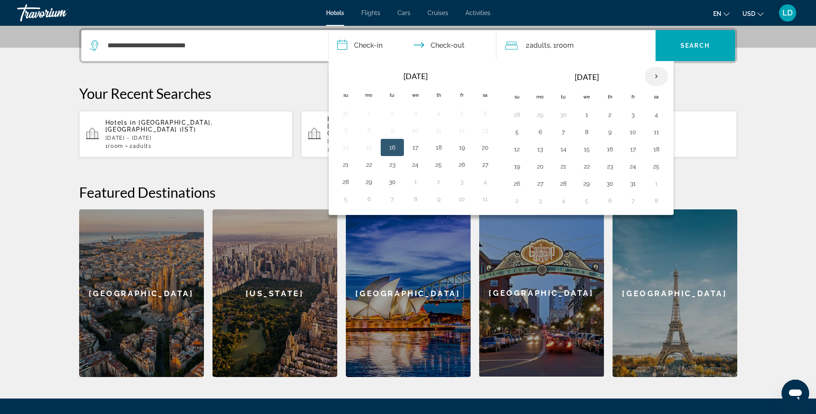
click at [658, 74] on th "Next month" at bounding box center [656, 76] width 23 height 19
click at [539, 115] on button "1" at bounding box center [540, 115] width 14 height 12
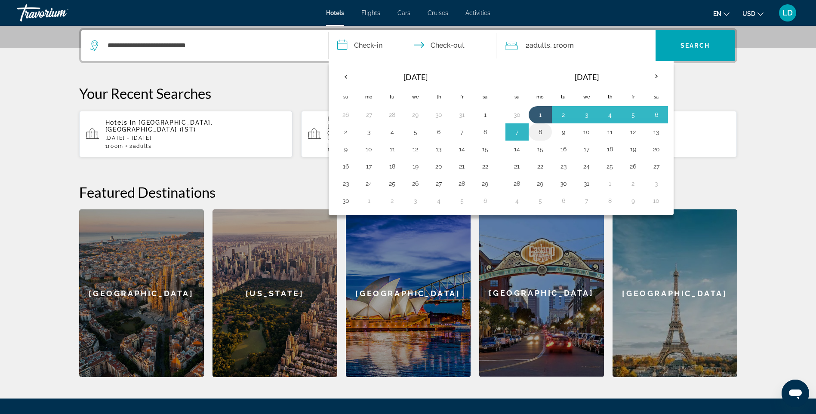
click at [542, 132] on button "8" at bounding box center [540, 132] width 14 height 12
type input "**********"
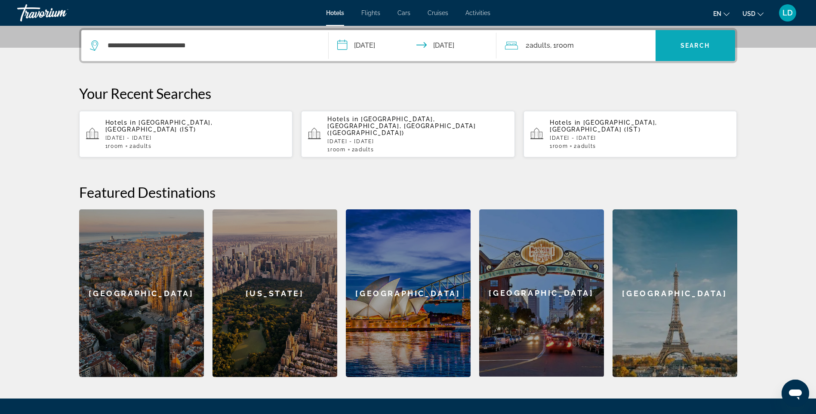
click at [689, 47] on span "Search" at bounding box center [694, 45] width 29 height 7
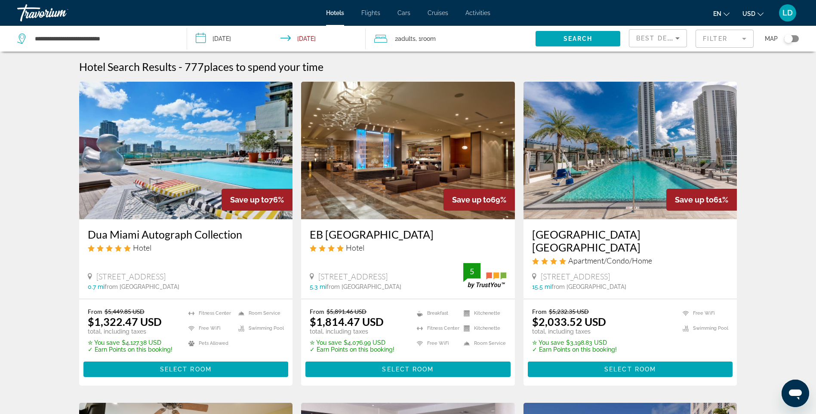
click at [729, 37] on mat-form-field "Filter" at bounding box center [725, 39] width 58 height 18
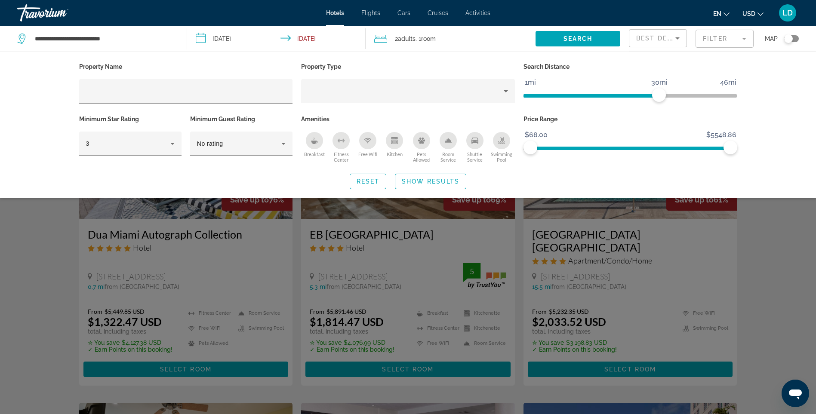
click at [310, 154] on span "Breakfast" at bounding box center [314, 154] width 21 height 6
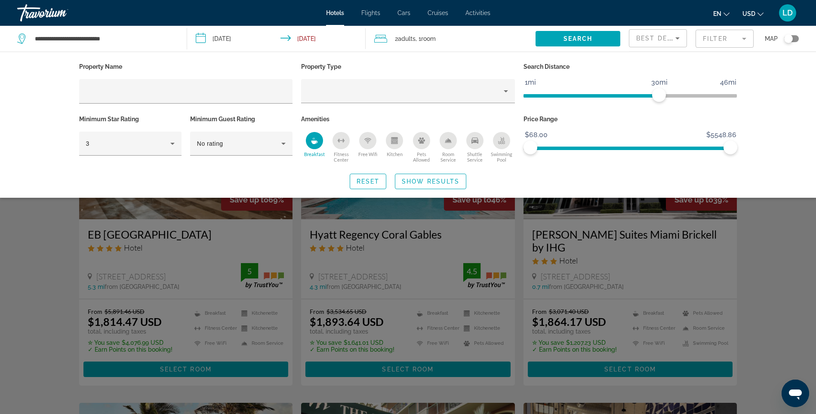
click at [394, 153] on span "Kitchen" at bounding box center [395, 154] width 16 height 6
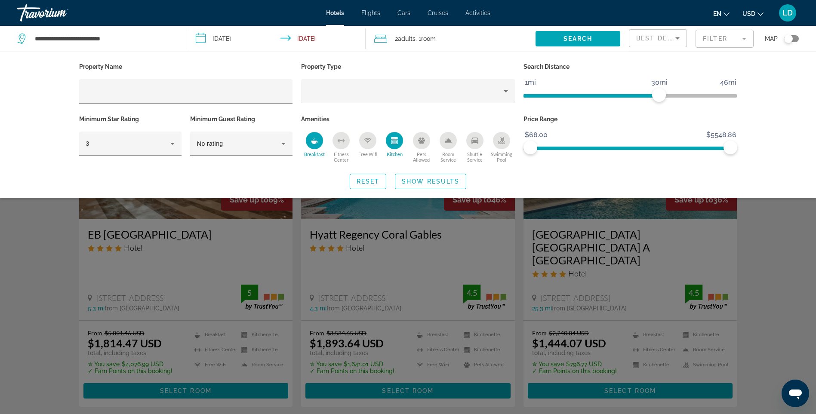
click at [475, 158] on span "Shuttle Service" at bounding box center [475, 156] width 27 height 11
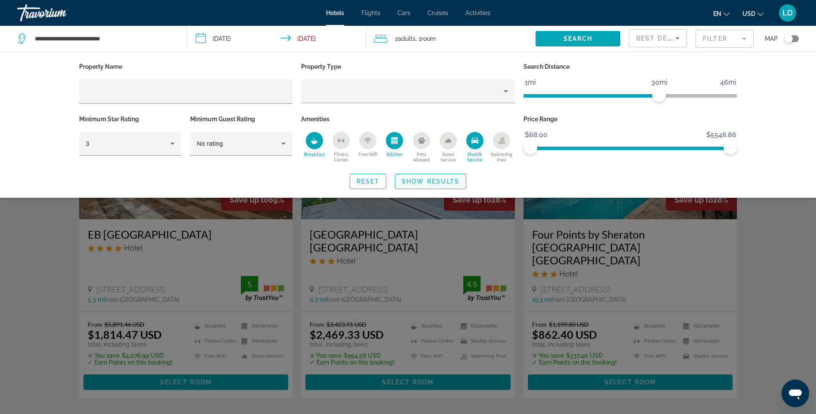
click at [427, 181] on span "Show Results" at bounding box center [431, 181] width 58 height 7
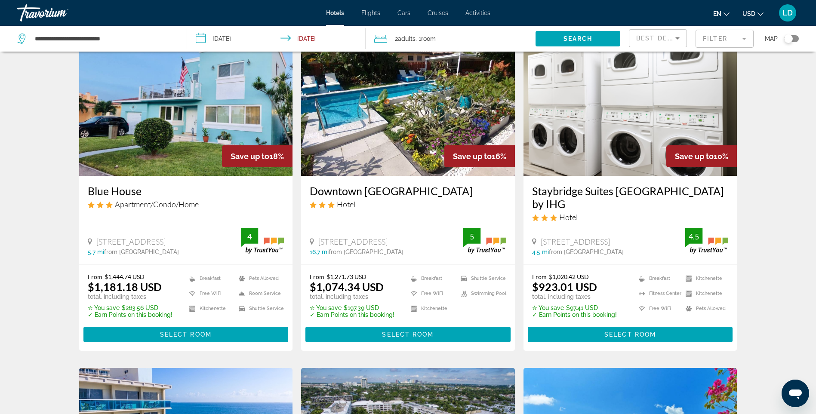
scroll to position [387, 0]
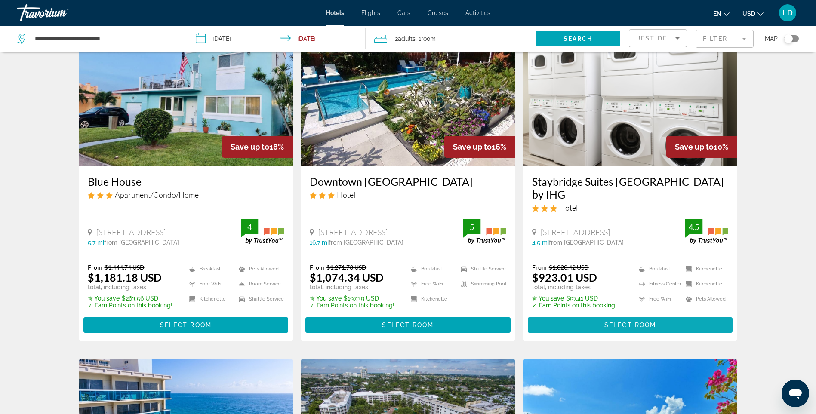
click at [647, 322] on span "Select Room" at bounding box center [630, 325] width 52 height 7
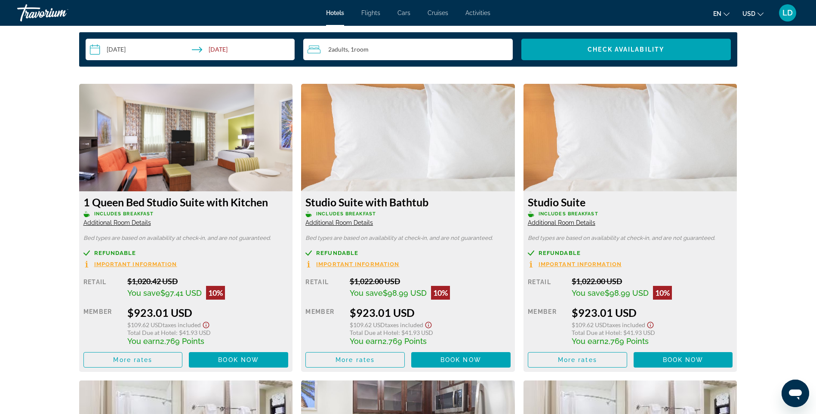
scroll to position [1118, 0]
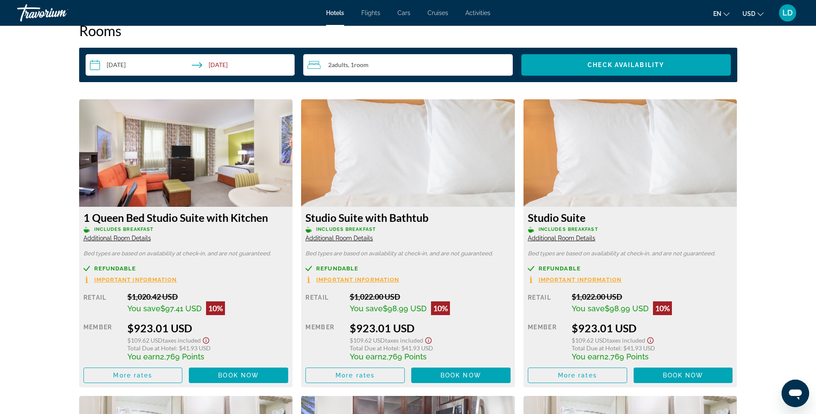
click at [560, 237] on span "Additional Room Details" at bounding box center [562, 238] width 68 height 7
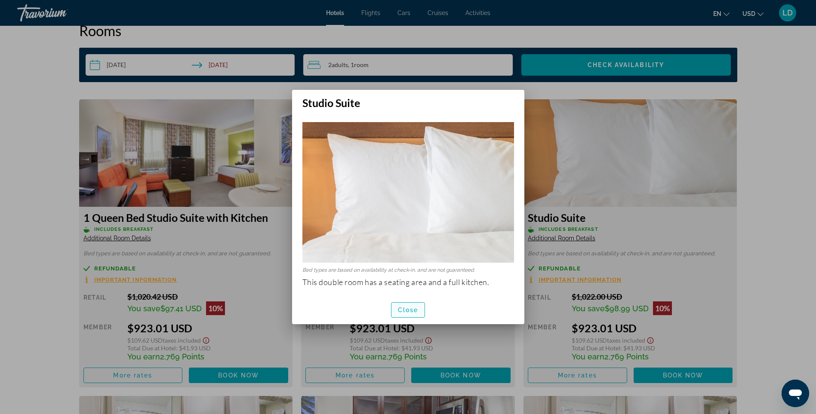
click at [414, 314] on span "Close" at bounding box center [408, 310] width 21 height 7
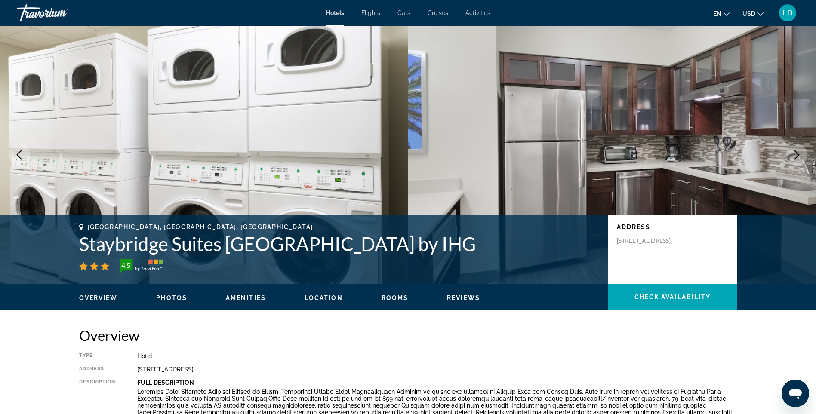
scroll to position [1118, 0]
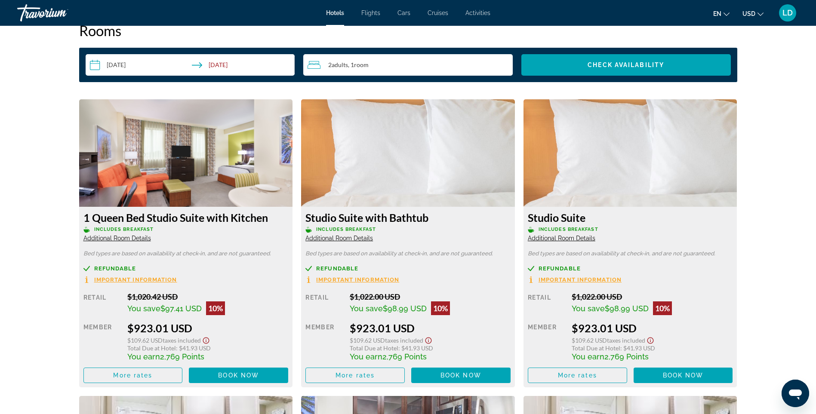
click at [351, 239] on span "Additional Room Details" at bounding box center [339, 238] width 68 height 7
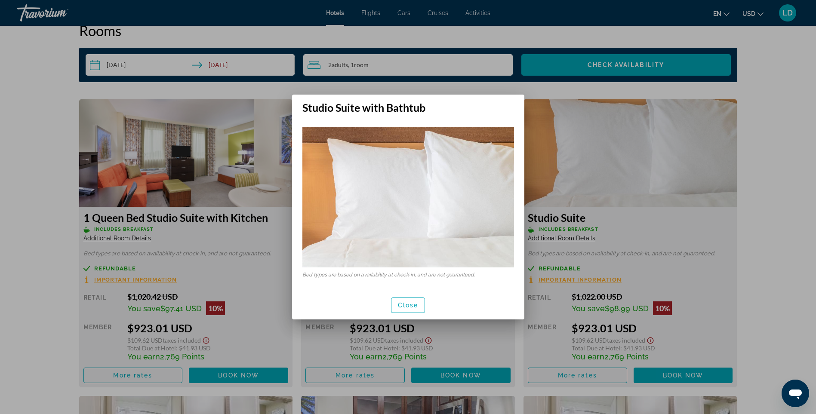
scroll to position [0, 0]
click at [256, 230] on div at bounding box center [408, 207] width 816 height 414
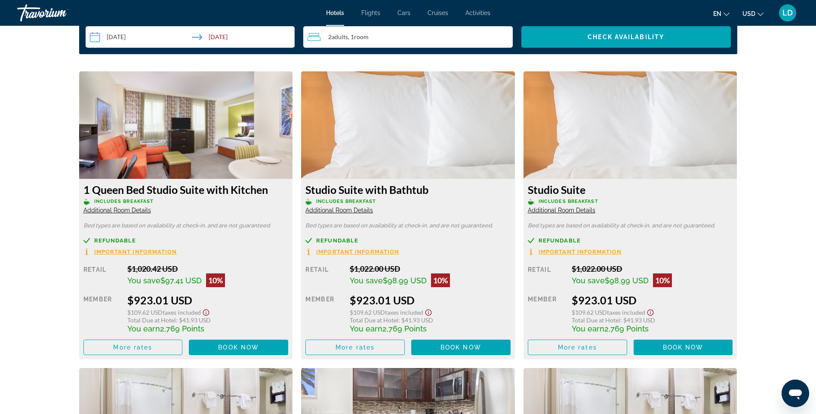
scroll to position [1204, 0]
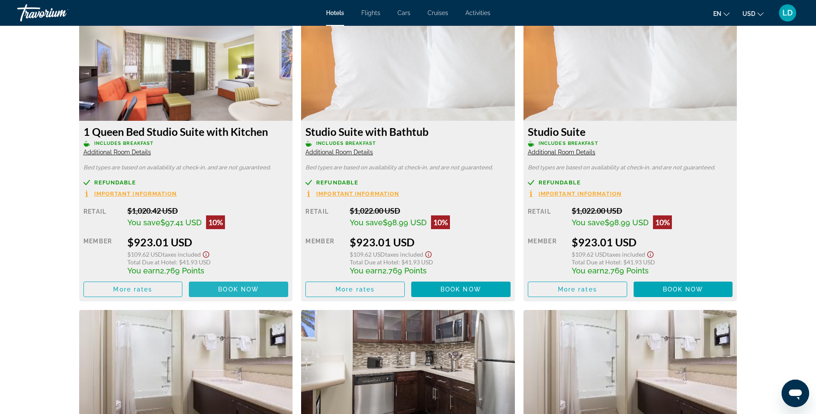
click at [247, 292] on span "Book now" at bounding box center [238, 289] width 41 height 7
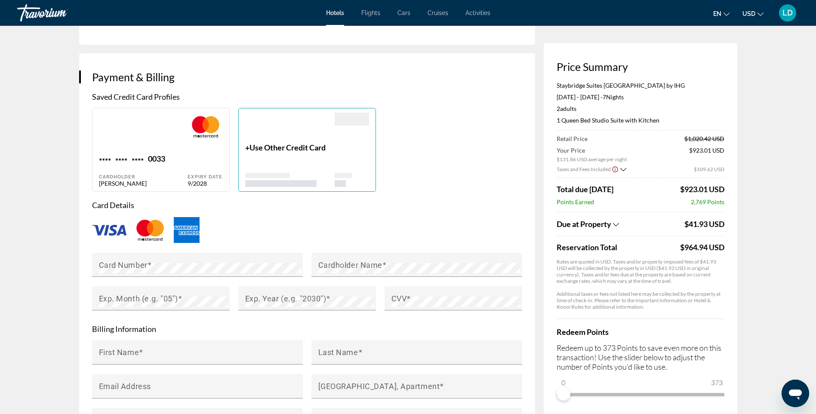
scroll to position [602, 0]
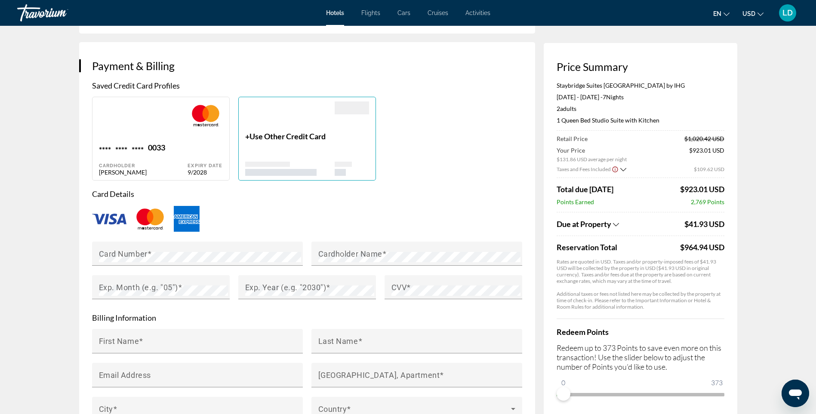
click at [144, 154] on div "**** **** **** 0033 Cardholder Lachara Davis-Taylor" at bounding box center [143, 159] width 89 height 33
type input "*******"
type input "**********"
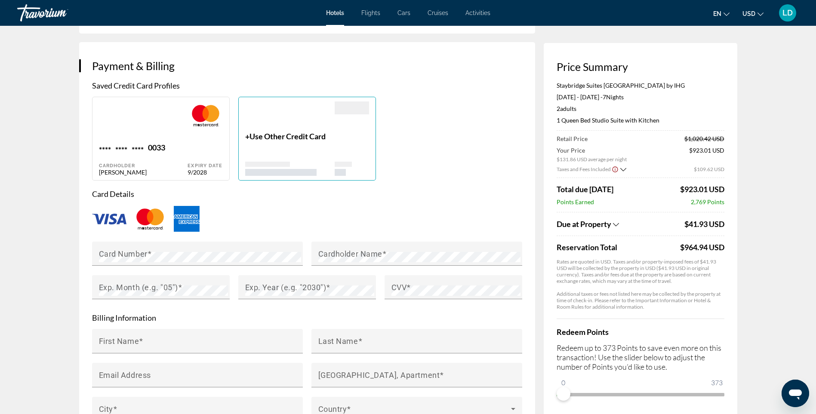
type input "******"
type input "**"
type input "*****"
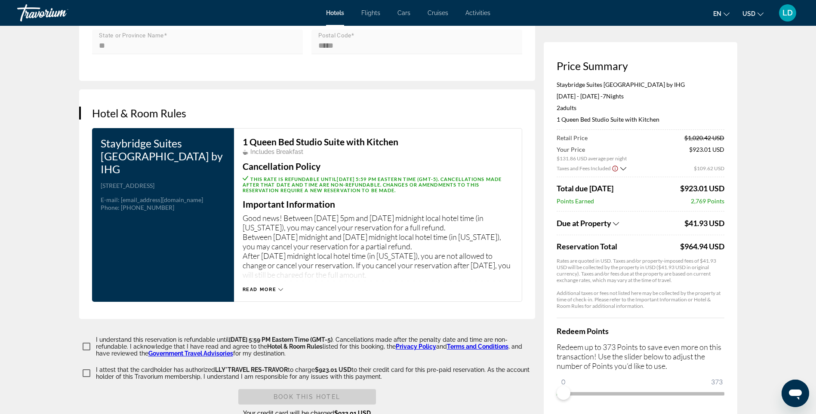
scroll to position [1032, 0]
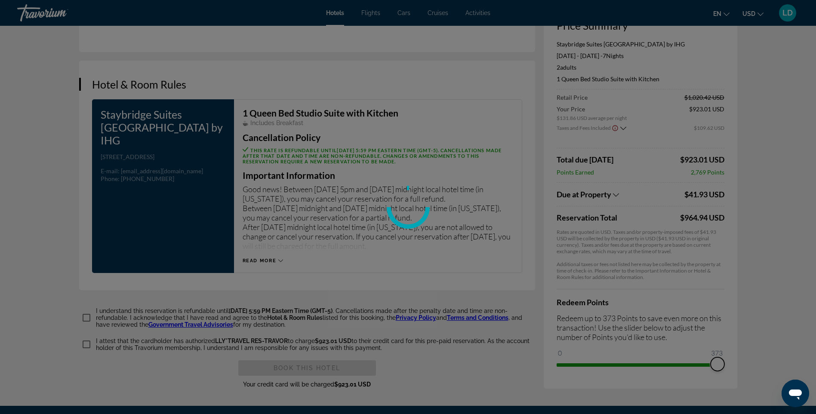
drag, startPoint x: 567, startPoint y: 363, endPoint x: 725, endPoint y: 369, distance: 158.0
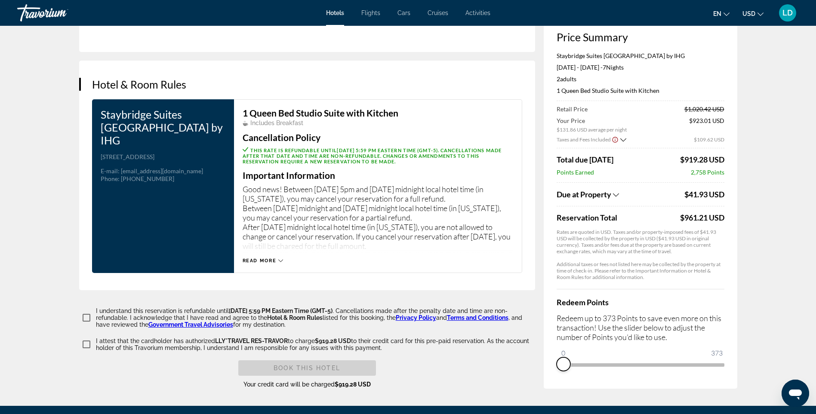
drag, startPoint x: 718, startPoint y: 356, endPoint x: 544, endPoint y: 368, distance: 175.0
click at [544, 368] on div "Price Summary Staybridge Suites Miami International Airport by IHG Dec 1, 2025 …" at bounding box center [641, 201] width 194 height 376
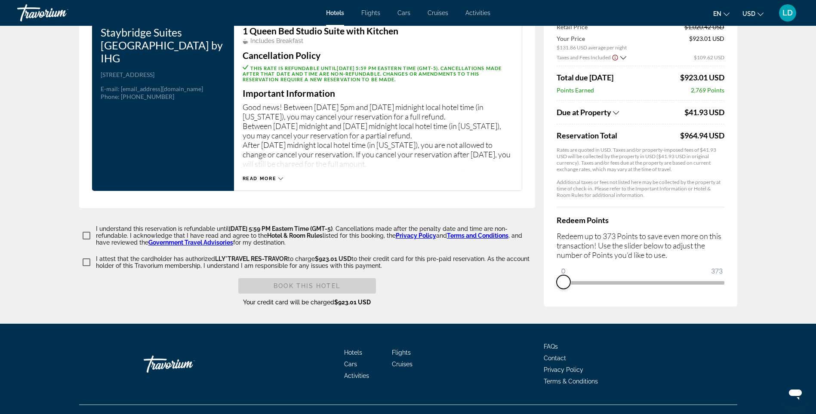
scroll to position [1126, 0]
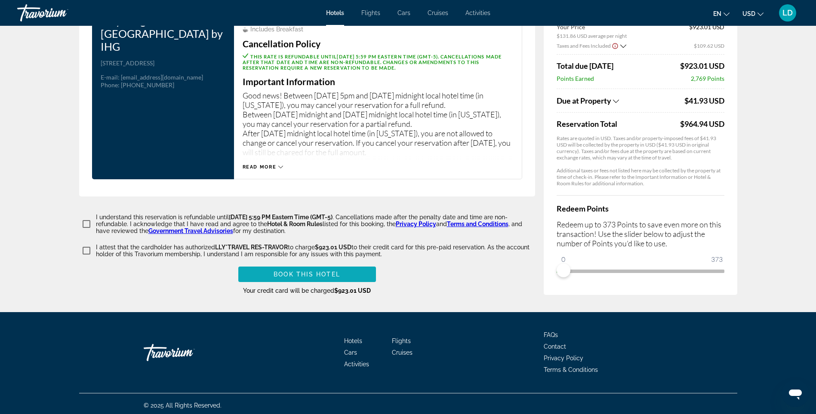
click at [340, 271] on span "Book this hotel" at bounding box center [307, 274] width 67 height 7
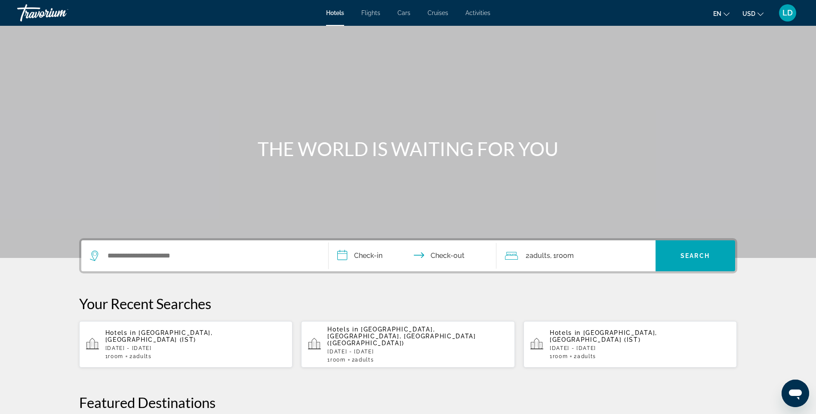
click at [380, 16] on span "Flights" at bounding box center [370, 12] width 19 height 7
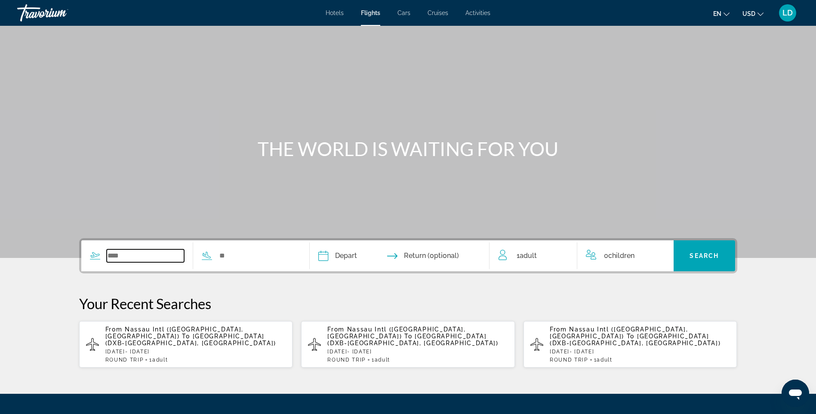
click at [139, 256] on input "Search widget" at bounding box center [146, 255] width 78 height 13
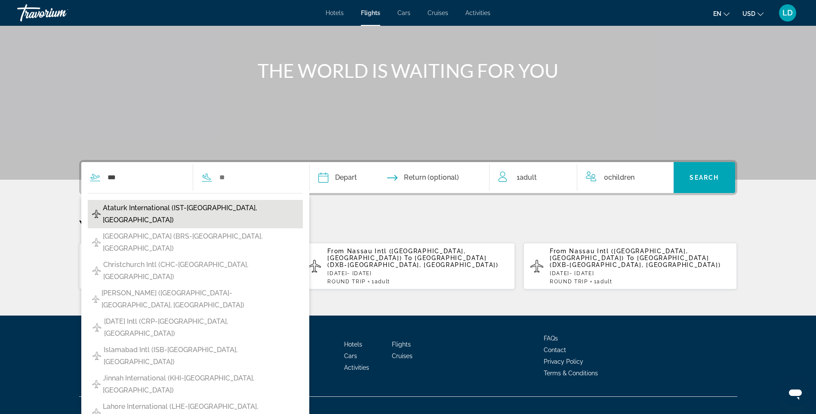
click at [208, 208] on span "Ataturk International (IST-[GEOGRAPHIC_DATA], [GEOGRAPHIC_DATA])" at bounding box center [201, 214] width 196 height 24
type input "**********"
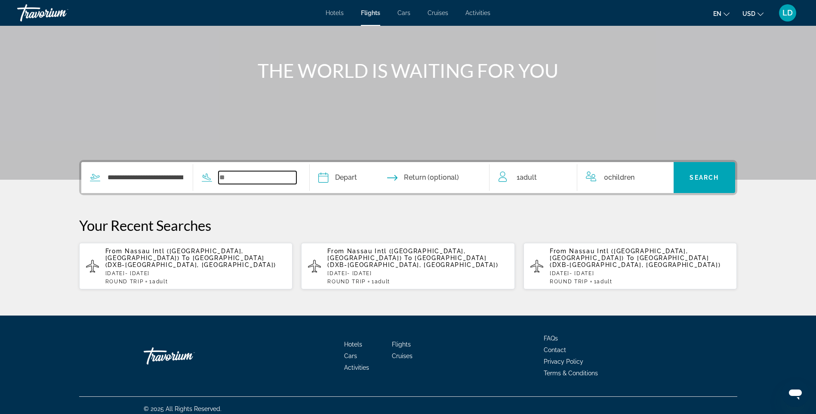
click at [237, 177] on input "Search widget" at bounding box center [258, 177] width 78 height 13
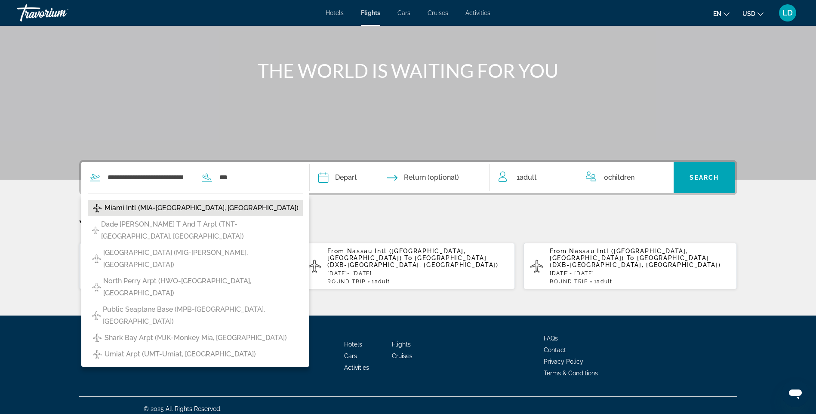
click at [156, 210] on span "Miami Intl (MIA-[GEOGRAPHIC_DATA], [GEOGRAPHIC_DATA])" at bounding box center [202, 208] width 194 height 12
type input "**********"
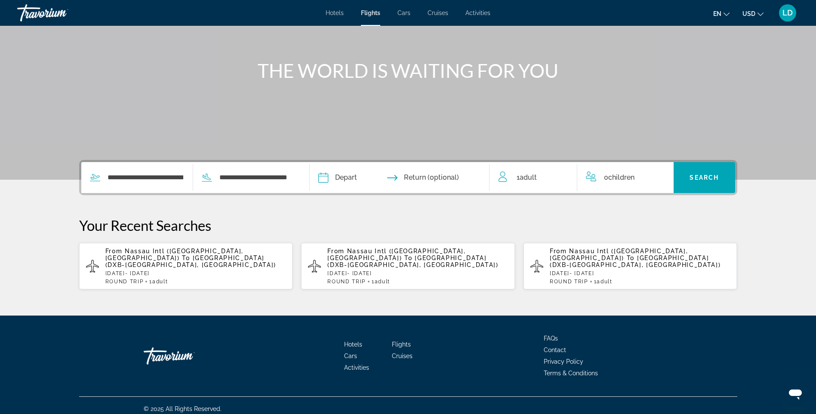
click at [346, 177] on input "Depart date" at bounding box center [360, 179] width 89 height 34
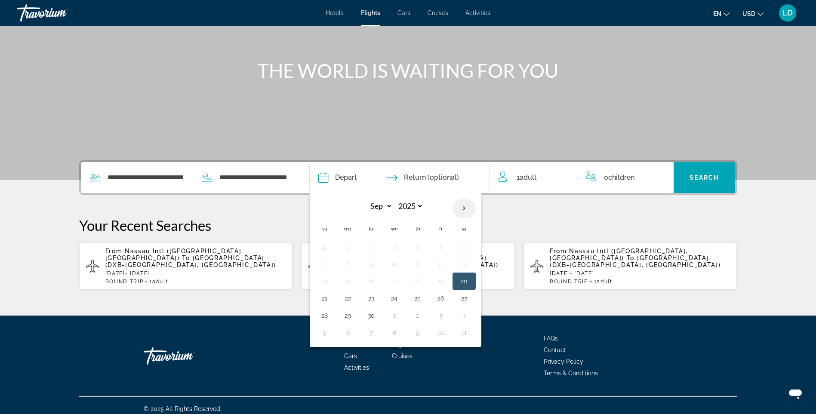
click at [467, 210] on th "Next month" at bounding box center [464, 208] width 23 height 19
click at [467, 207] on th "Next month" at bounding box center [464, 208] width 23 height 19
select select "**"
click at [442, 282] on button "19" at bounding box center [441, 281] width 14 height 12
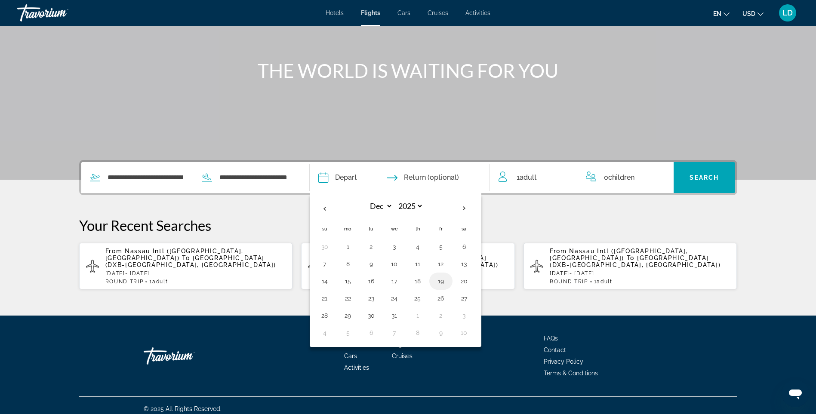
type input "**********"
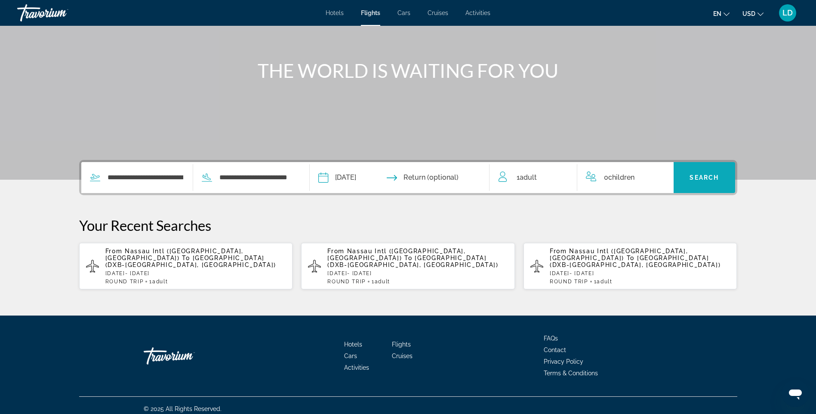
click at [696, 179] on span "Search" at bounding box center [704, 177] width 29 height 7
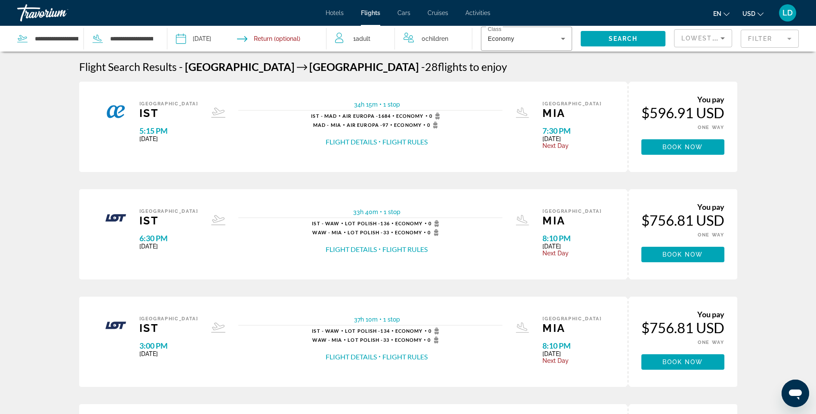
click at [361, 145] on button "Flight Details" at bounding box center [351, 141] width 51 height 9
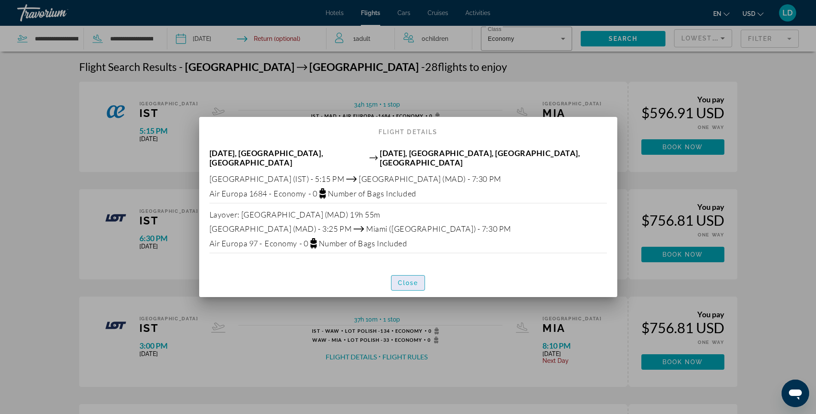
click at [411, 281] on span "Close" at bounding box center [408, 283] width 21 height 7
